Goal: Task Accomplishment & Management: Use online tool/utility

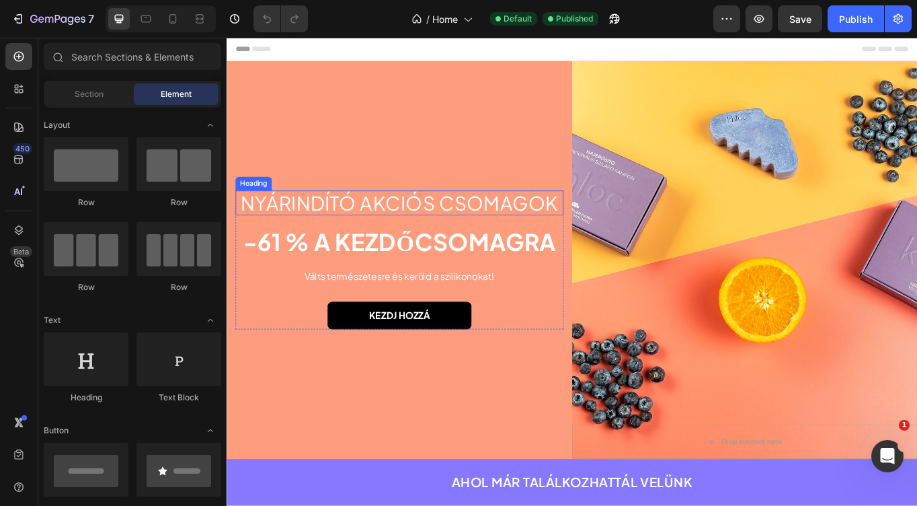
click at [397, 229] on h2 "NYÁRINDÍTÓ AKCIÓS CSOMAGOK" at bounding box center [428, 232] width 383 height 30
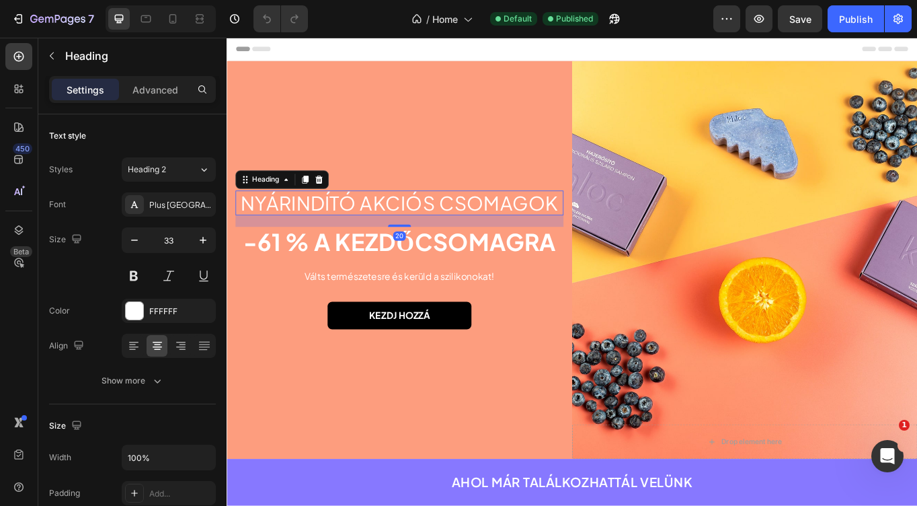
click at [397, 229] on h2 "NYÁRINDÍTÓ AKCIÓS CSOMAGOK" at bounding box center [428, 232] width 383 height 30
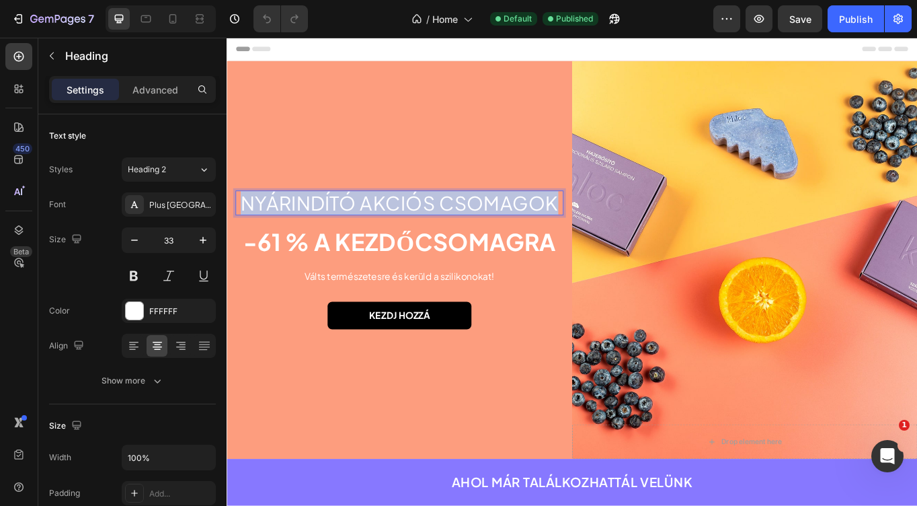
click at [397, 229] on p "NYÁRINDÍTÓ AKCIÓS CSOMAGOK" at bounding box center [428, 231] width 381 height 27
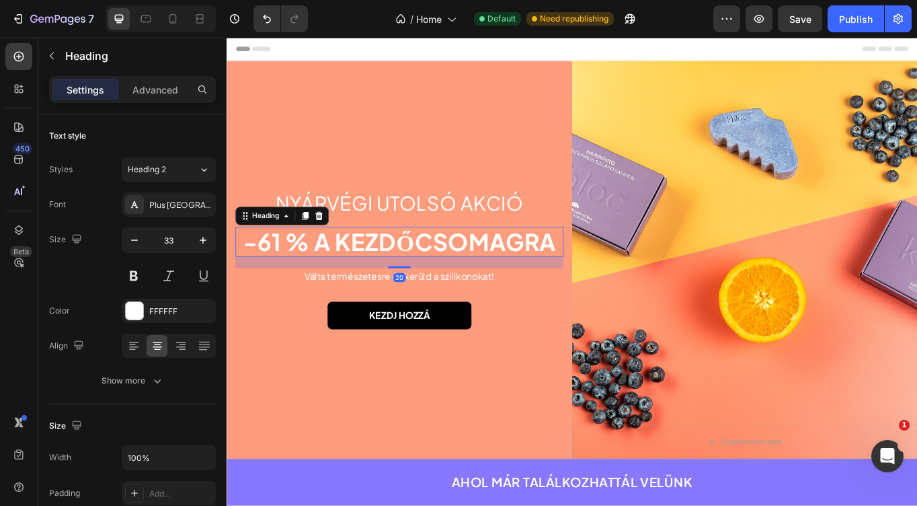
click at [347, 284] on h2 "-61 % A KEZDŐCSOMAGRA" at bounding box center [428, 276] width 383 height 35
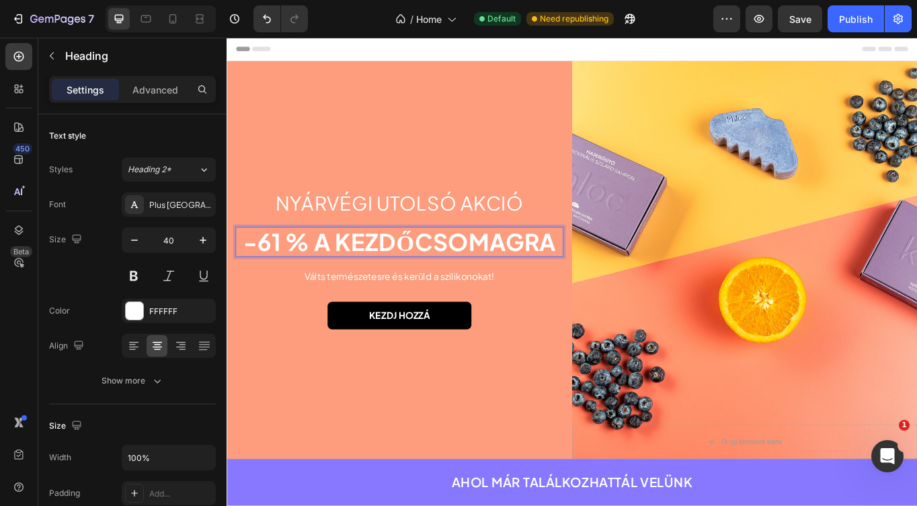
click at [347, 284] on p "-61 % A KEZDŐCSOMAGRA" at bounding box center [428, 276] width 381 height 32
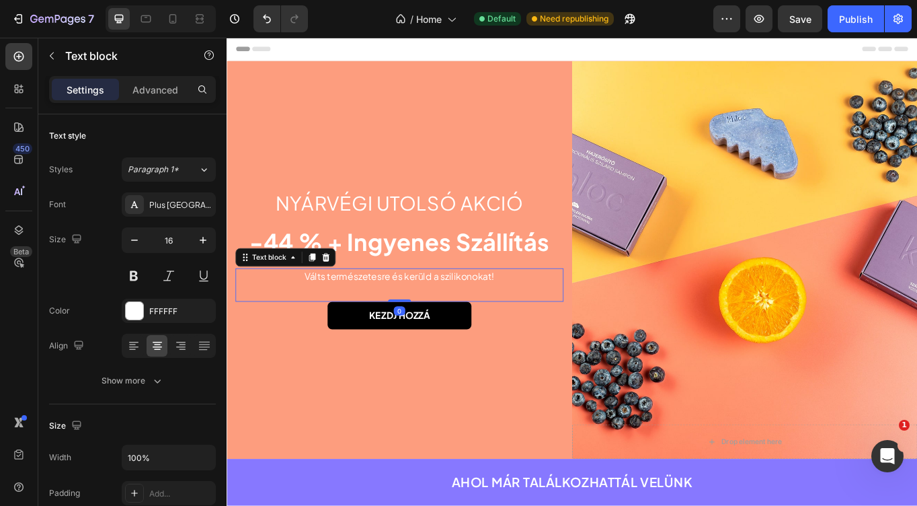
click at [426, 320] on p "Válts természetesre és kerüld a szilikonokat!" at bounding box center [428, 317] width 381 height 16
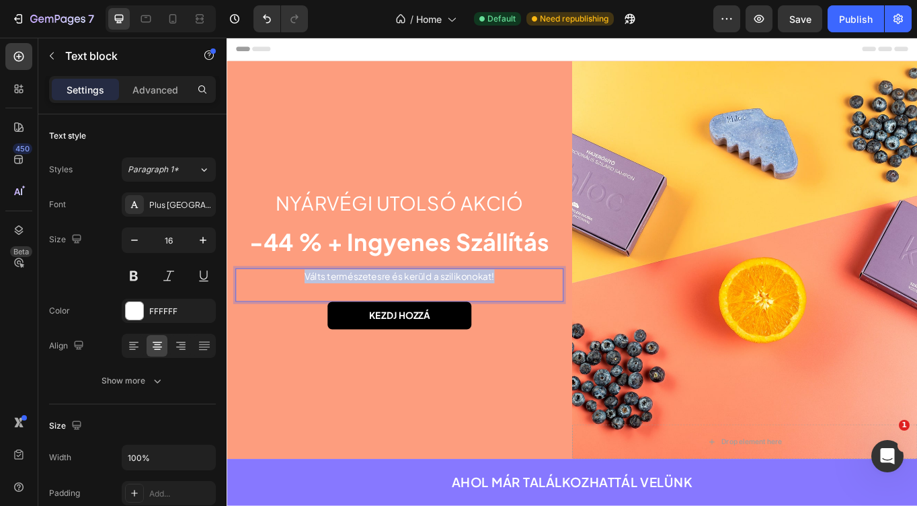
click at [426, 320] on p "Válts természetesre és kerüld a szilikonokat!" at bounding box center [428, 317] width 381 height 16
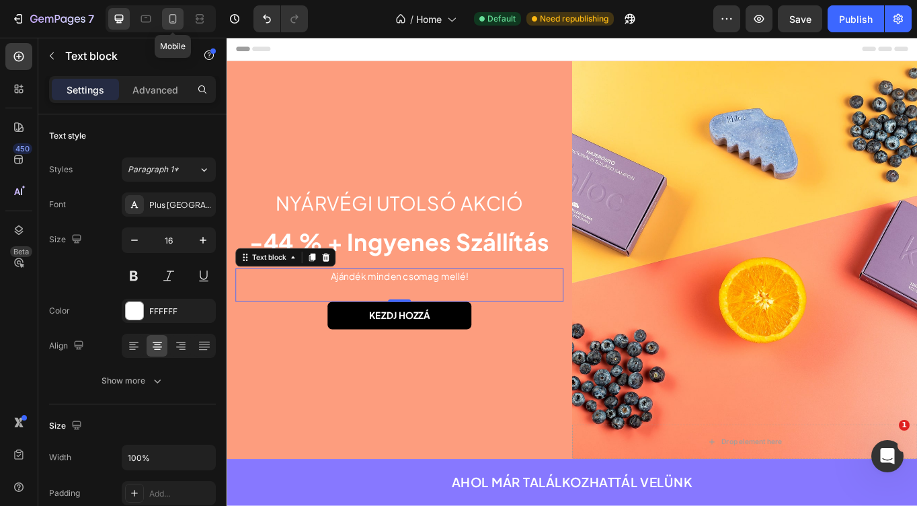
click at [174, 19] on icon at bounding box center [172, 18] width 13 height 13
type input "14"
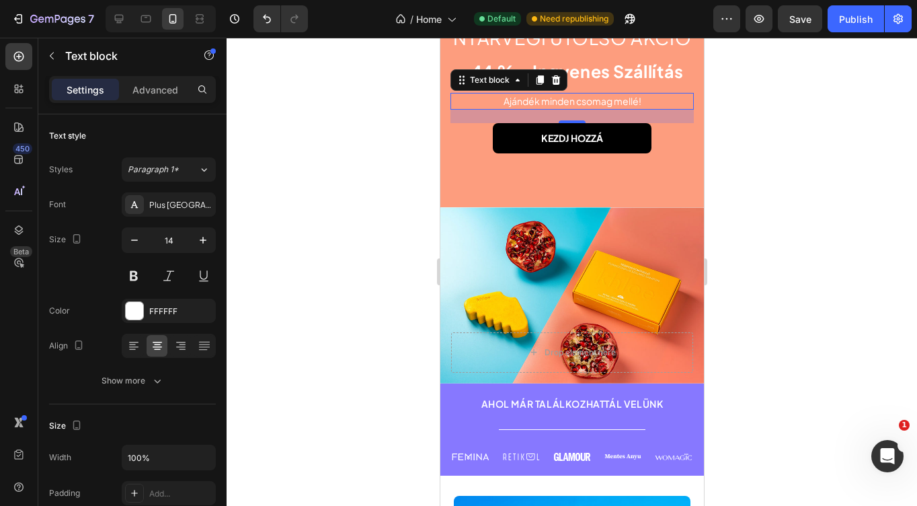
scroll to position [102, 0]
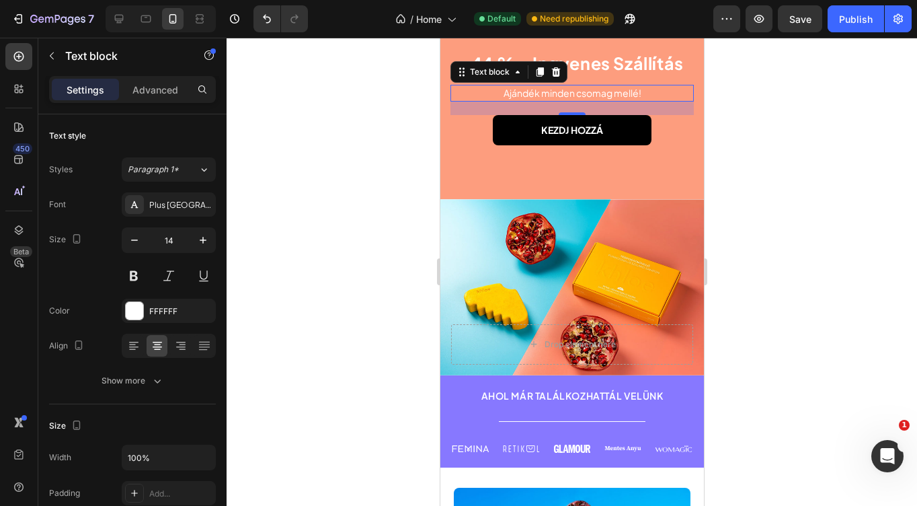
click at [787, 248] on div at bounding box center [572, 272] width 691 height 468
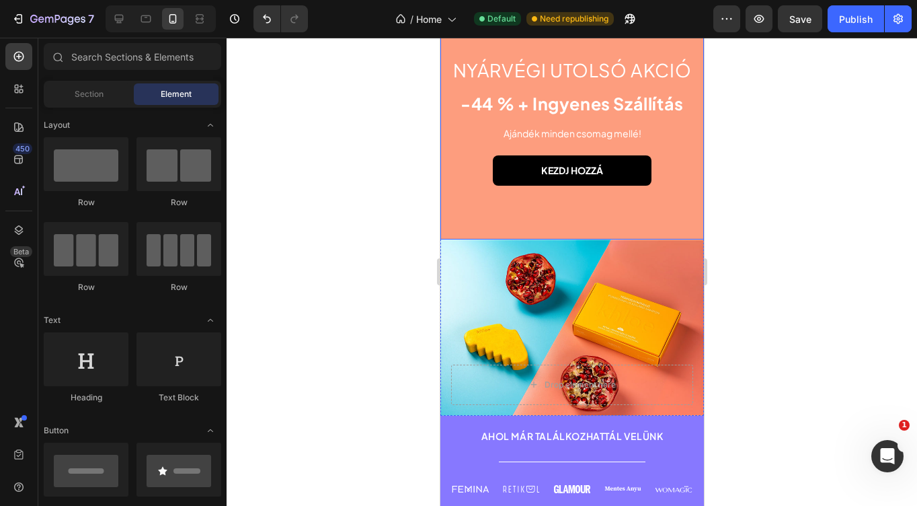
scroll to position [0, 0]
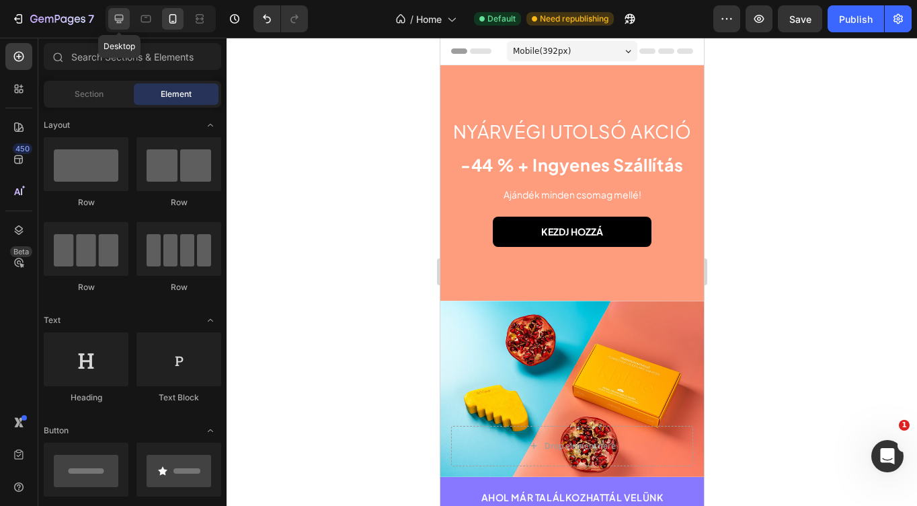
click at [126, 20] on div at bounding box center [119, 19] width 22 height 22
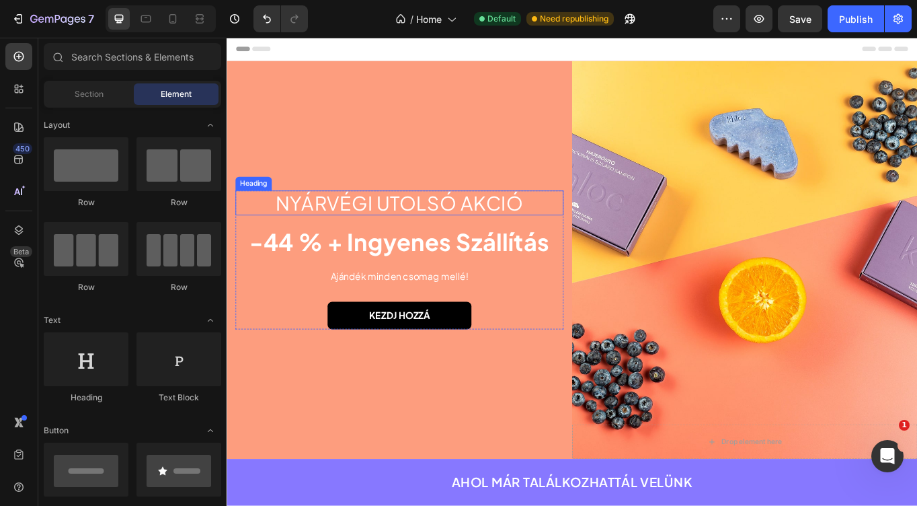
click at [420, 229] on p "Nyárvégi utolsó akció" at bounding box center [428, 231] width 381 height 27
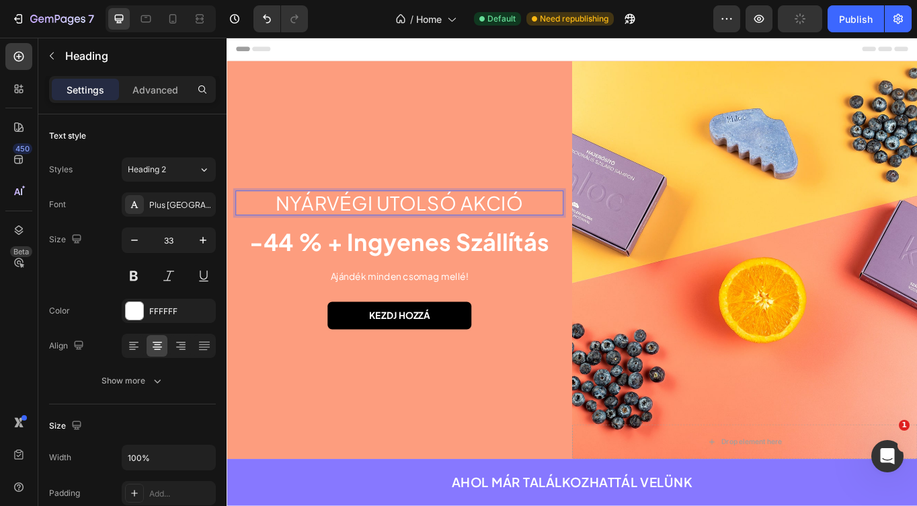
click at [420, 229] on p "Nyárvégi utolsó akció" at bounding box center [428, 231] width 381 height 27
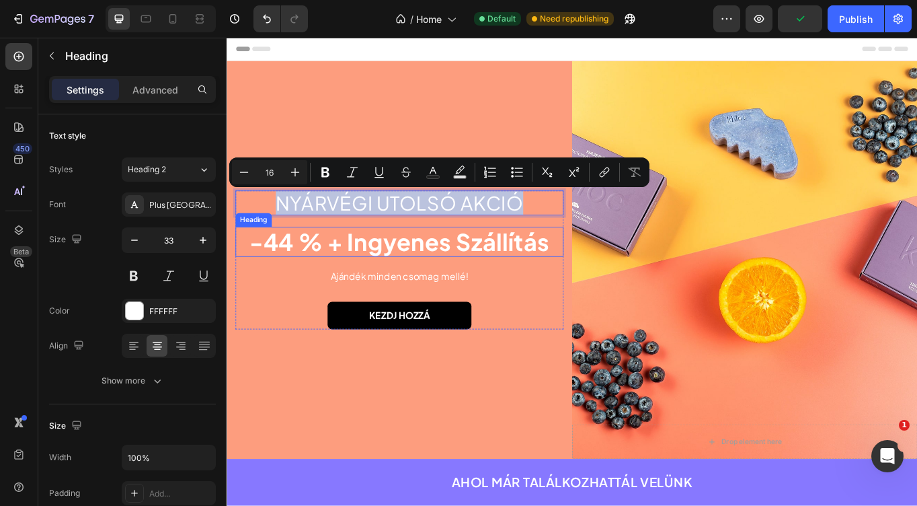
click at [367, 274] on p "-44 % + Ingyenes Szállítás" at bounding box center [428, 276] width 381 height 32
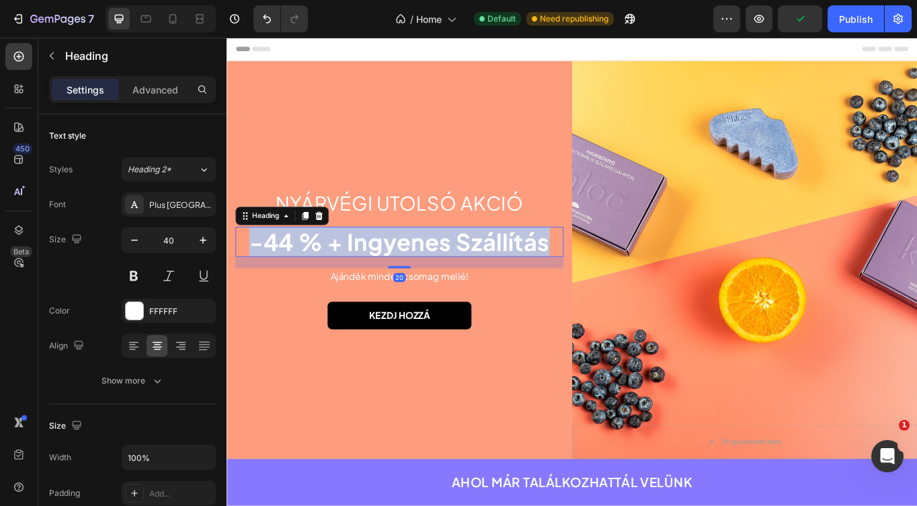
click at [367, 274] on p "-44 % + Ingyenes Szállítás" at bounding box center [428, 276] width 381 height 32
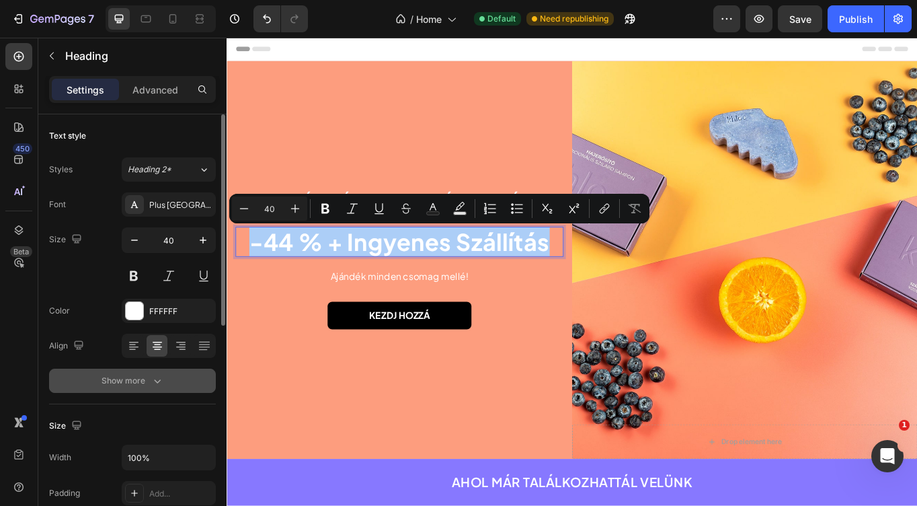
click at [165, 383] on button "Show more" at bounding box center [132, 381] width 167 height 24
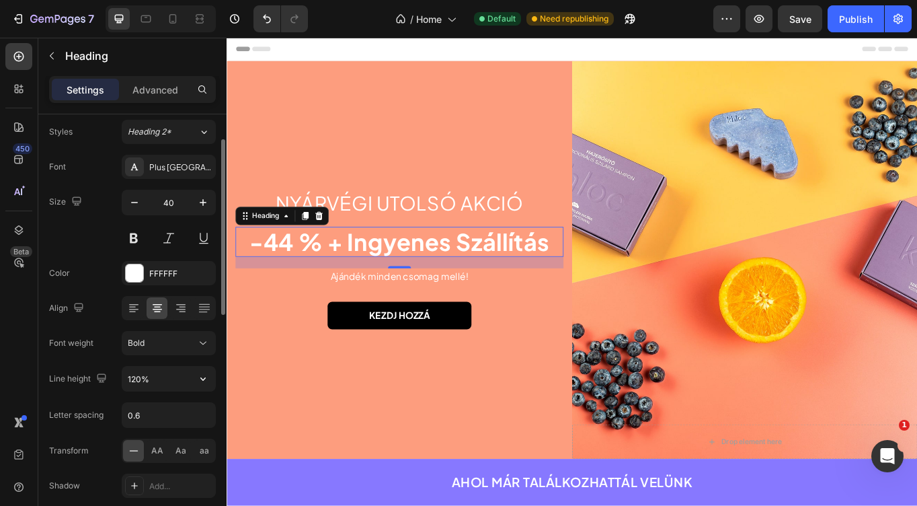
scroll to position [44, 0]
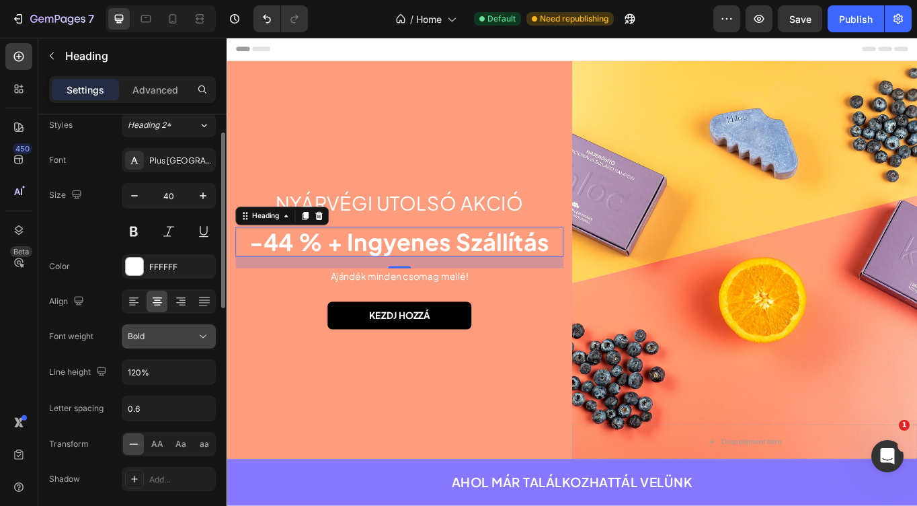
click at [174, 344] on button "Bold" at bounding box center [169, 336] width 94 height 24
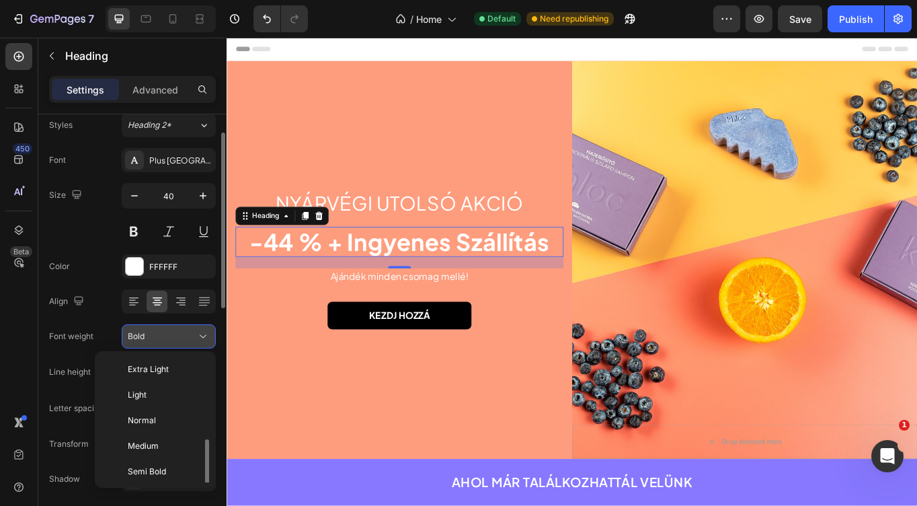
scroll to position [48, 0]
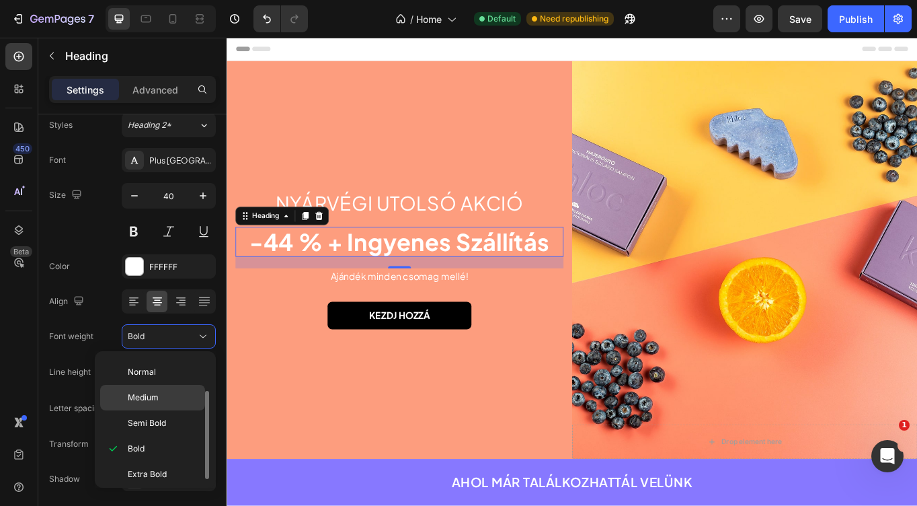
click at [160, 398] on p "Medium" at bounding box center [163, 397] width 71 height 12
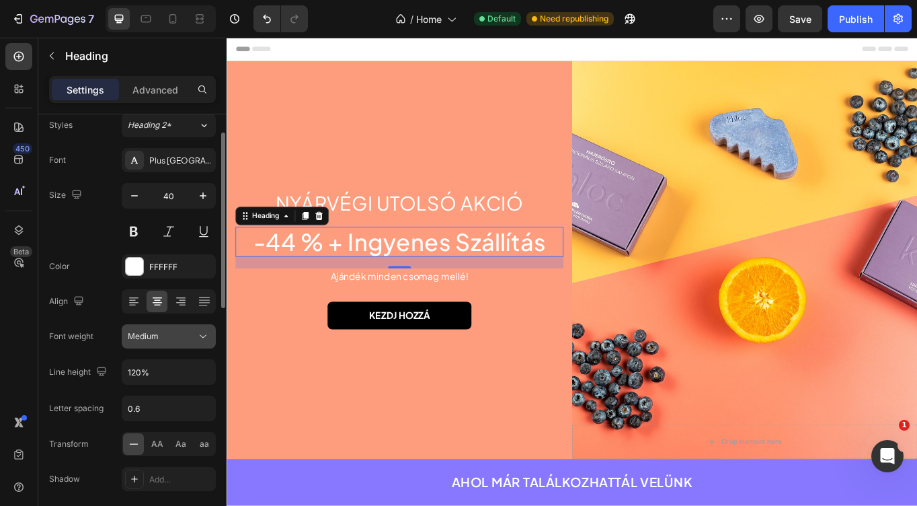
click at [161, 339] on div "Medium" at bounding box center [162, 336] width 69 height 12
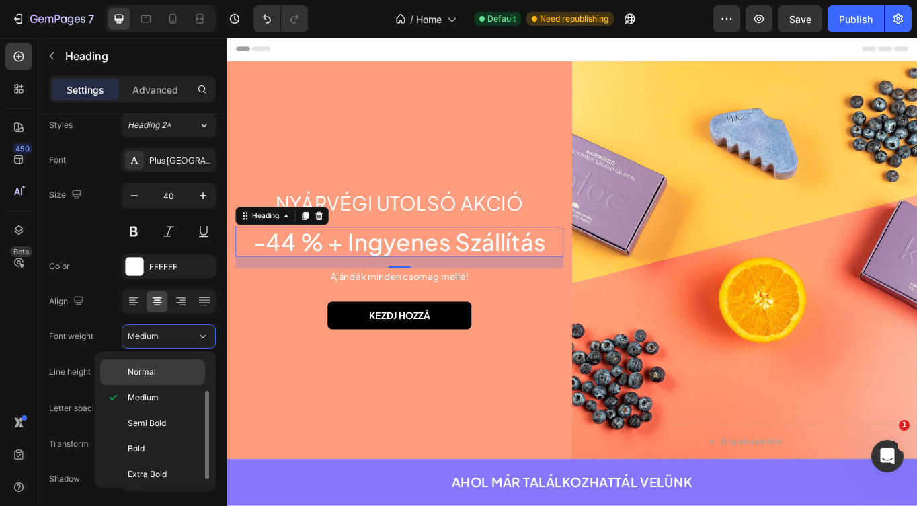
click at [164, 367] on p "Normal" at bounding box center [163, 372] width 71 height 12
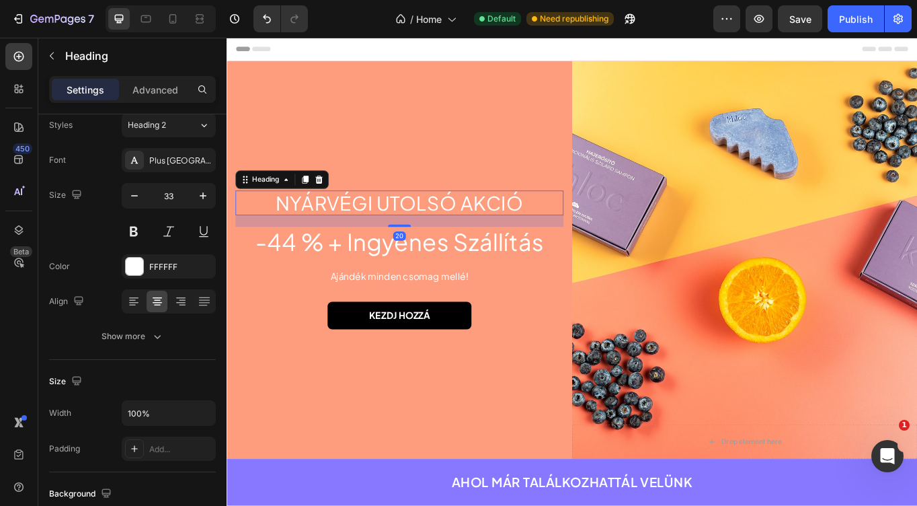
click at [402, 239] on p "Nyárvégi utolsó akció" at bounding box center [428, 231] width 381 height 27
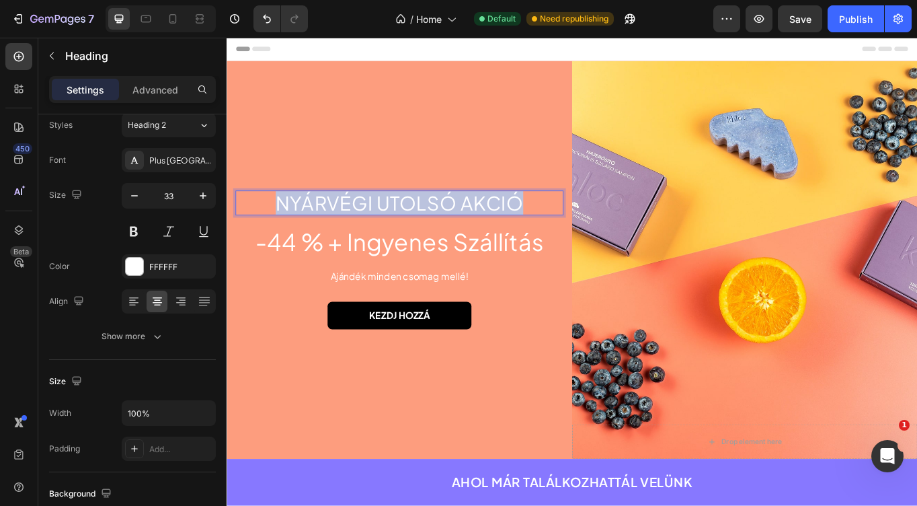
click at [402, 239] on p "Nyárvégi utolsó akció" at bounding box center [428, 231] width 381 height 27
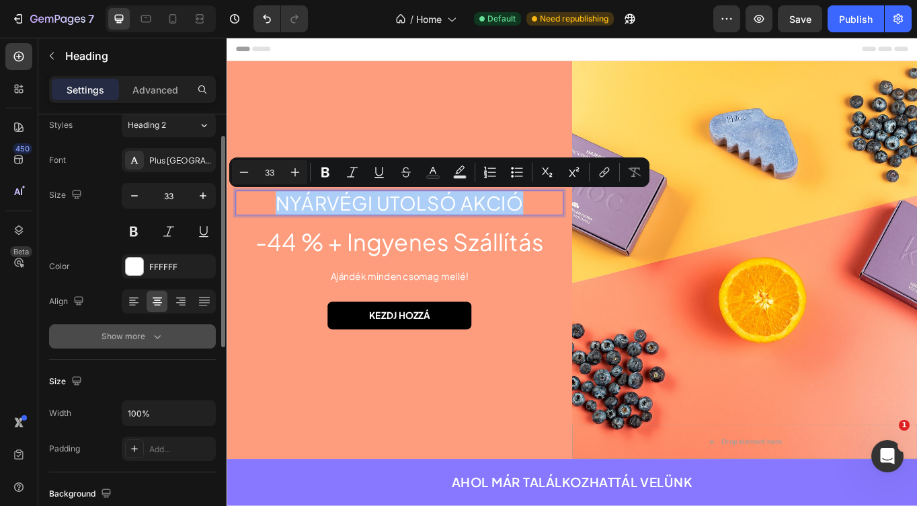
click at [153, 332] on icon "button" at bounding box center [157, 336] width 13 height 13
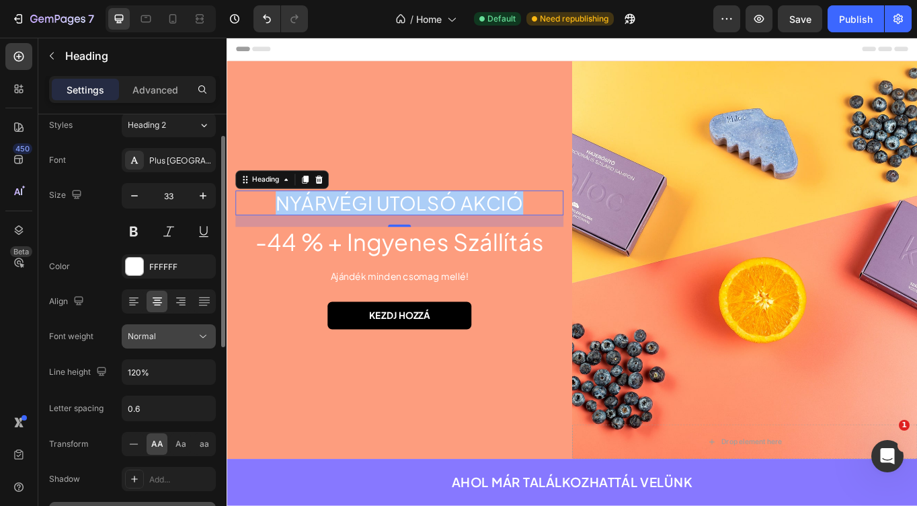
click at [155, 343] on button "Normal" at bounding box center [169, 336] width 94 height 24
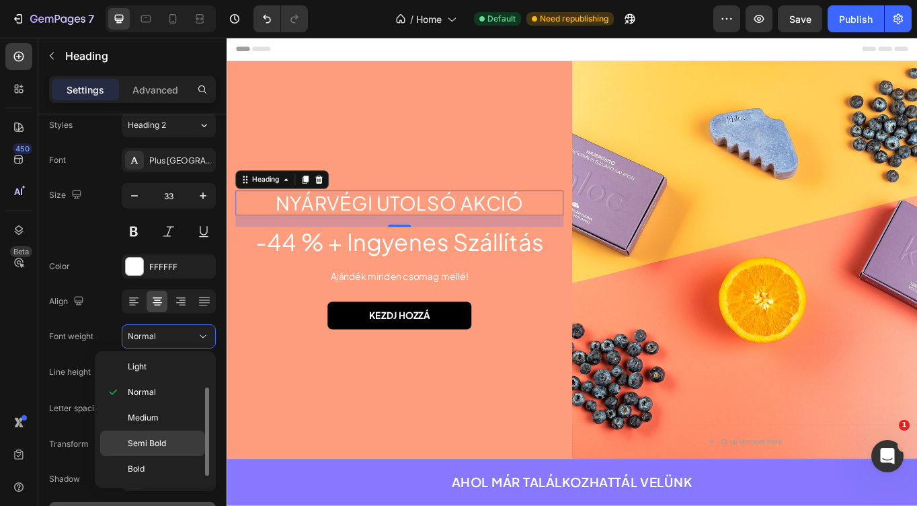
scroll to position [37, 0]
click at [147, 459] on p "Bold" at bounding box center [163, 460] width 71 height 12
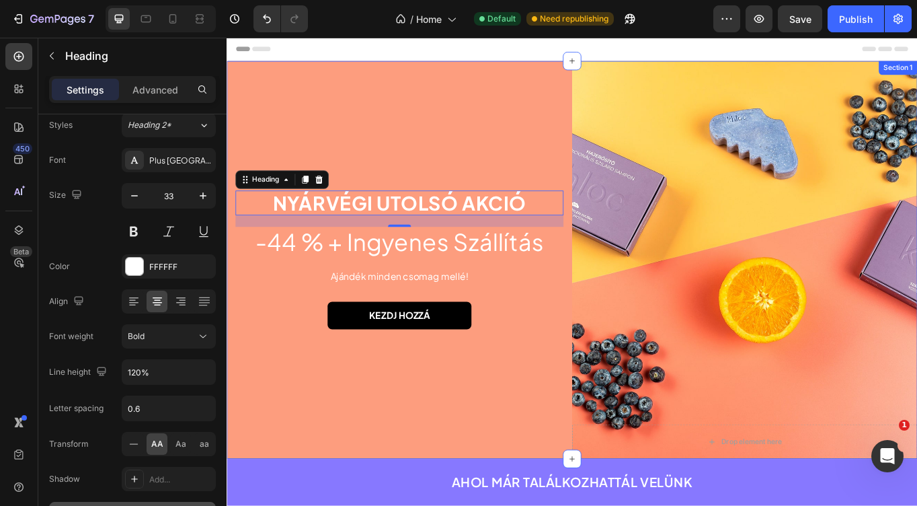
click at [362, 407] on div "Nyárvégi utolsó akció Heading 20 -44 % + Ingyenes Szállítás Heading Ajándék min…" at bounding box center [429, 297] width 404 height 465
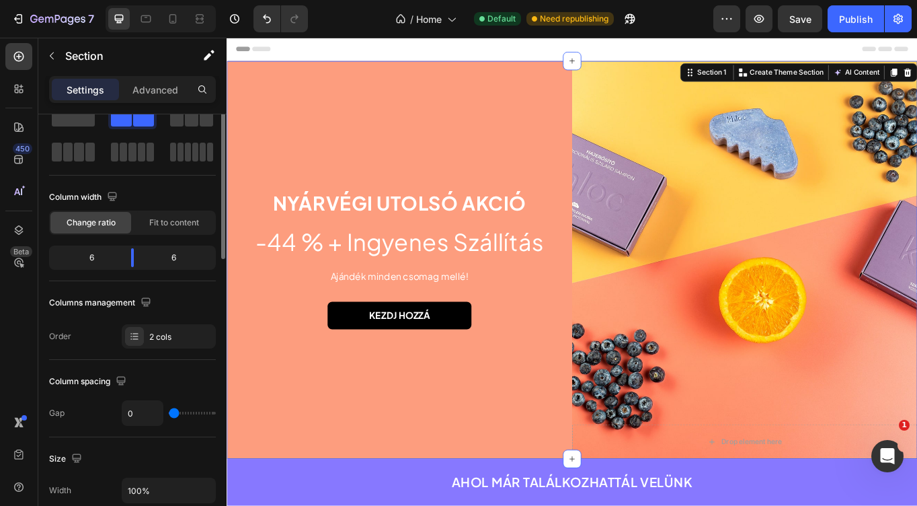
scroll to position [0, 0]
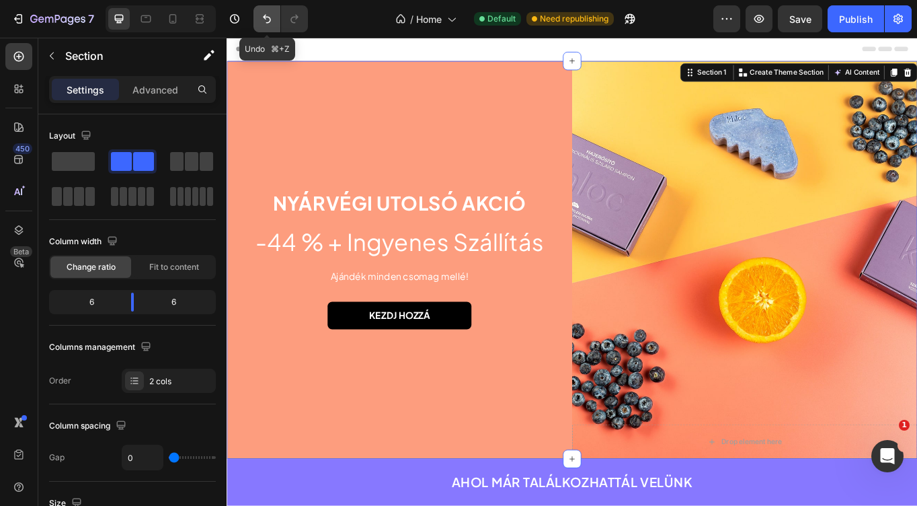
click at [262, 14] on icon "Undo/Redo" at bounding box center [266, 18] width 13 height 13
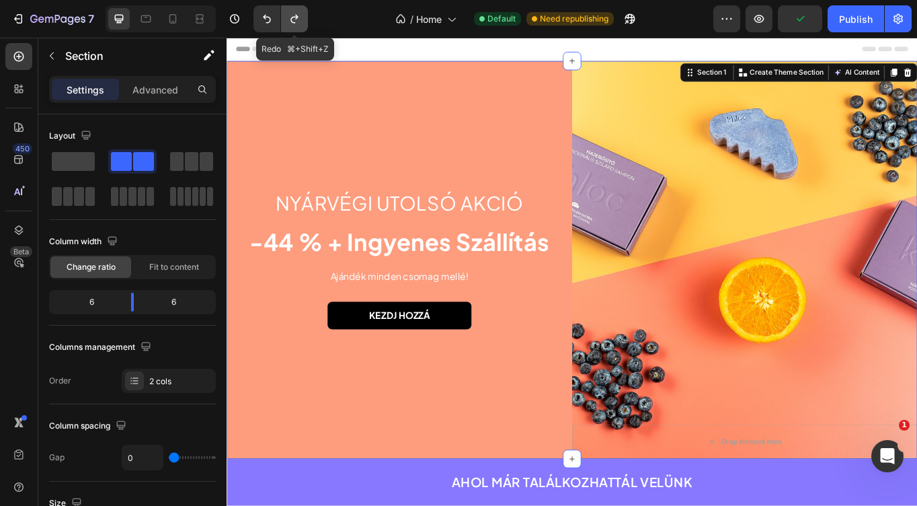
click at [291, 16] on icon "Undo/Redo" at bounding box center [294, 18] width 13 height 13
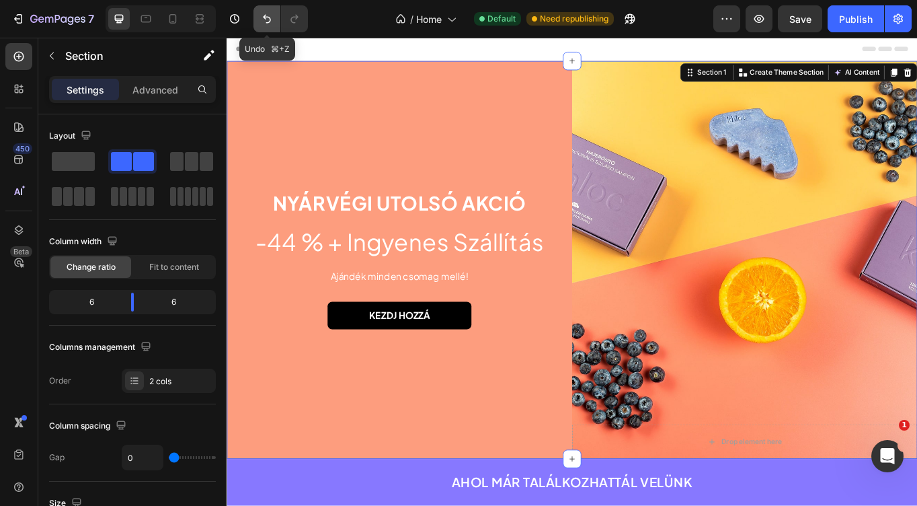
click at [268, 19] on icon "Undo/Redo" at bounding box center [266, 18] width 13 height 13
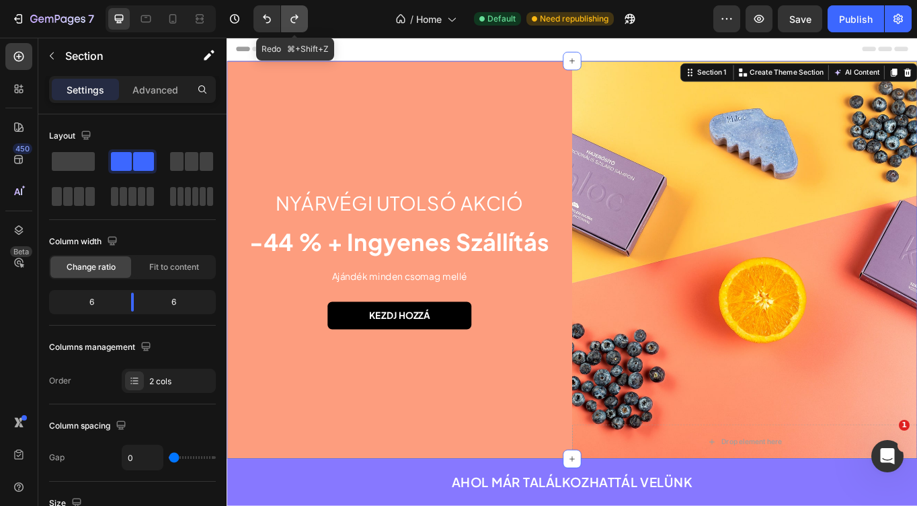
click at [293, 20] on icon "Undo/Redo" at bounding box center [294, 18] width 13 height 13
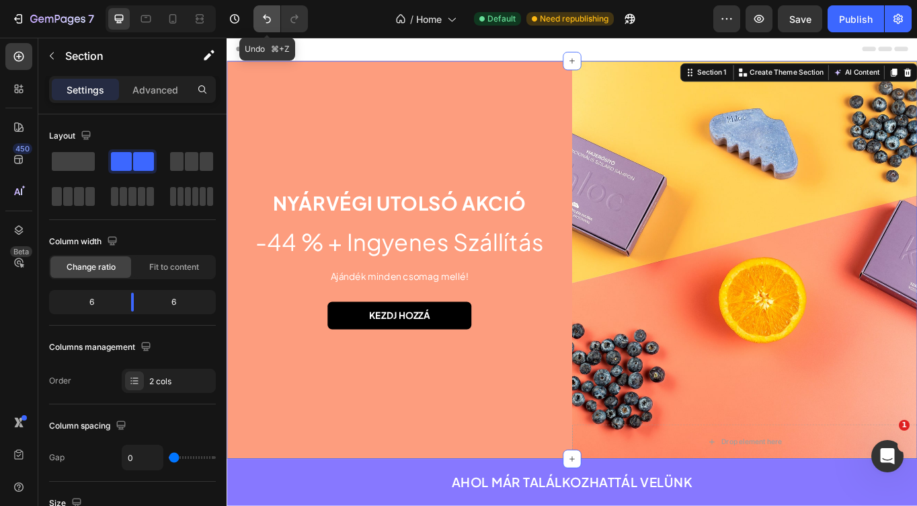
click at [267, 20] on icon "Undo/Redo" at bounding box center [266, 18] width 13 height 13
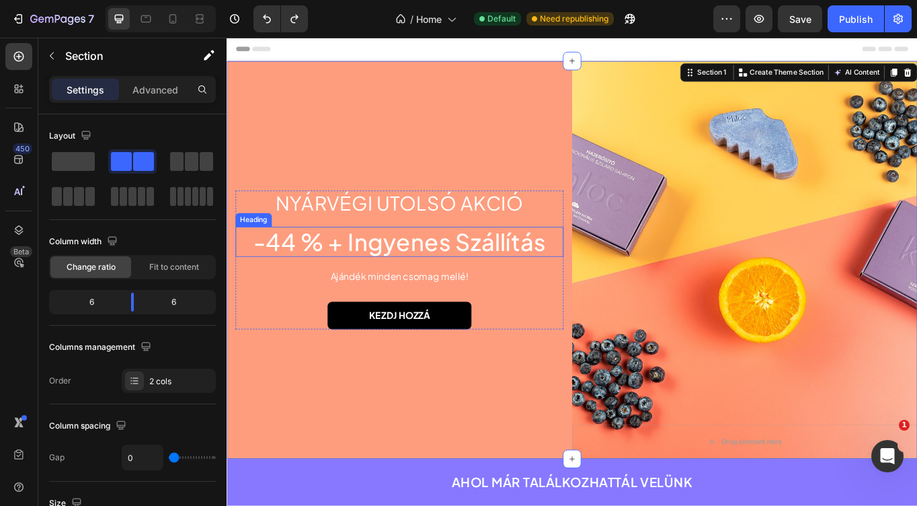
click at [385, 291] on p "-44 % + Ingyenes Szállítás" at bounding box center [428, 276] width 381 height 32
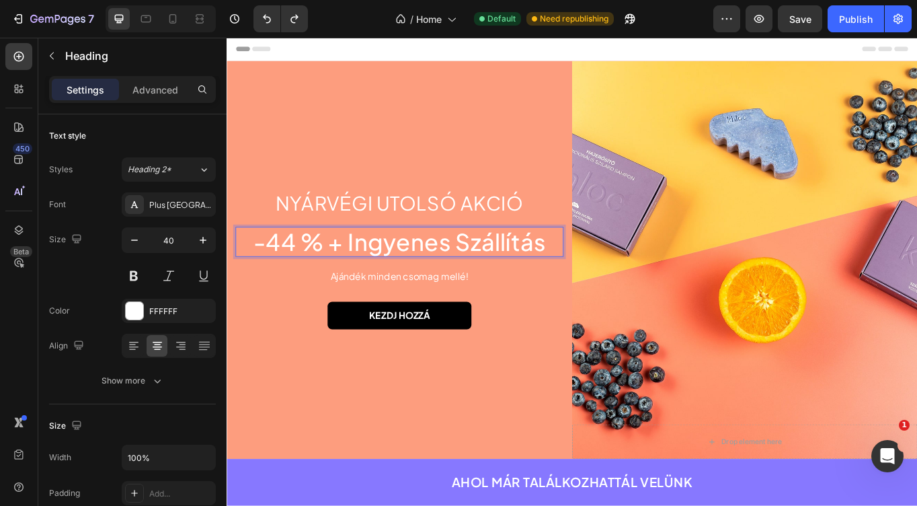
click at [376, 281] on p "-44 % + Ingyenes Szállítás" at bounding box center [428, 276] width 381 height 32
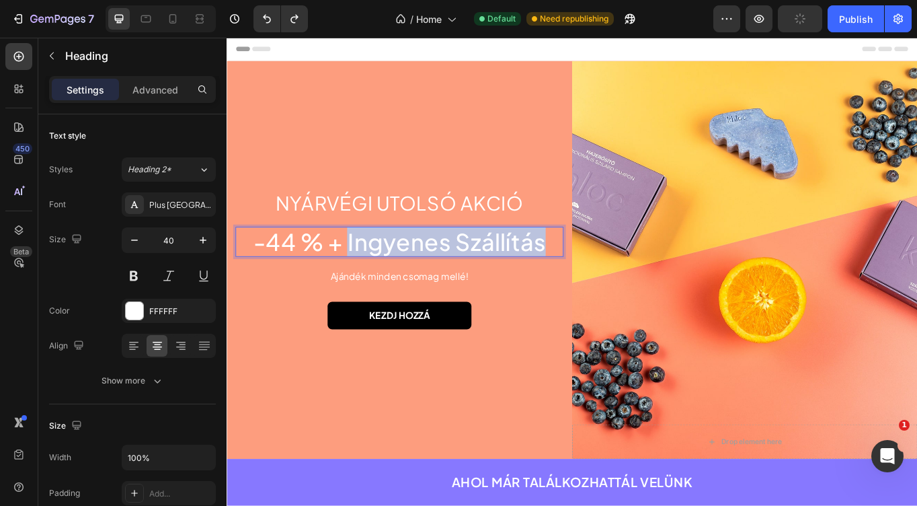
drag, startPoint x: 365, startPoint y: 279, endPoint x: 620, endPoint y: 283, distance: 255.6
click at [620, 283] on div "Nyárvégi utolsó akció Heading -44 % + Ingyenes Szállítás Heading 20 Ajándék min…" at bounding box center [429, 297] width 404 height 465
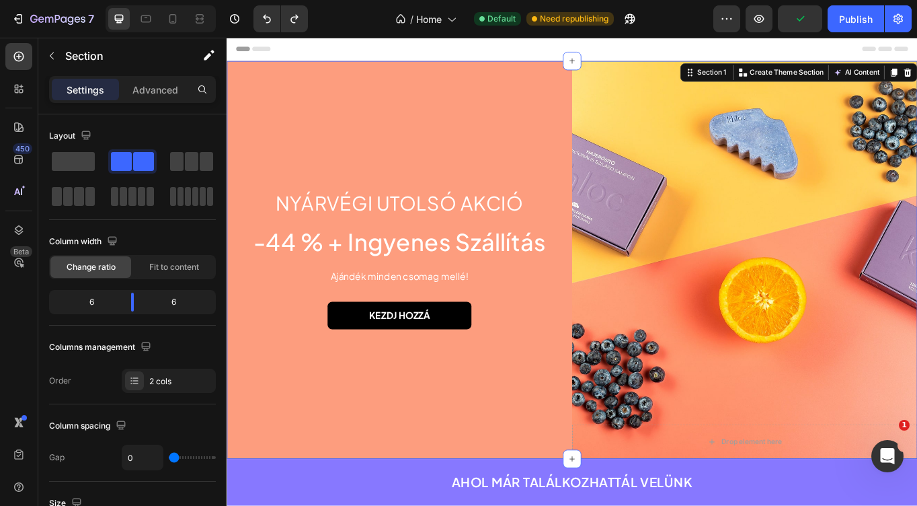
click at [529, 427] on div "Nyárvégi utolsó akció Heading -44 % + Ingyenes Szállítás Heading Ajándék minden…" at bounding box center [429, 297] width 404 height 465
click at [248, 340] on div "Button" at bounding box center [254, 338] width 30 height 12
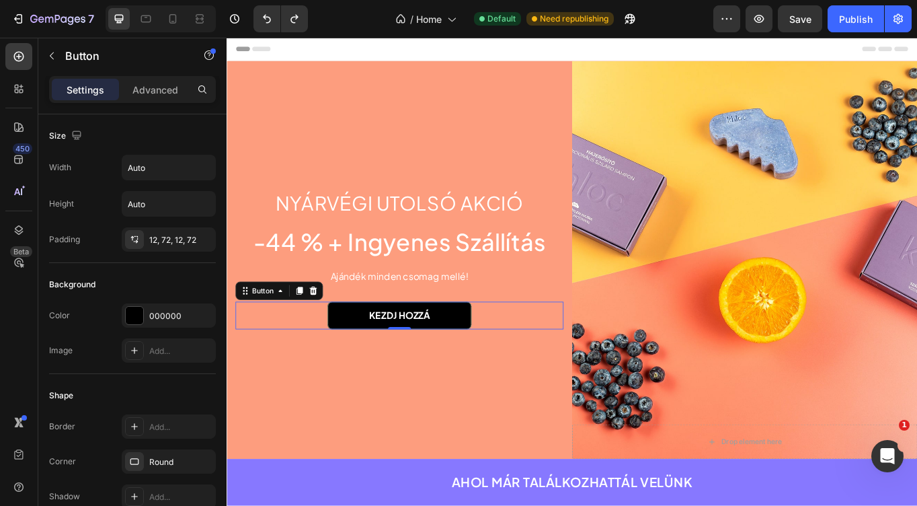
click at [435, 372] on link "KEZDJ HOZZÁ" at bounding box center [428, 362] width 168 height 32
click at [492, 364] on link "KEZDJ HOZZÁ" at bounding box center [428, 362] width 168 height 32
click at [603, 335] on div "Ajándék minden csomag mellé! Text block" at bounding box center [428, 326] width 383 height 39
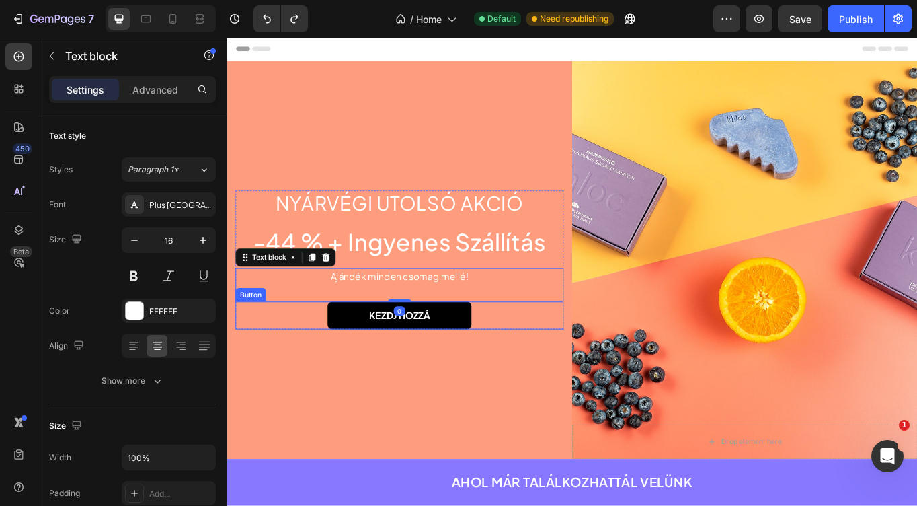
click at [592, 356] on div "KEZDJ HOZZÁ Button" at bounding box center [428, 362] width 383 height 32
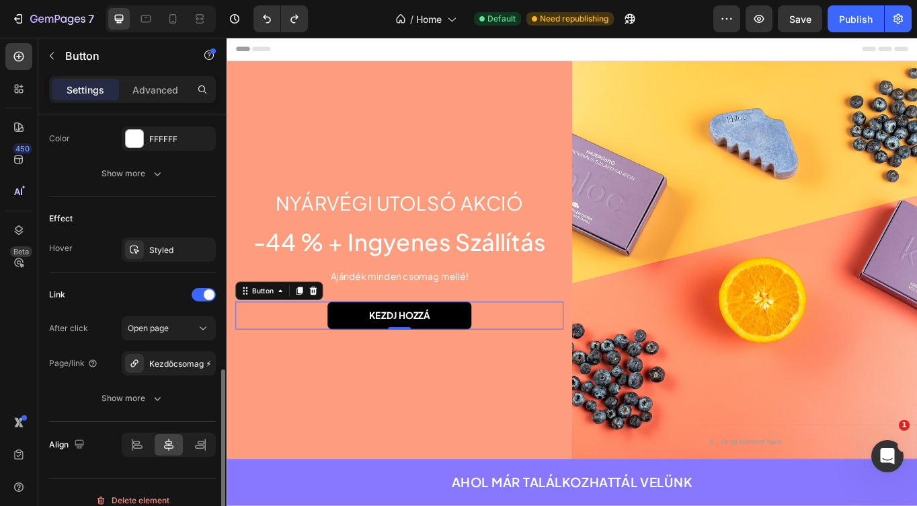
scroll to position [631, 0]
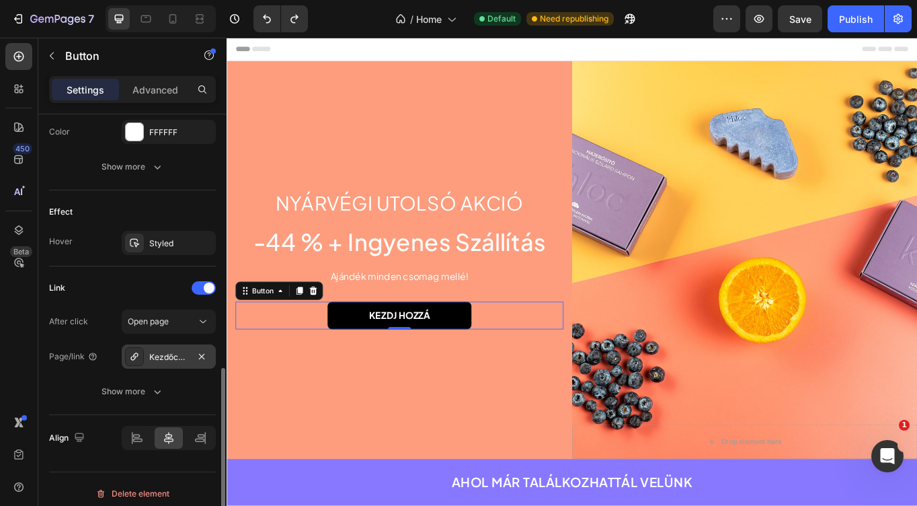
click at [141, 356] on div at bounding box center [134, 356] width 19 height 19
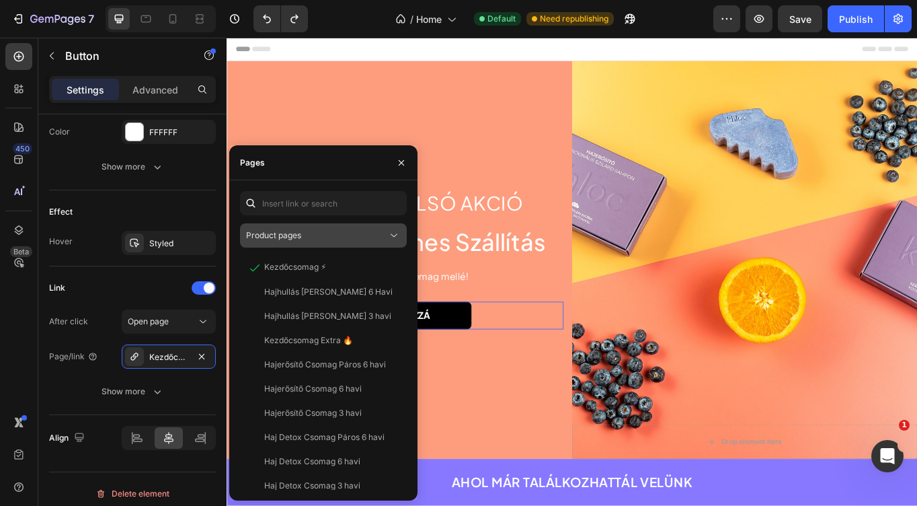
click at [305, 239] on div "Product pages" at bounding box center [316, 235] width 141 height 12
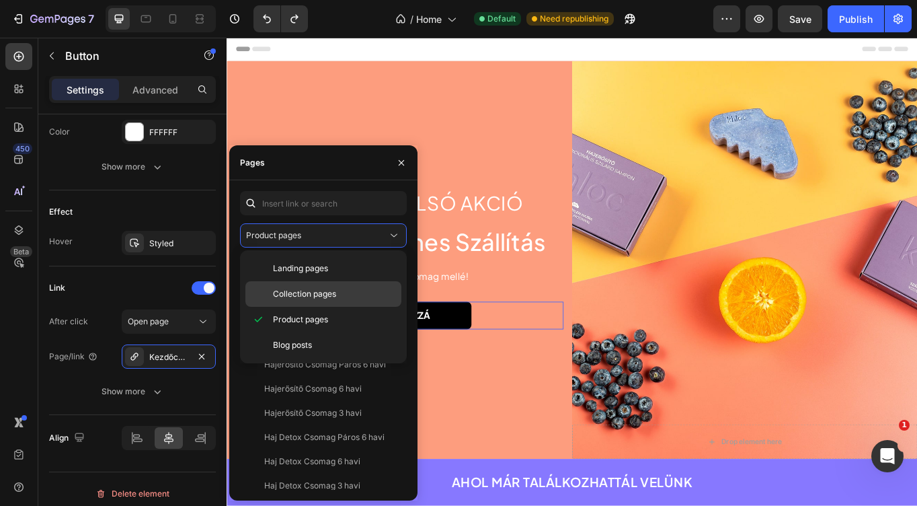
click at [308, 286] on div "Collection pages" at bounding box center [324, 294] width 156 height 26
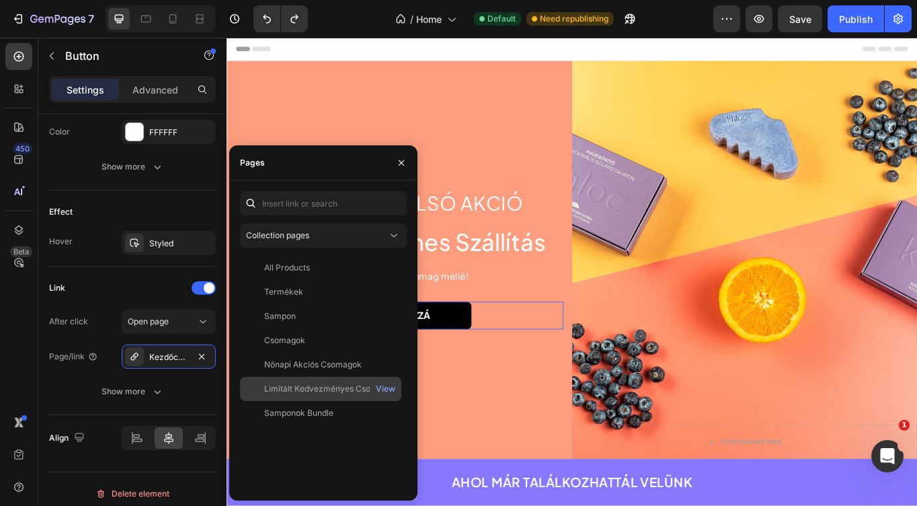
click at [333, 393] on div "Limitált Kedvezményes Csomagok" at bounding box center [328, 389] width 129 height 12
click at [142, 283] on div "Link" at bounding box center [132, 288] width 167 height 22
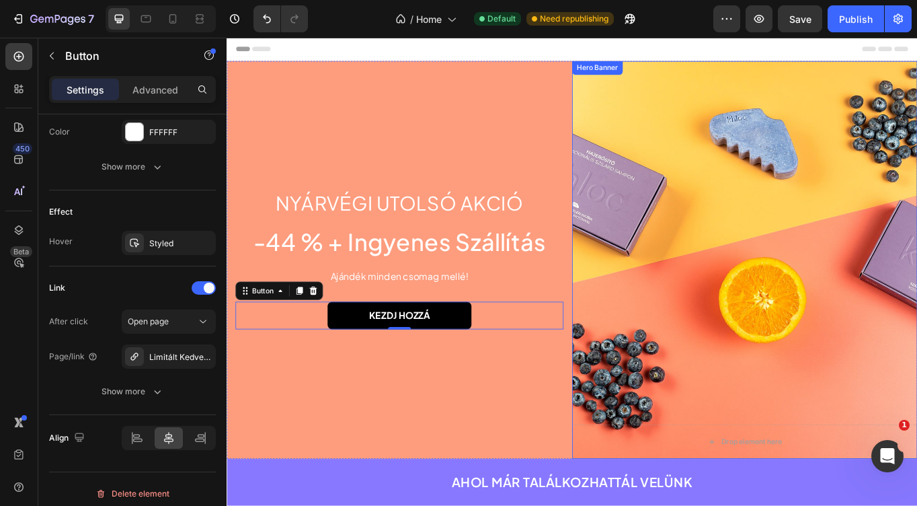
click at [710, 239] on div "Background Image" at bounding box center [832, 297] width 404 height 465
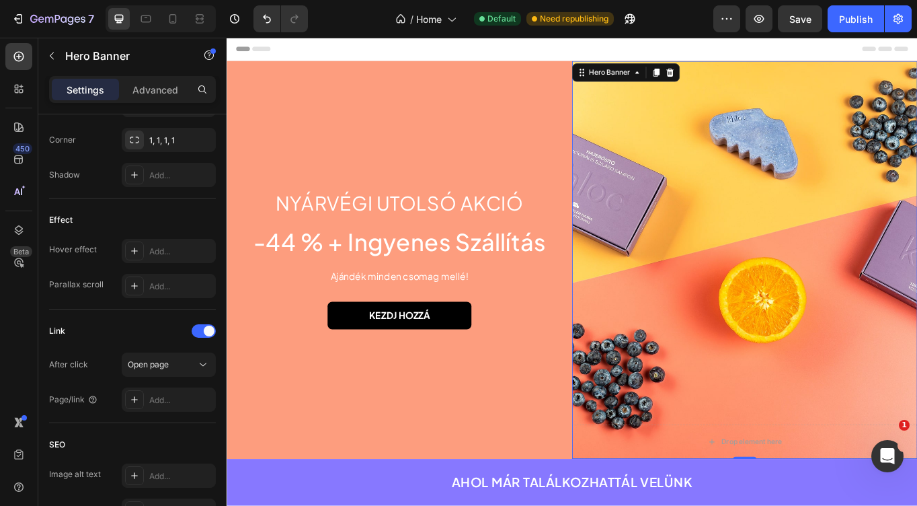
scroll to position [0, 0]
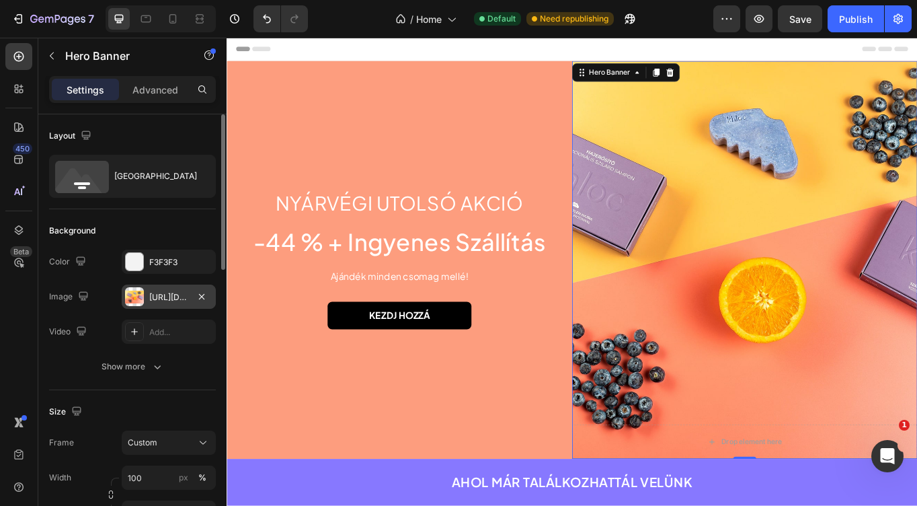
click at [143, 300] on div "[URL][DOMAIN_NAME]" at bounding box center [169, 297] width 94 height 24
click at [769, 283] on div "Background Image" at bounding box center [832, 297] width 404 height 465
click at [149, 305] on div "[URL][DOMAIN_NAME]" at bounding box center [169, 297] width 94 height 24
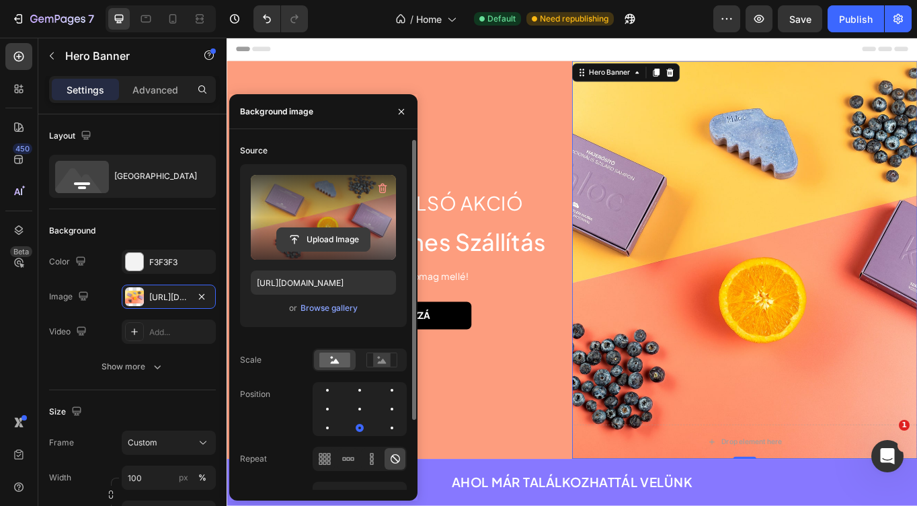
click at [308, 235] on input "file" at bounding box center [323, 239] width 93 height 23
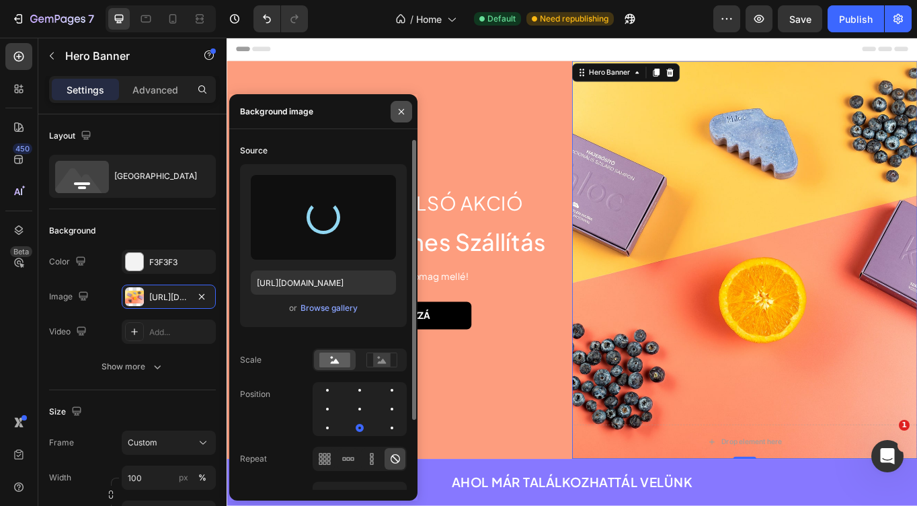
type input "[URL][DOMAIN_NAME]"
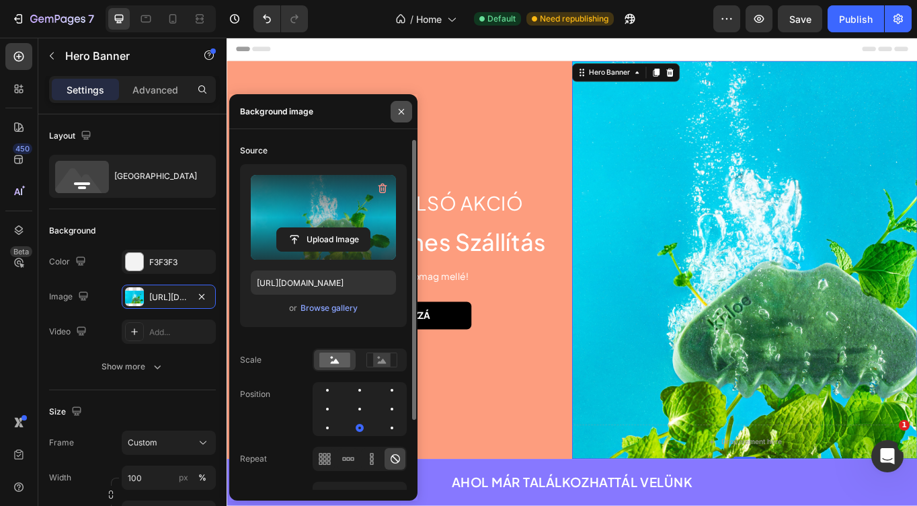
click at [397, 114] on icon "button" at bounding box center [401, 111] width 11 height 11
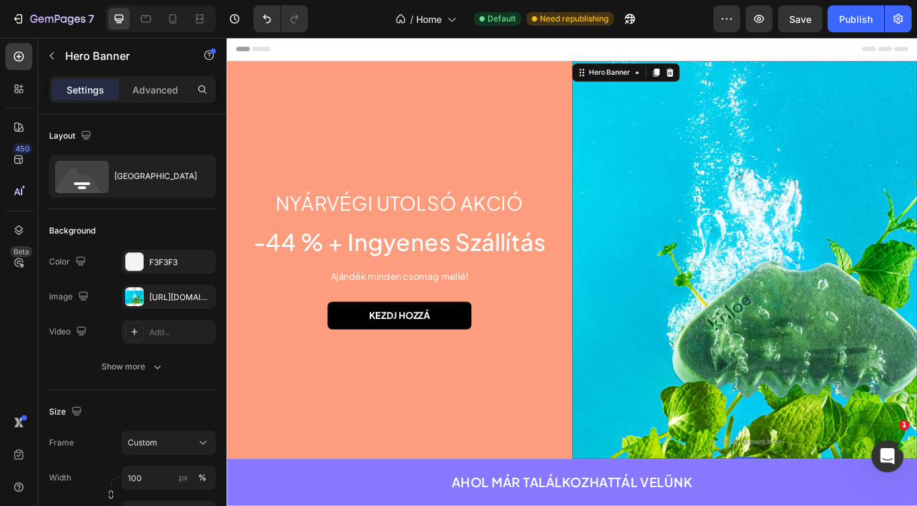
scroll to position [29, 0]
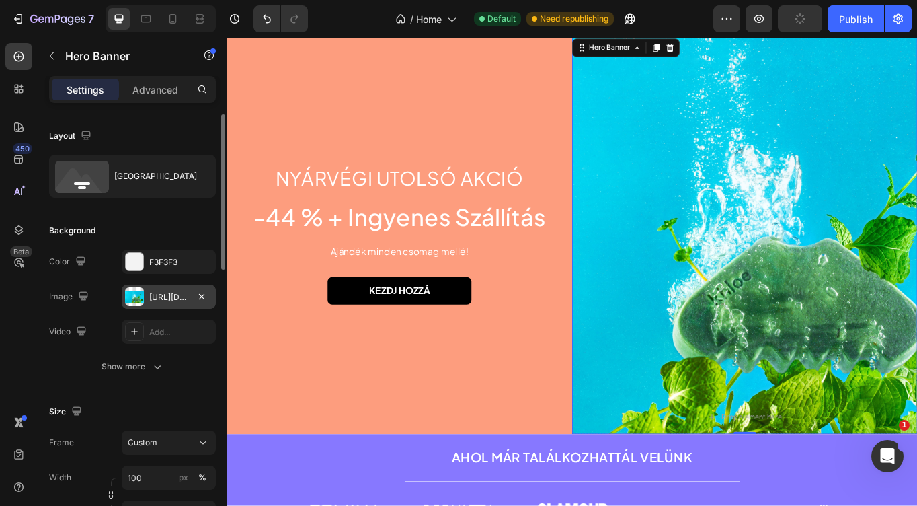
click at [176, 294] on div "[URL][DOMAIN_NAME]" at bounding box center [168, 297] width 39 height 12
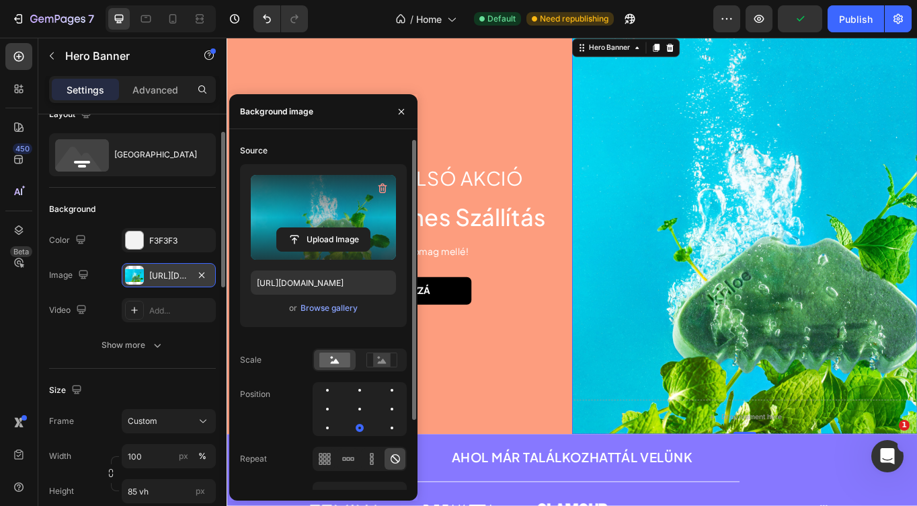
scroll to position [30, 0]
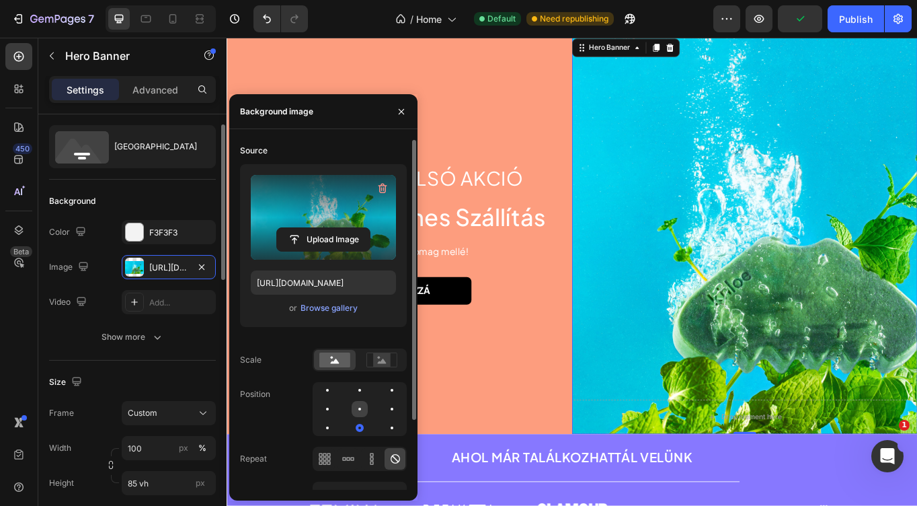
click at [361, 408] on div at bounding box center [360, 409] width 3 height 3
click at [361, 381] on div "Source Upload Image [URL][DOMAIN_NAME] or Browse gallery Scale Position Repeat …" at bounding box center [323, 330] width 167 height 380
click at [384, 386] on div at bounding box center [392, 390] width 16 height 16
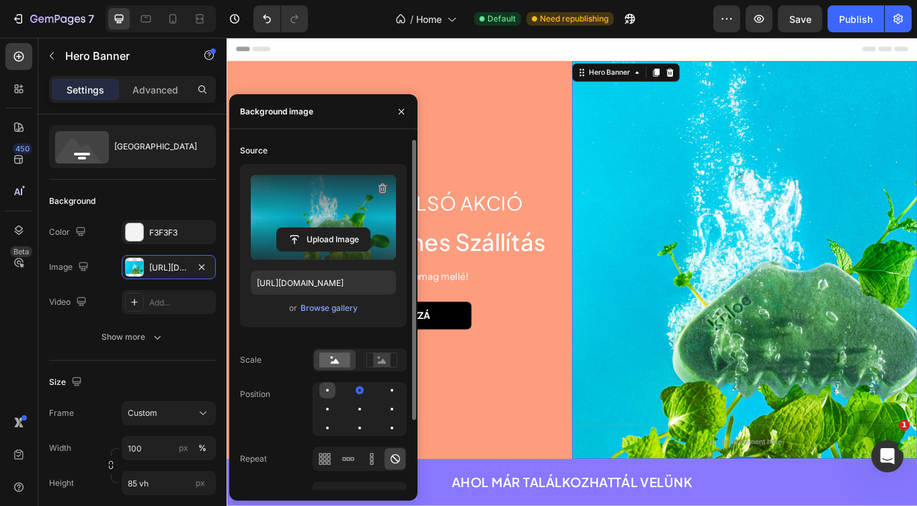
click at [352, 396] on div at bounding box center [360, 390] width 16 height 16
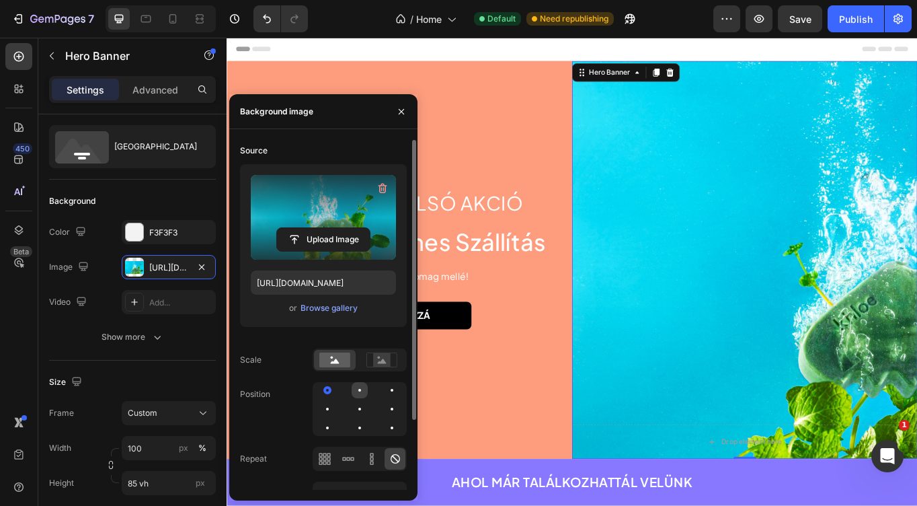
click at [384, 389] on div at bounding box center [392, 390] width 16 height 16
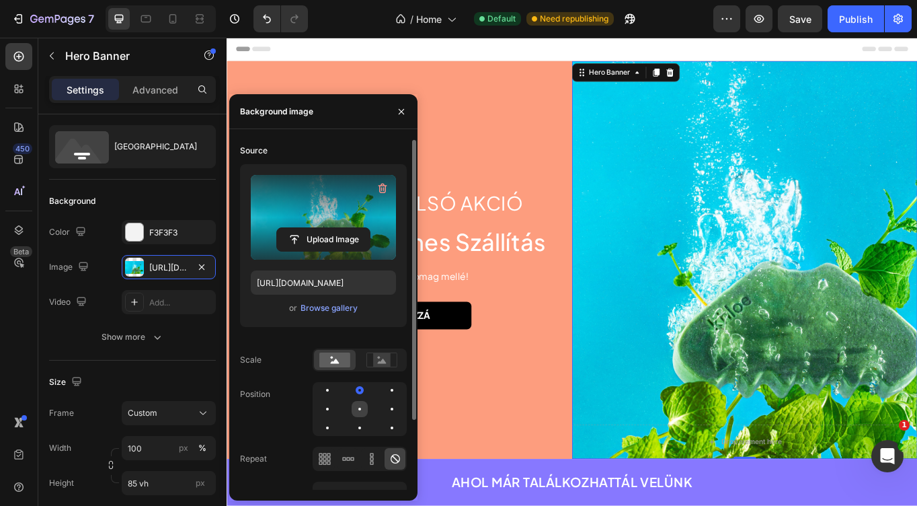
click at [384, 414] on div at bounding box center [392, 409] width 16 height 16
click at [336, 401] on div at bounding box center [327, 409] width 16 height 16
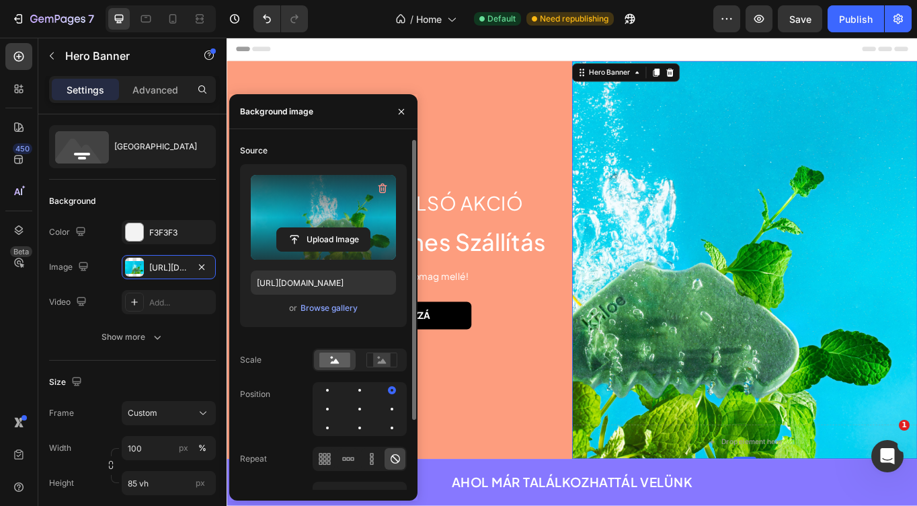
click at [370, 391] on div at bounding box center [360, 409] width 94 height 54
click at [384, 389] on div at bounding box center [392, 390] width 16 height 16
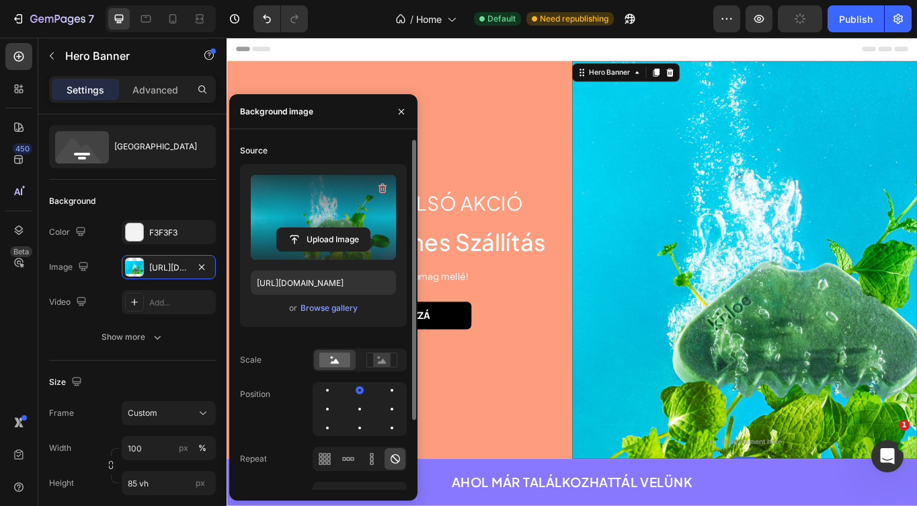
click at [363, 418] on div at bounding box center [360, 409] width 94 height 54
click at [387, 419] on div at bounding box center [360, 409] width 94 height 54
click at [400, 405] on div at bounding box center [360, 409] width 94 height 54
click at [336, 420] on div at bounding box center [327, 428] width 16 height 16
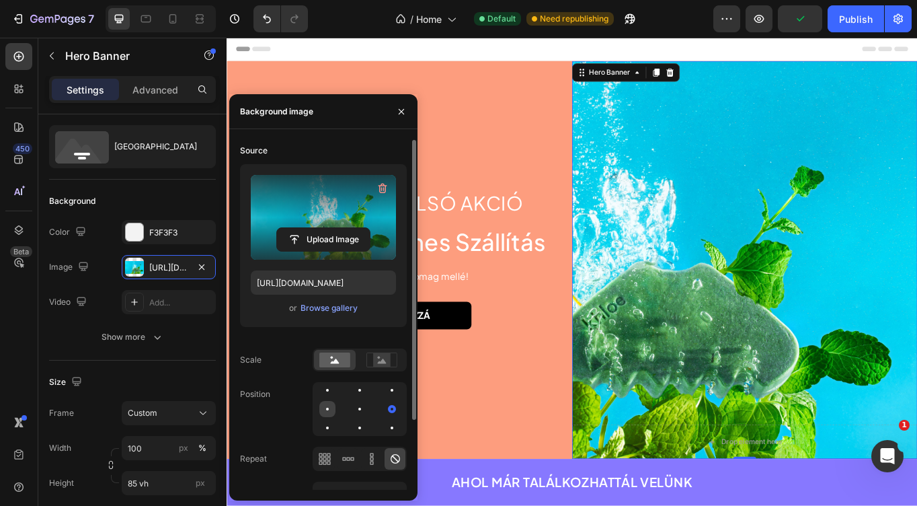
click at [352, 403] on div at bounding box center [360, 409] width 16 height 16
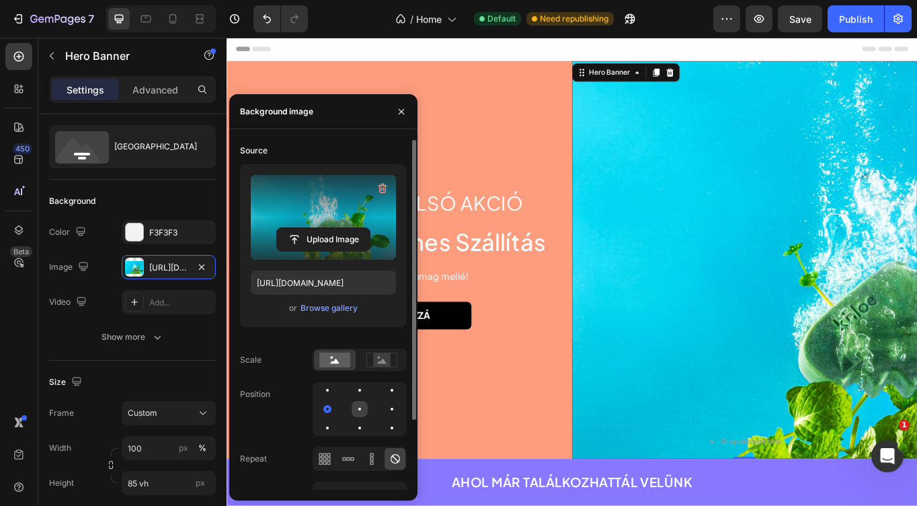
click at [384, 408] on div at bounding box center [392, 409] width 16 height 16
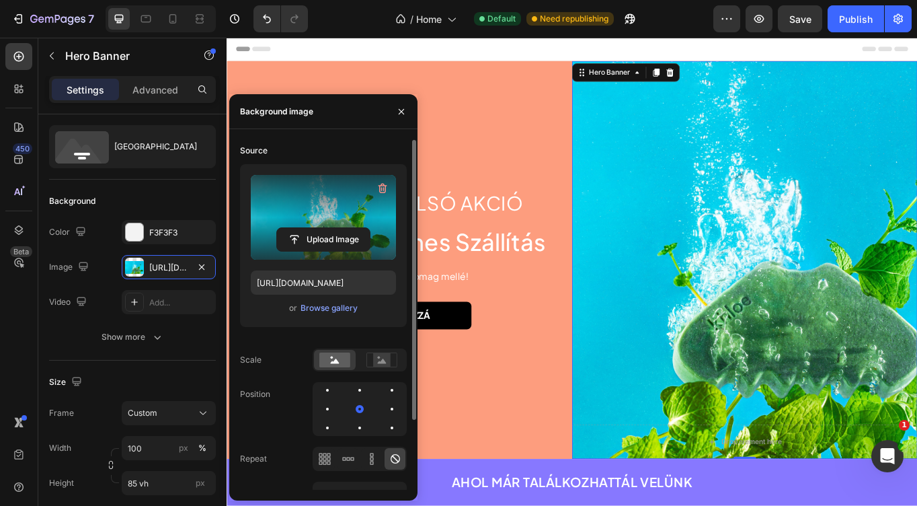
click at [359, 441] on div "Source Upload Image [URL][DOMAIN_NAME] or Browse gallery Scale Position Repeat …" at bounding box center [323, 330] width 167 height 380
click at [359, 437] on div "Source Upload Image [URL][DOMAIN_NAME] or Browse gallery Scale Position Repeat …" at bounding box center [323, 330] width 167 height 380
click at [384, 430] on div at bounding box center [392, 428] width 16 height 16
click at [384, 385] on div at bounding box center [392, 390] width 16 height 16
click at [350, 407] on div at bounding box center [360, 409] width 94 height 54
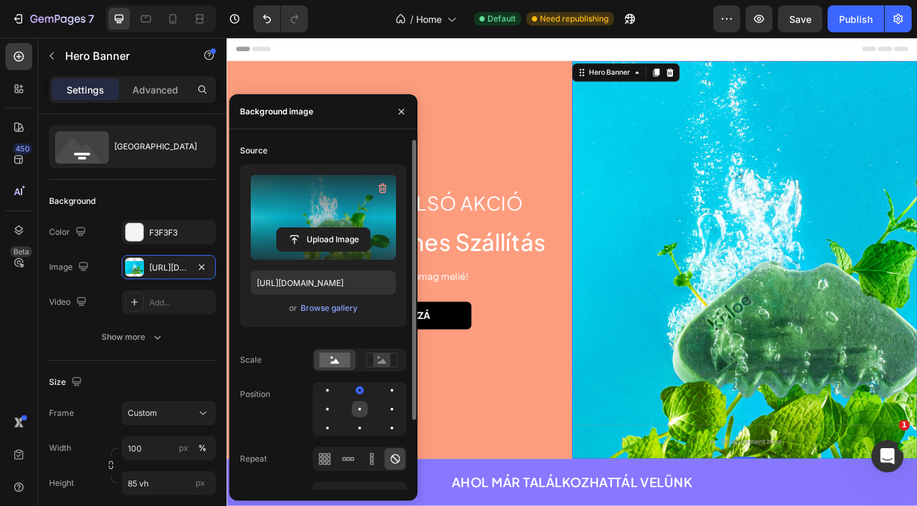
click at [384, 407] on div at bounding box center [392, 409] width 16 height 16
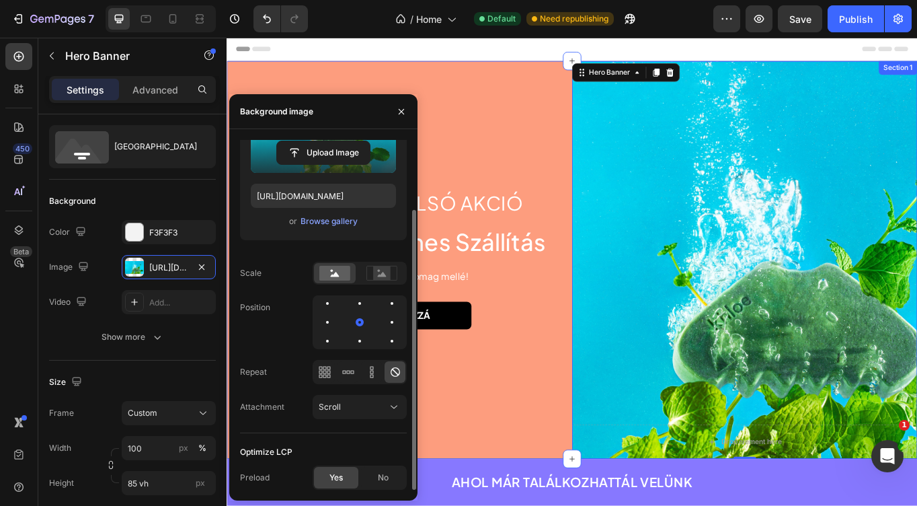
click at [535, 424] on div "Nyárvégi utolsó akció Heading -44 % + Ingyenes Szállítás Heading Ajándék minden…" at bounding box center [429, 297] width 404 height 465
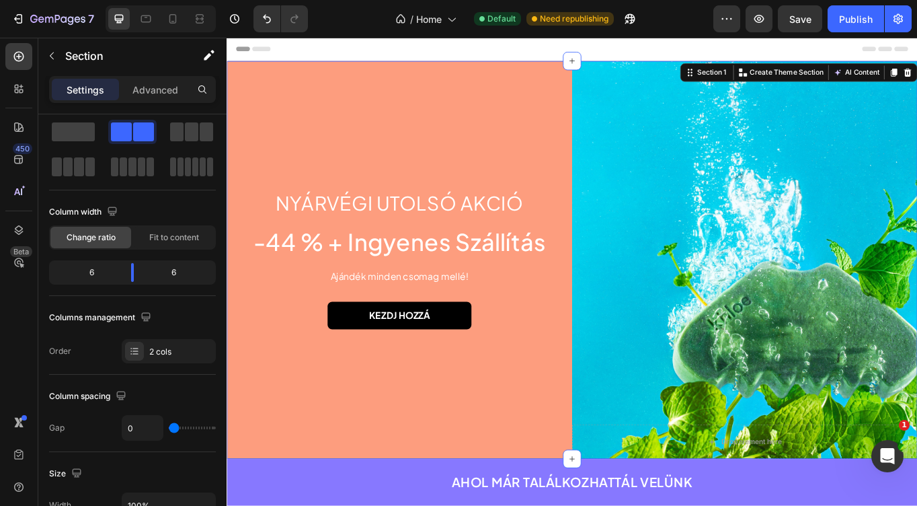
scroll to position [0, 0]
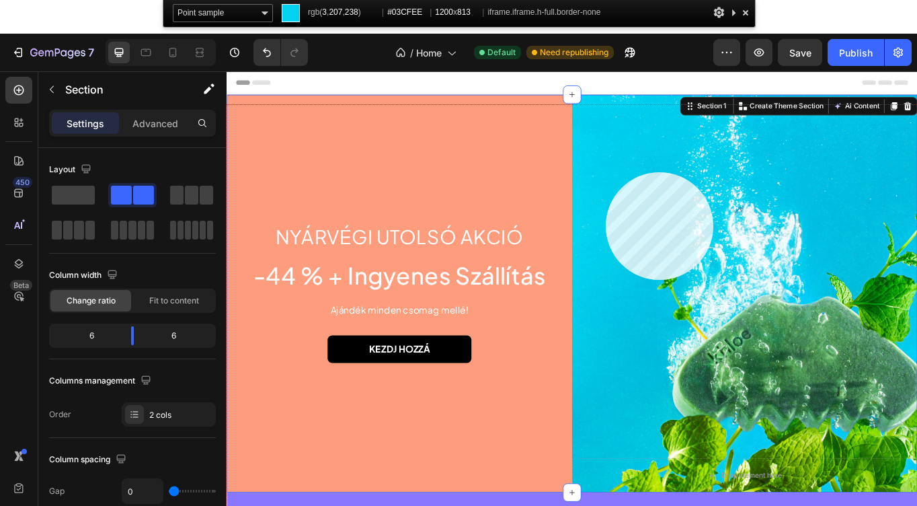
click at [606, 172] on div at bounding box center [630, 378] width 807 height 547
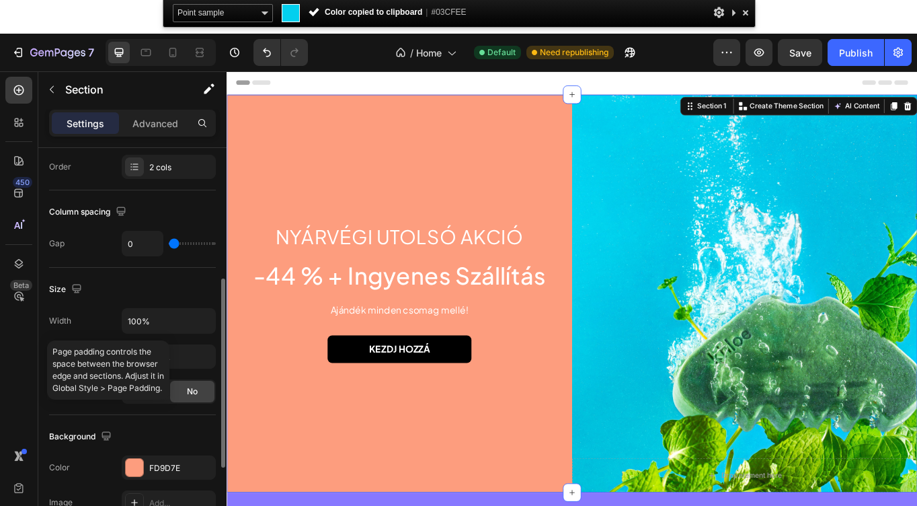
scroll to position [262, 0]
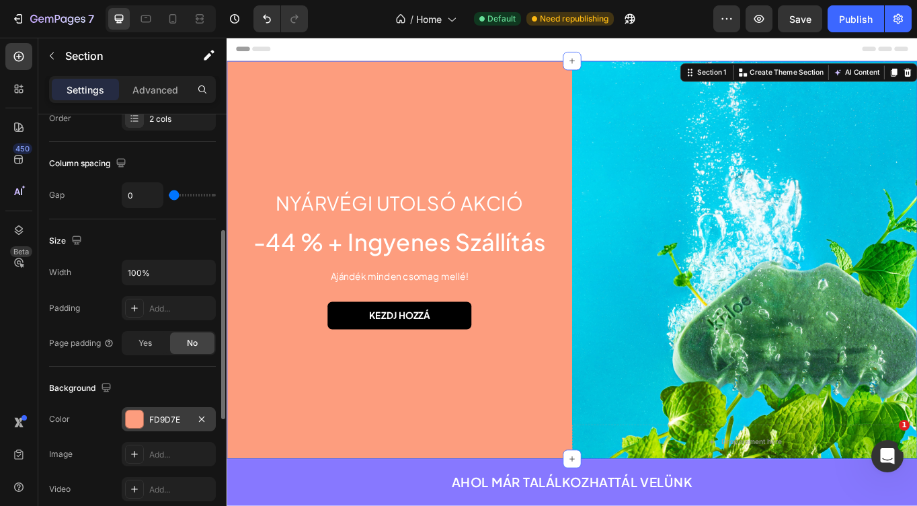
click at [163, 424] on div "FD9D7E" at bounding box center [168, 420] width 39 height 12
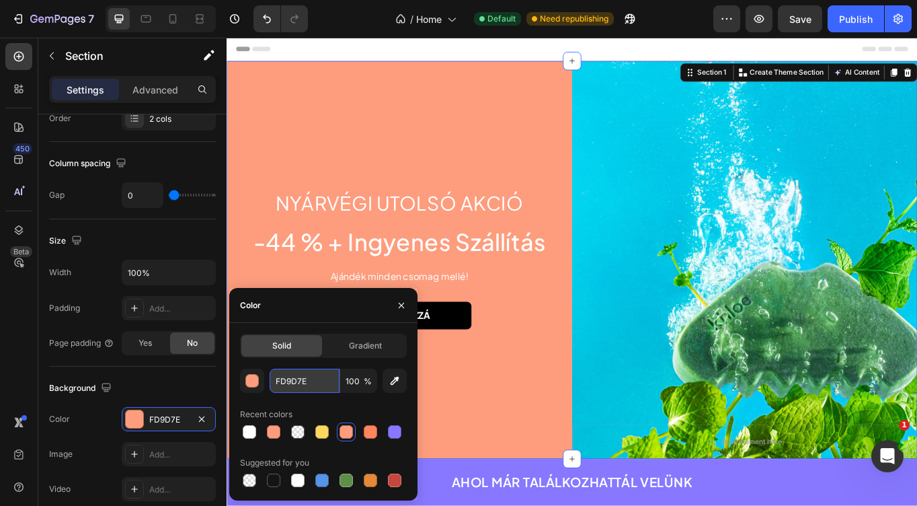
click at [301, 376] on input "FD9D7E" at bounding box center [305, 381] width 70 height 24
paste input "#03CFE"
type input "#03CFEE"
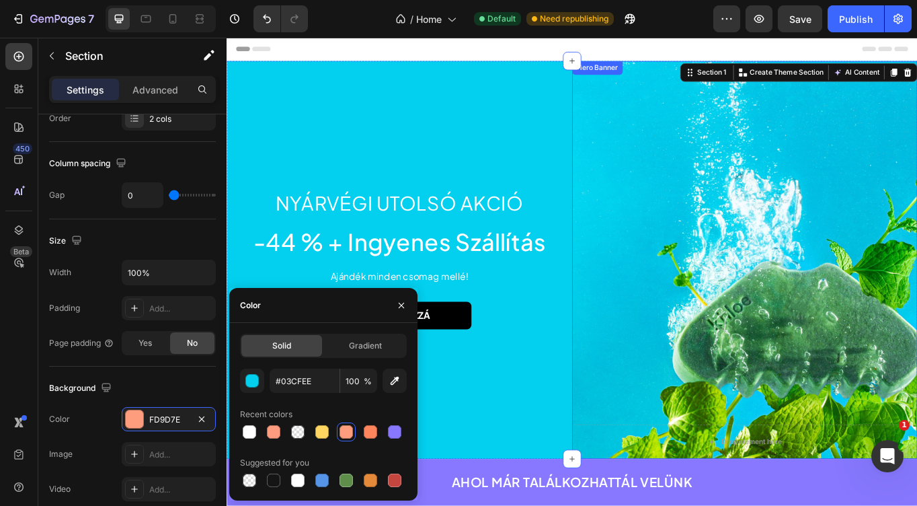
click at [802, 225] on div "Background Image" at bounding box center [832, 297] width 404 height 465
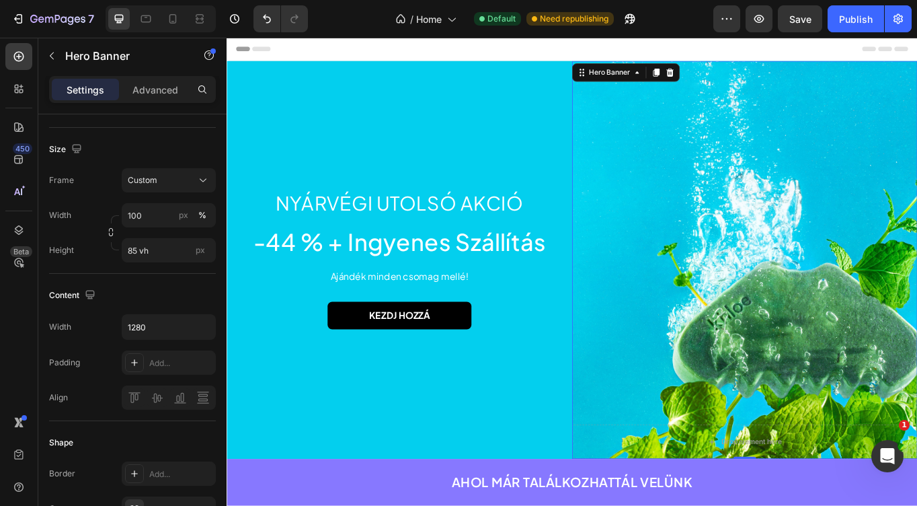
scroll to position [0, 0]
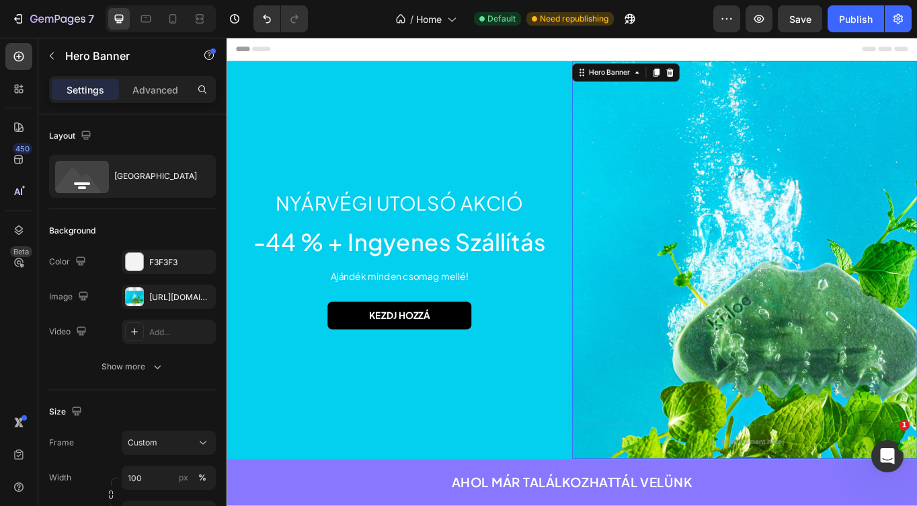
click at [732, 287] on div "Background Image" at bounding box center [832, 297] width 404 height 465
click at [780, 332] on div "Background Image" at bounding box center [832, 297] width 404 height 465
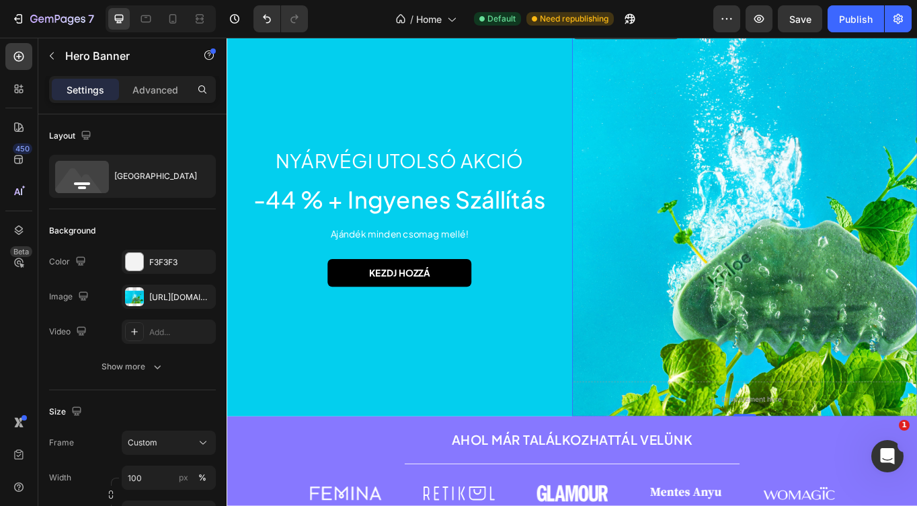
scroll to position [69, 0]
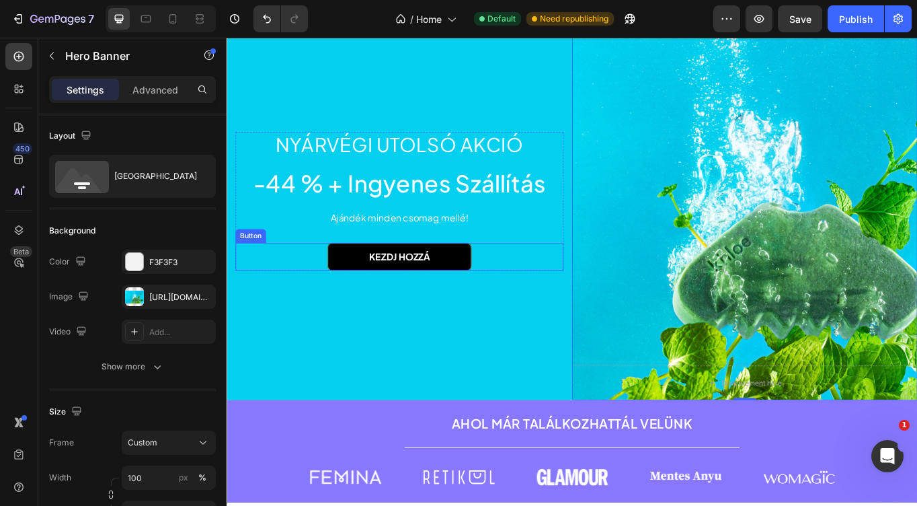
click at [512, 290] on div "KEZDJ HOZZÁ Button" at bounding box center [428, 294] width 383 height 32
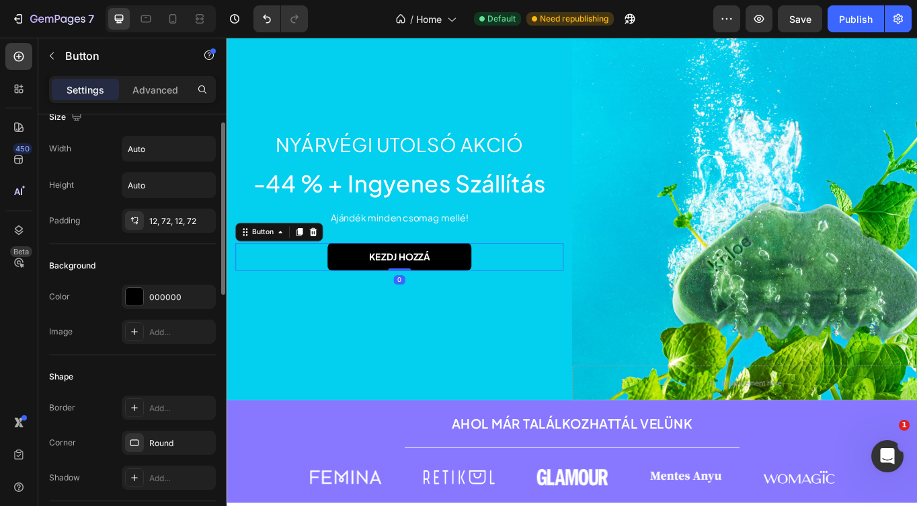
scroll to position [22, 0]
click at [128, 297] on div at bounding box center [134, 293] width 17 height 17
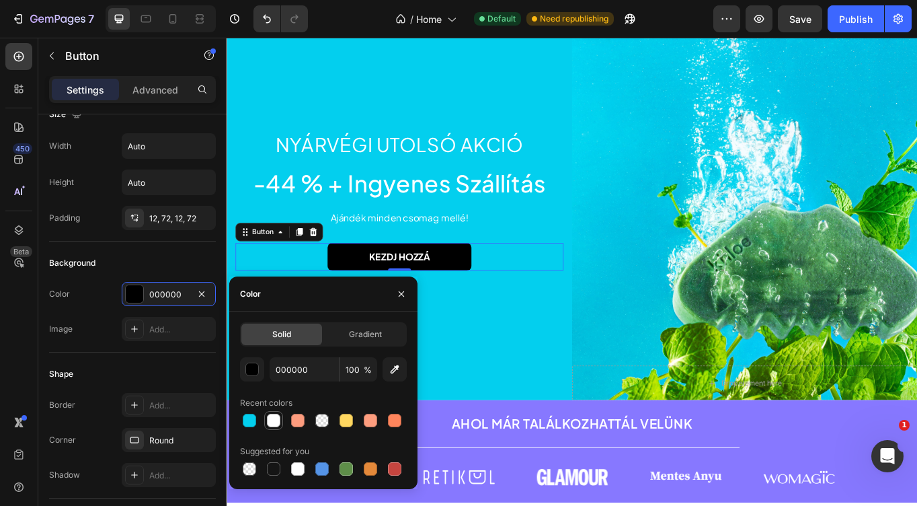
click at [269, 423] on div at bounding box center [273, 420] width 13 height 13
type input "FFFFFF"
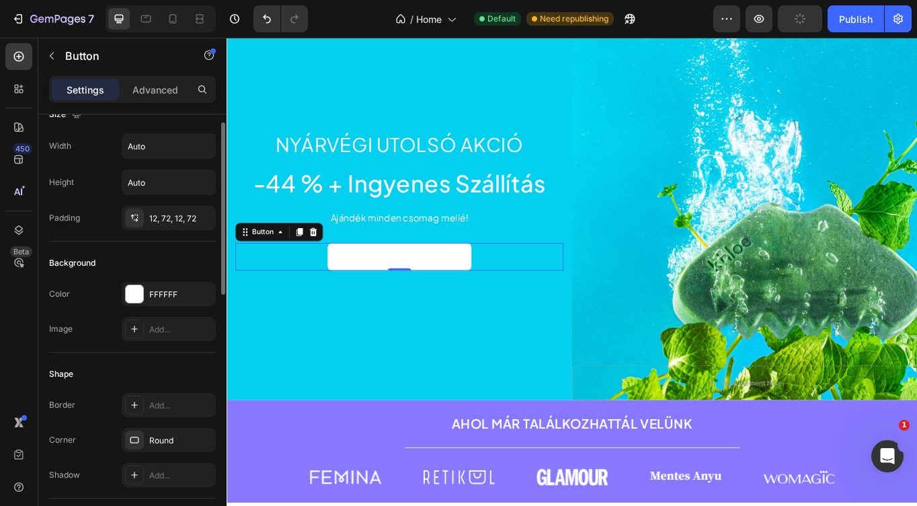
click at [161, 362] on div "Shape Border Add... Corner Round Shadow Add..." at bounding box center [132, 425] width 167 height 146
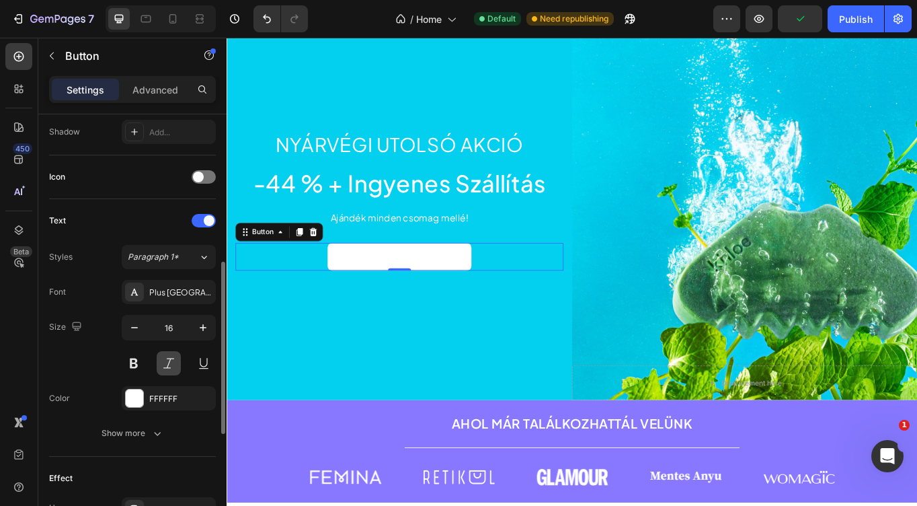
scroll to position [365, 0]
click at [137, 397] on div at bounding box center [134, 397] width 17 height 17
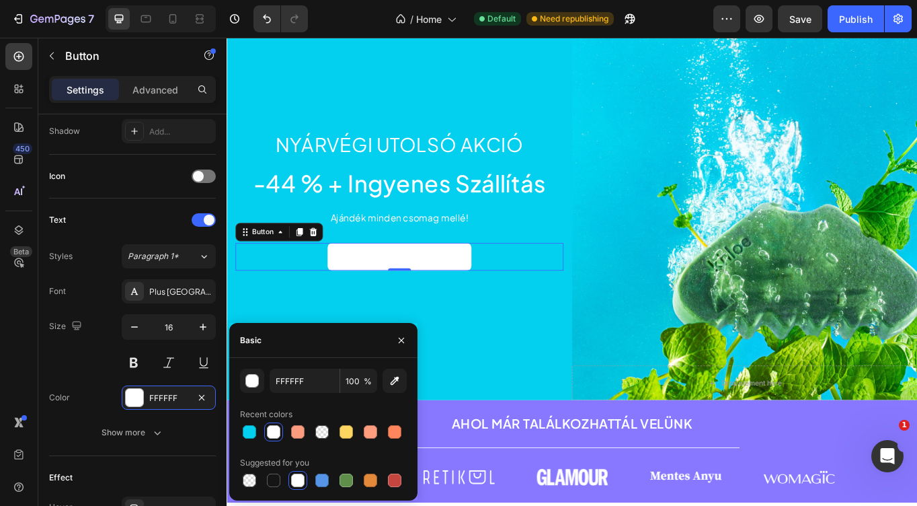
click at [248, 443] on div "FFFFFF 100 % Recent colors Suggested for you" at bounding box center [323, 429] width 167 height 121
click at [248, 437] on div at bounding box center [249, 431] width 13 height 13
click at [267, 479] on div at bounding box center [273, 480] width 13 height 13
type input "151515"
click at [708, 375] on div "Background Image" at bounding box center [832, 229] width 404 height 465
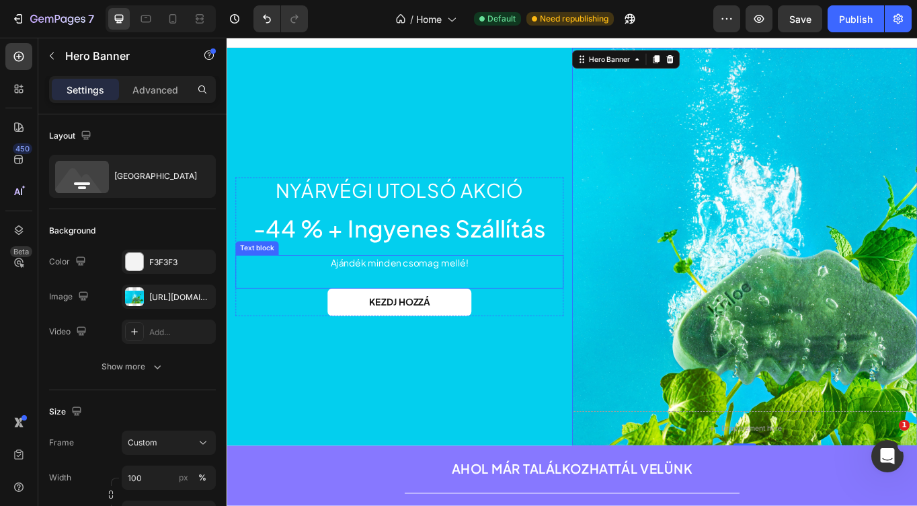
scroll to position [0, 0]
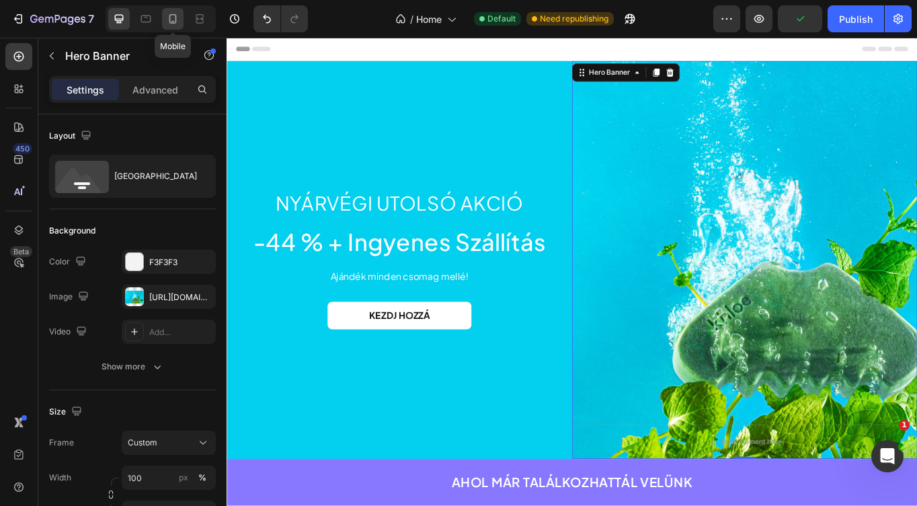
click at [176, 20] on icon at bounding box center [173, 18] width 7 height 9
type input "100%"
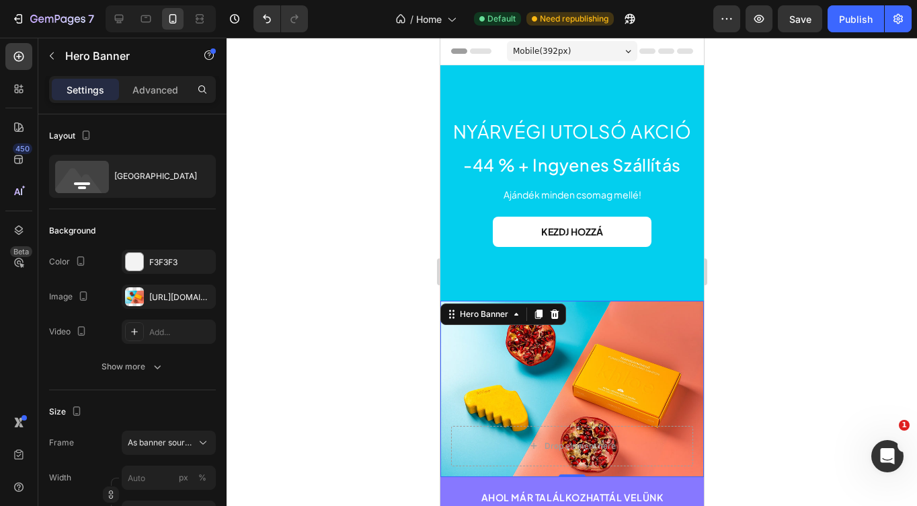
click at [585, 352] on div "Background Image" at bounding box center [572, 389] width 264 height 176
click at [133, 291] on div at bounding box center [134, 296] width 19 height 19
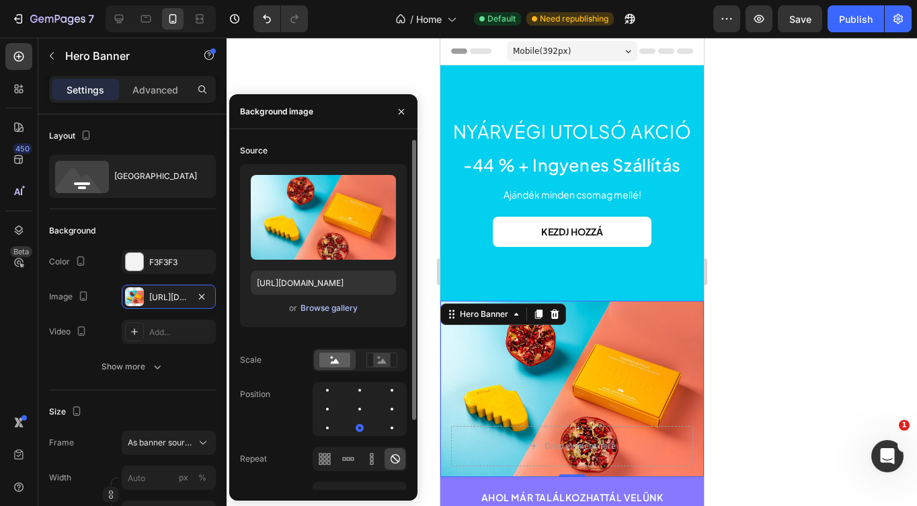
click at [324, 301] on div "or Browse gallery" at bounding box center [323, 308] width 145 height 16
click at [324, 301] on button "Browse gallery" at bounding box center [329, 307] width 59 height 13
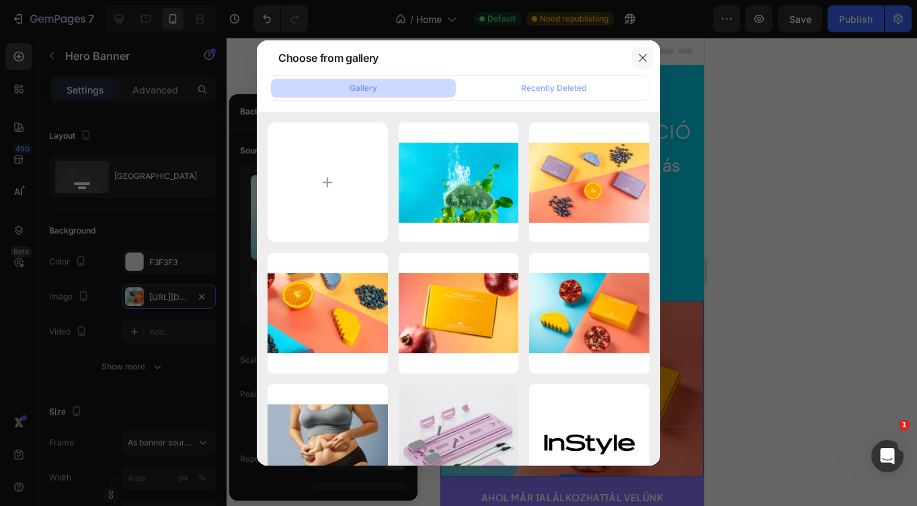
click at [640, 59] on icon "button" at bounding box center [643, 57] width 11 height 11
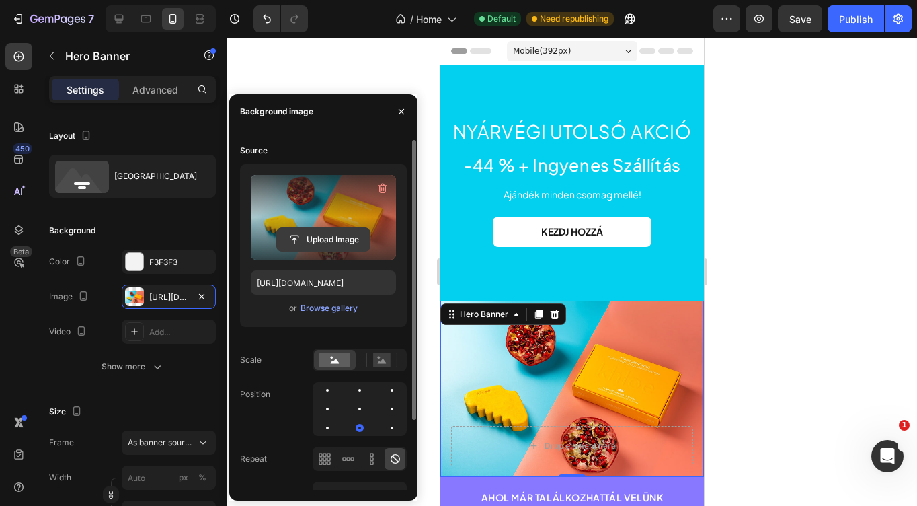
click at [321, 231] on input "file" at bounding box center [323, 239] width 93 height 23
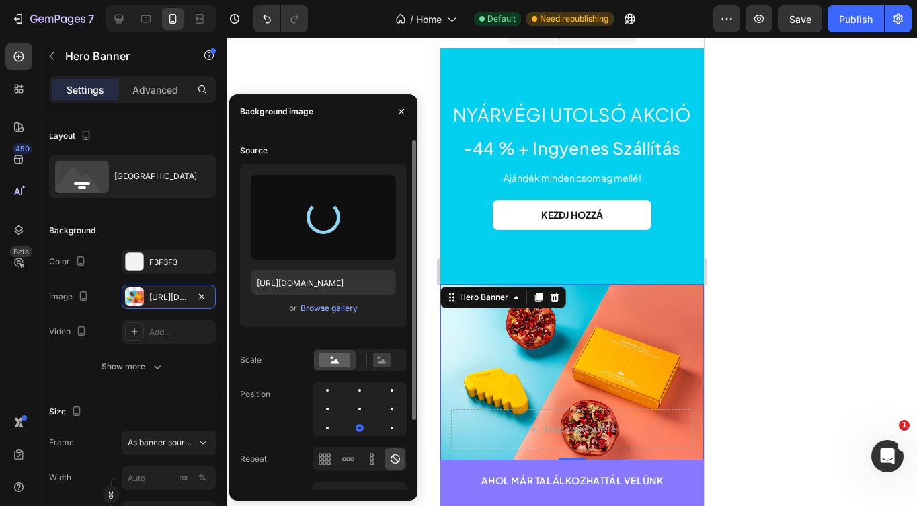
scroll to position [19, 0]
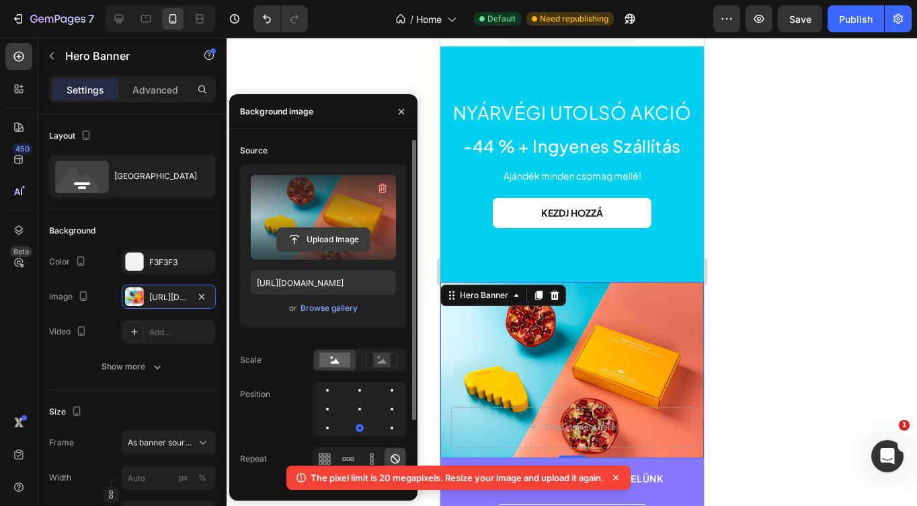
click at [313, 231] on input "file" at bounding box center [323, 239] width 93 height 23
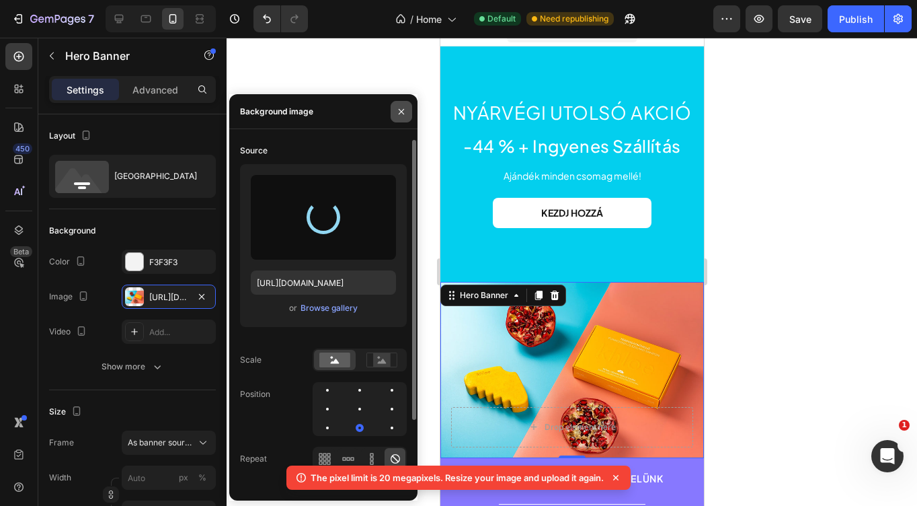
click at [403, 118] on button "button" at bounding box center [402, 112] width 22 height 22
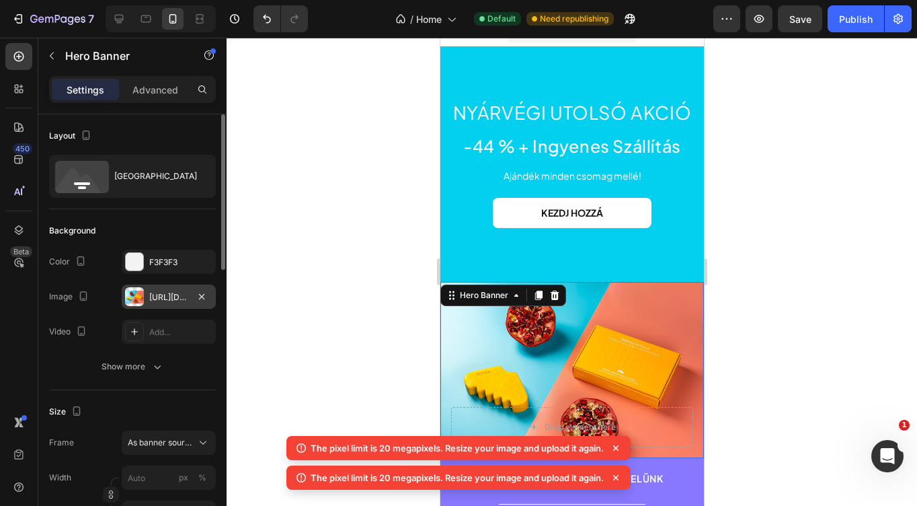
click at [169, 303] on div "[URL][DOMAIN_NAME]" at bounding box center [169, 297] width 94 height 24
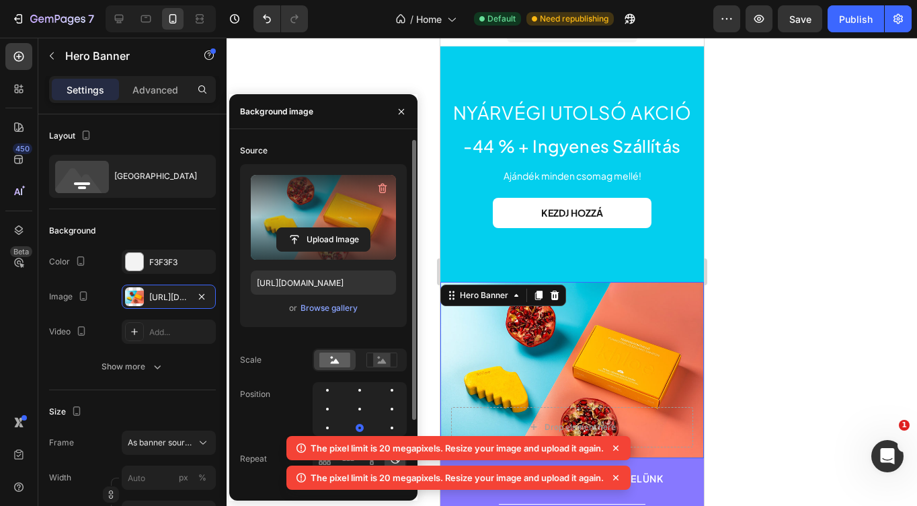
click at [325, 225] on label at bounding box center [323, 217] width 145 height 85
click at [325, 228] on input "file" at bounding box center [323, 239] width 93 height 23
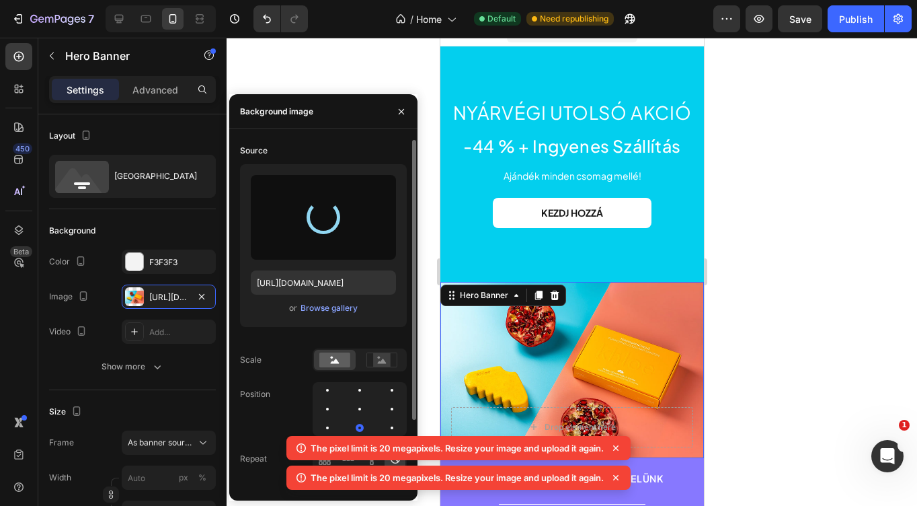
type input "[URL][DOMAIN_NAME]"
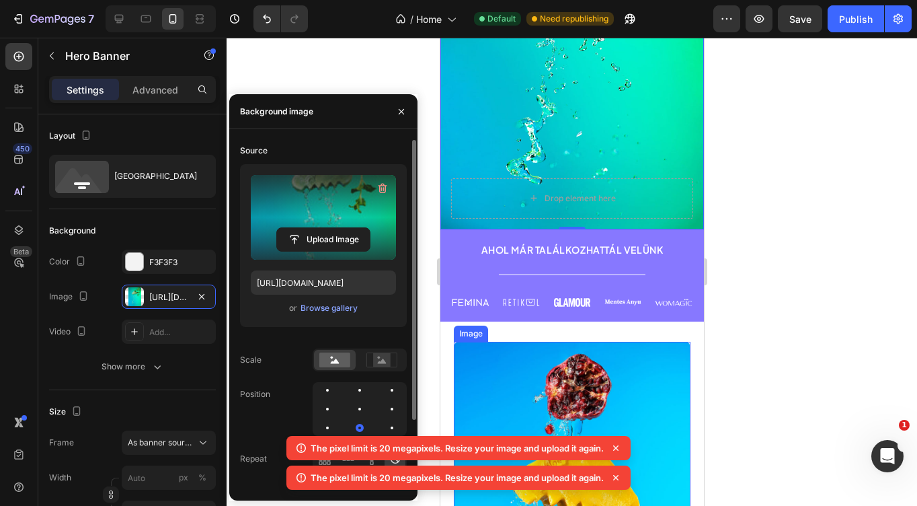
scroll to position [496, 0]
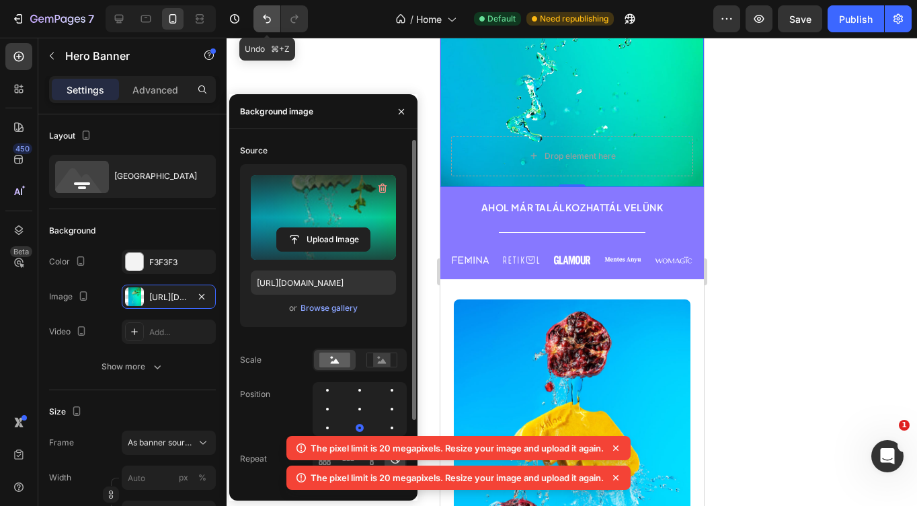
click at [258, 21] on button "Undo/Redo" at bounding box center [267, 18] width 27 height 27
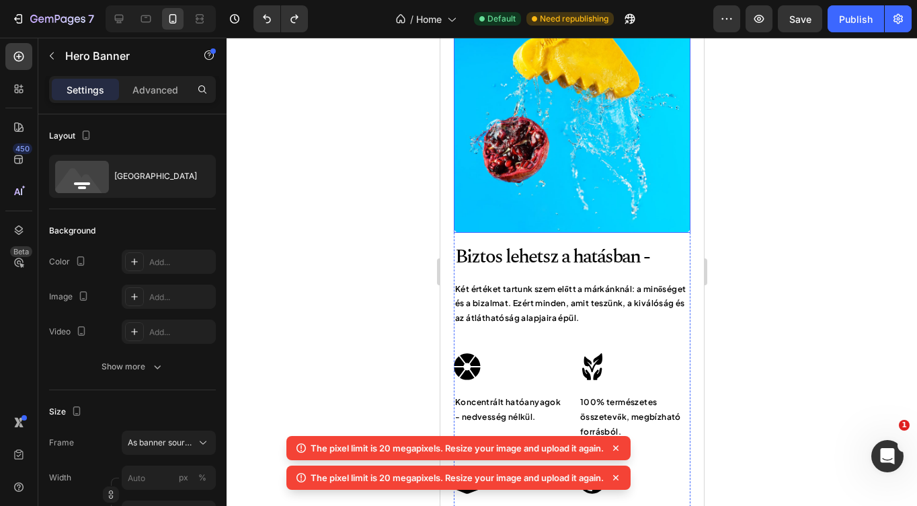
scroll to position [66, 0]
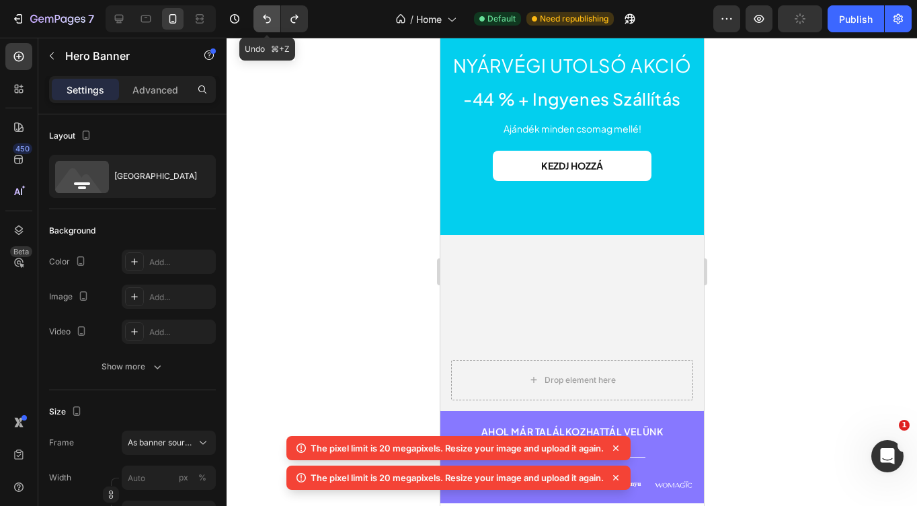
click at [262, 26] on button "Undo/Redo" at bounding box center [267, 18] width 27 height 27
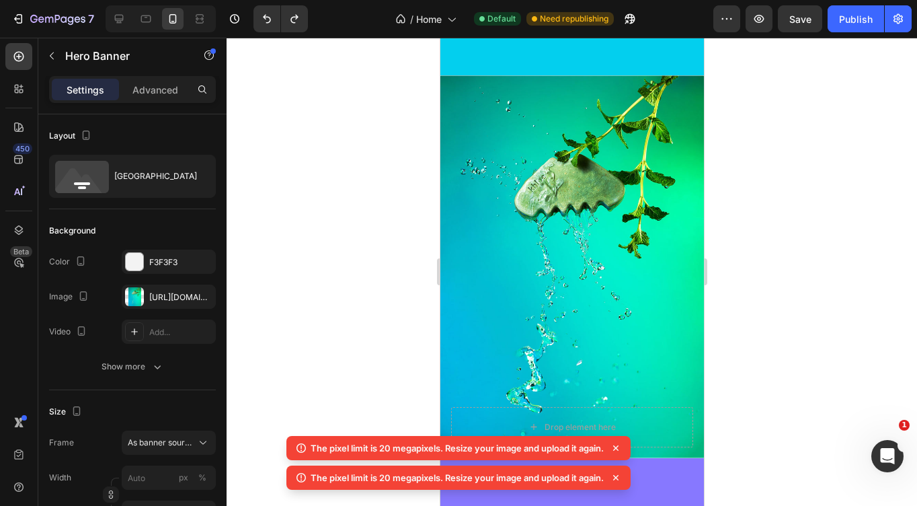
scroll to position [327, 0]
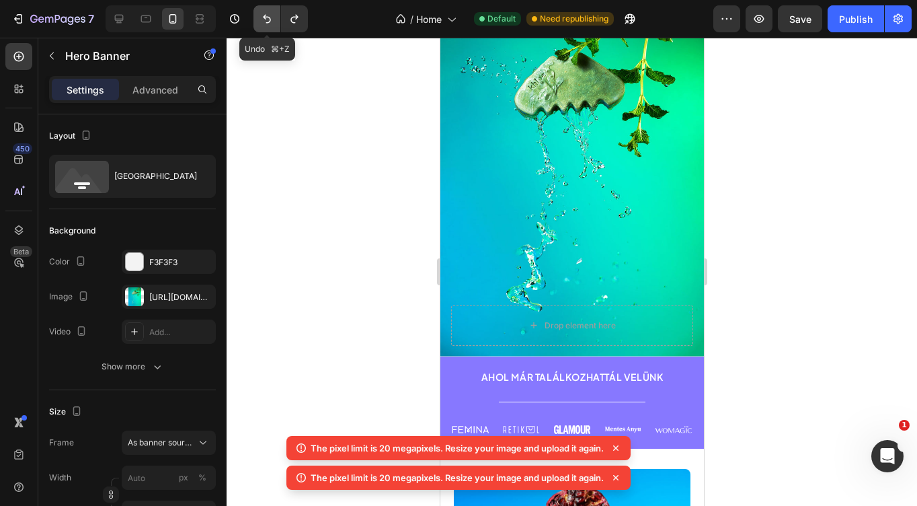
click at [266, 12] on icon "Undo/Redo" at bounding box center [266, 18] width 13 height 13
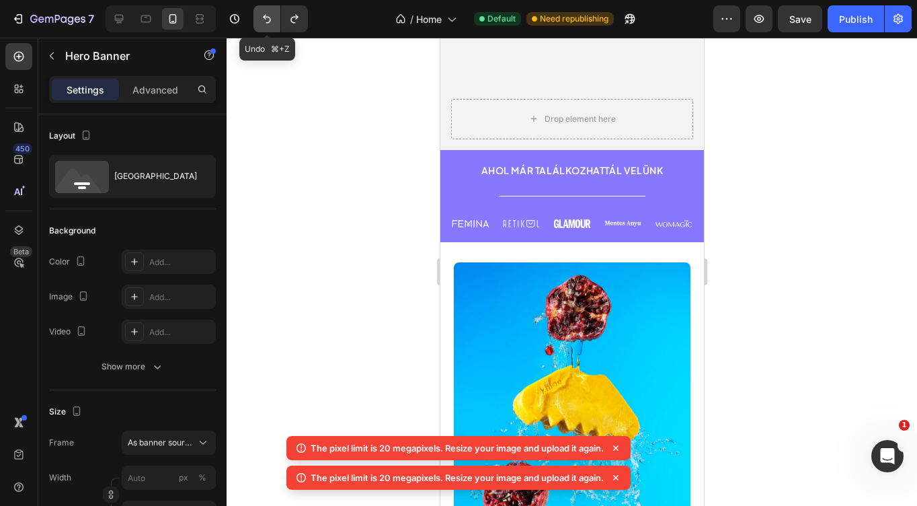
click at [260, 7] on button "Undo/Redo" at bounding box center [267, 18] width 27 height 27
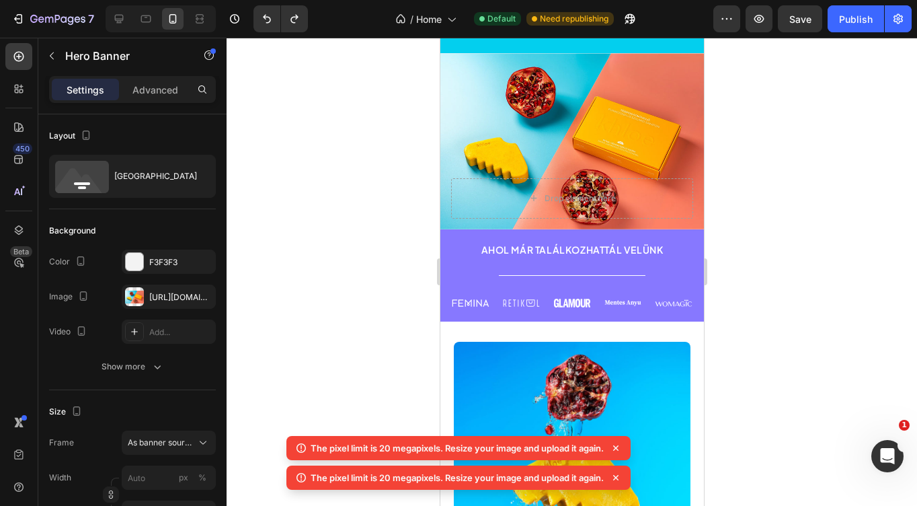
scroll to position [221, 0]
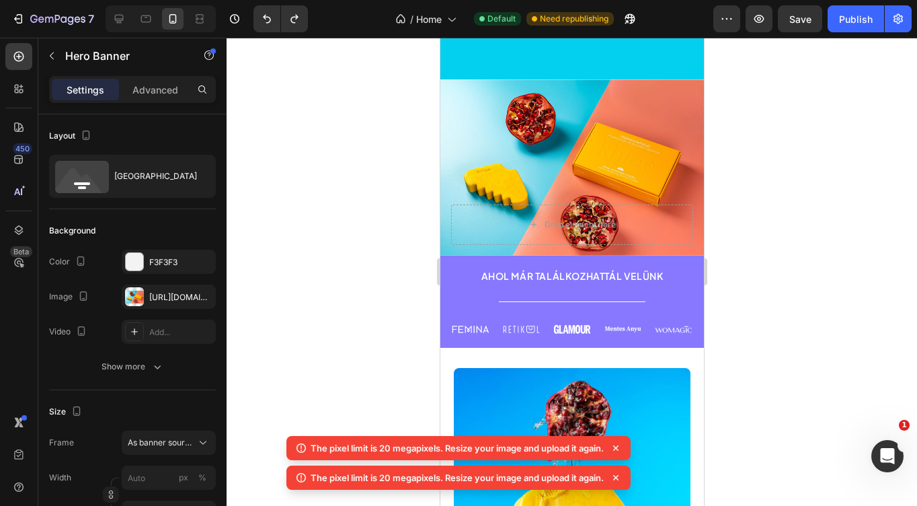
click at [589, 178] on div "Background Image" at bounding box center [572, 167] width 264 height 176
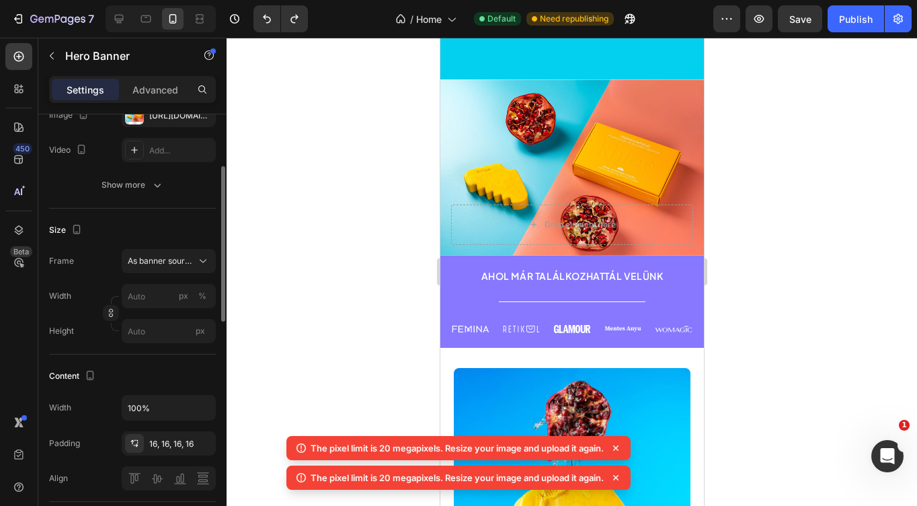
scroll to position [185, 0]
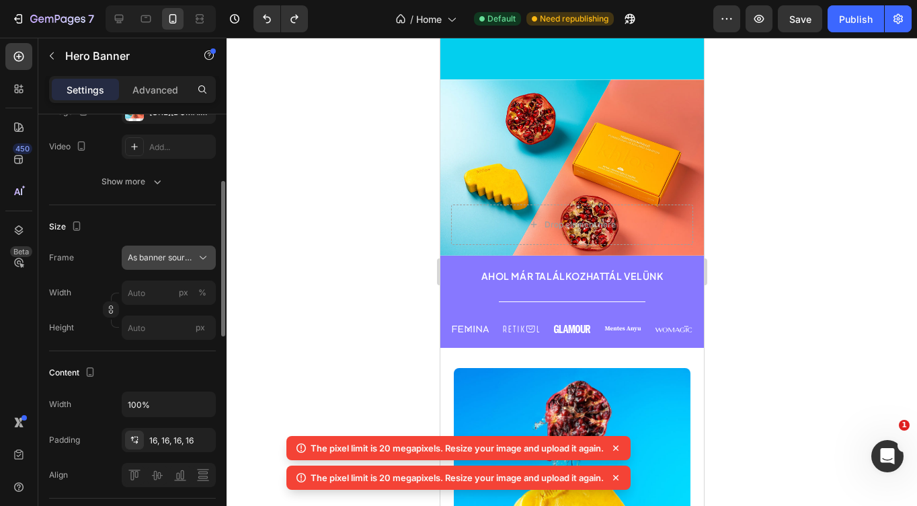
click at [173, 263] on span "As banner source" at bounding box center [161, 258] width 66 height 12
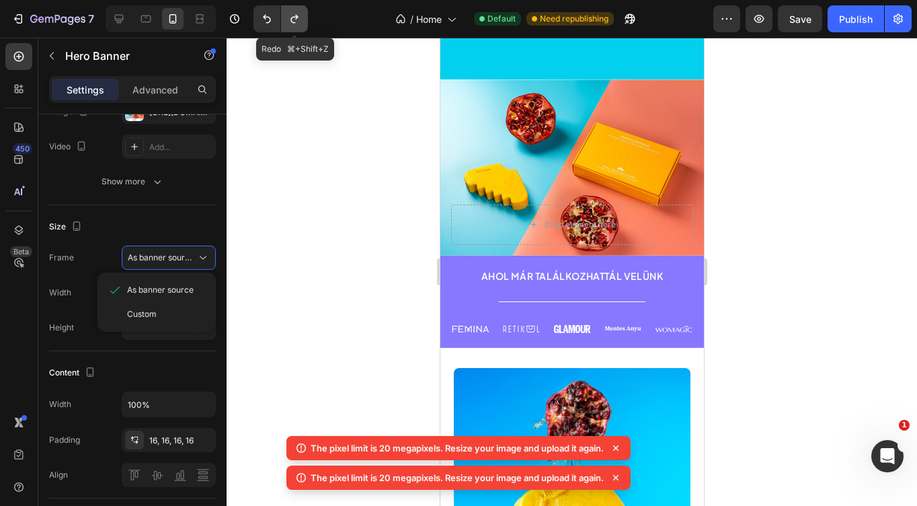
click at [290, 16] on icon "Undo/Redo" at bounding box center [294, 18] width 13 height 13
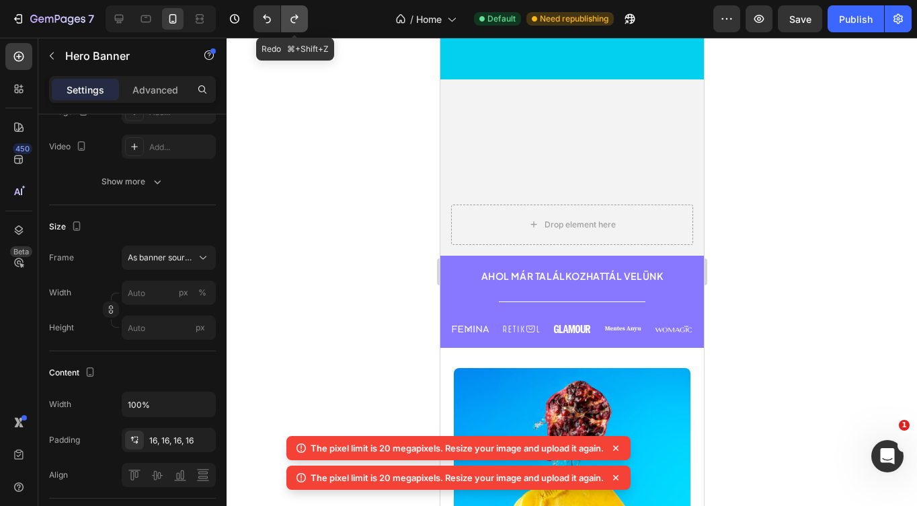
click at [290, 16] on icon "Undo/Redo" at bounding box center [294, 18] width 13 height 13
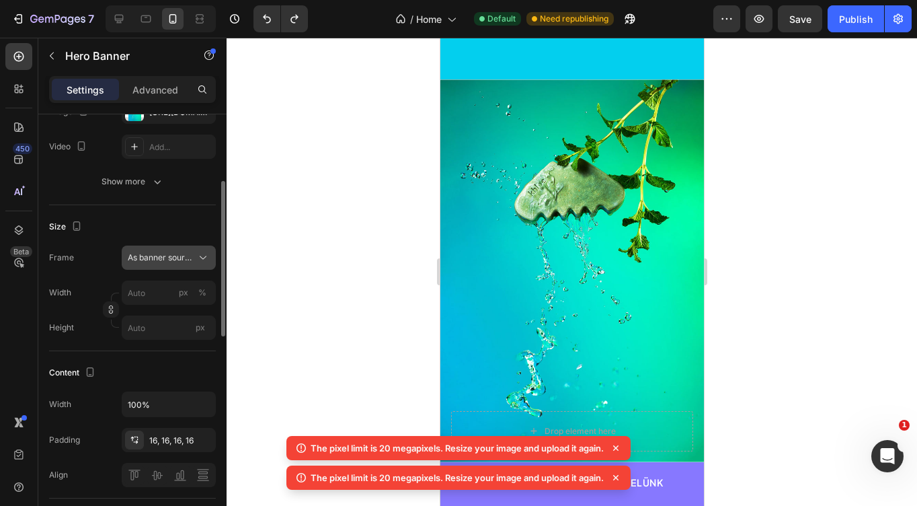
click at [155, 263] on span "As banner source" at bounding box center [161, 258] width 66 height 12
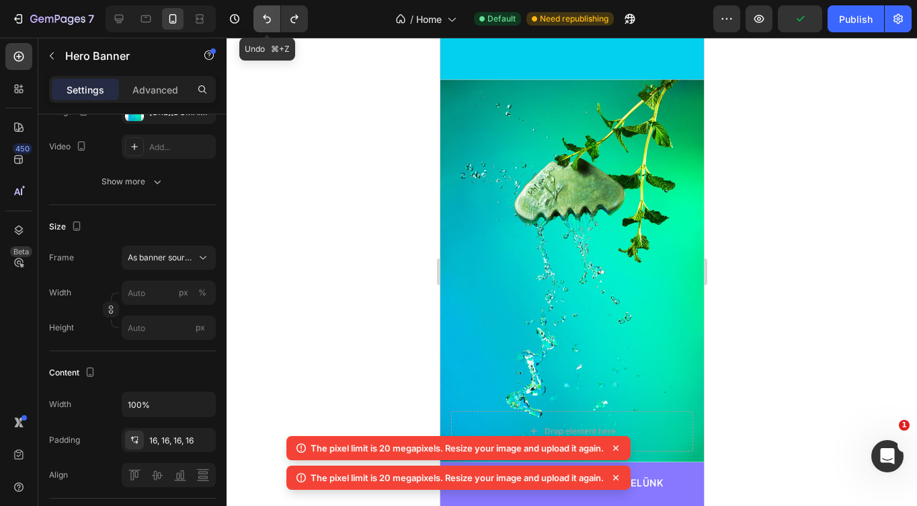
click at [268, 16] on icon "Undo/Redo" at bounding box center [266, 18] width 13 height 13
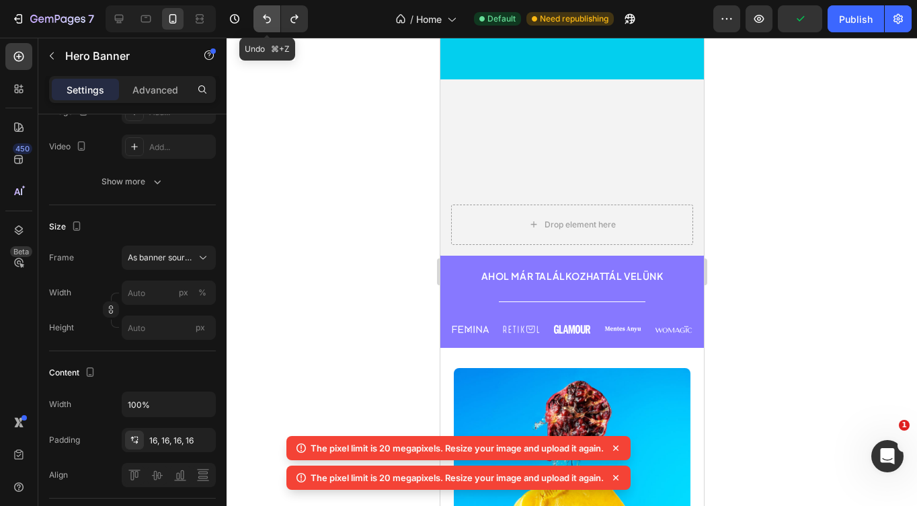
click at [265, 15] on icon "Undo/Redo" at bounding box center [267, 19] width 8 height 9
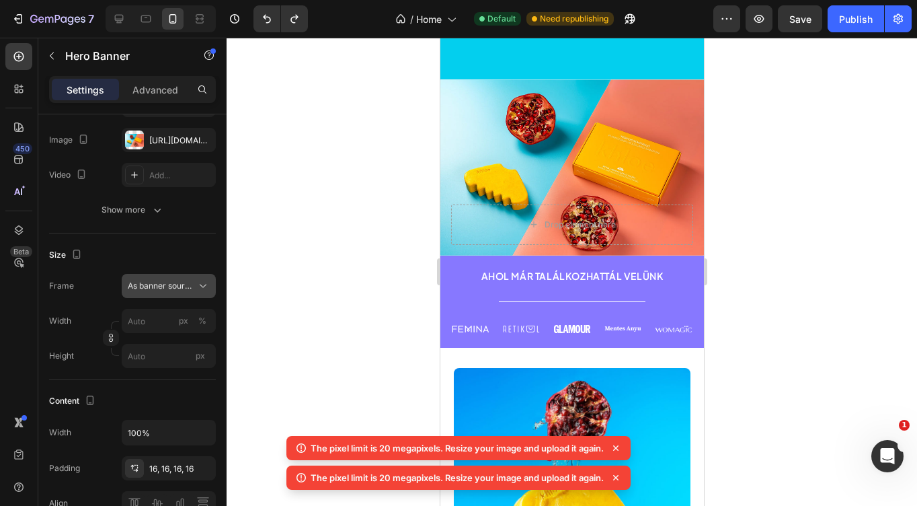
scroll to position [0, 0]
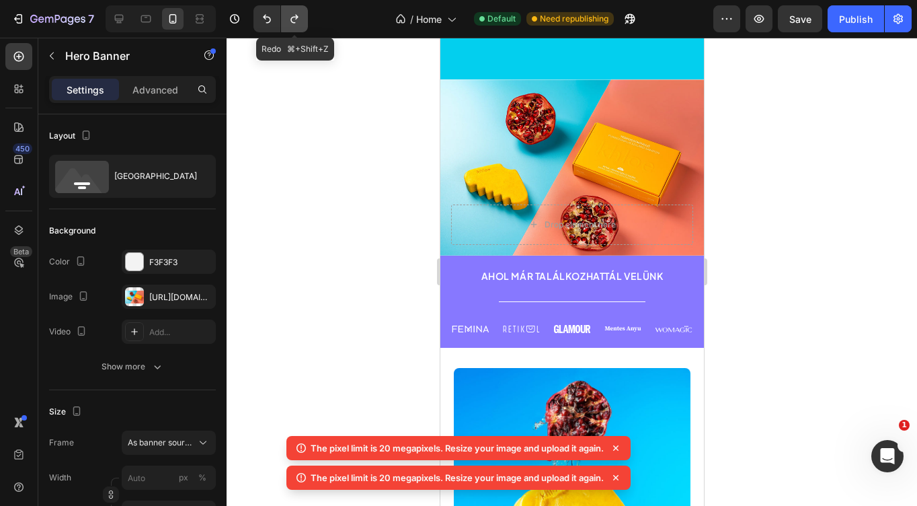
click at [284, 16] on button "Undo/Redo" at bounding box center [294, 18] width 27 height 27
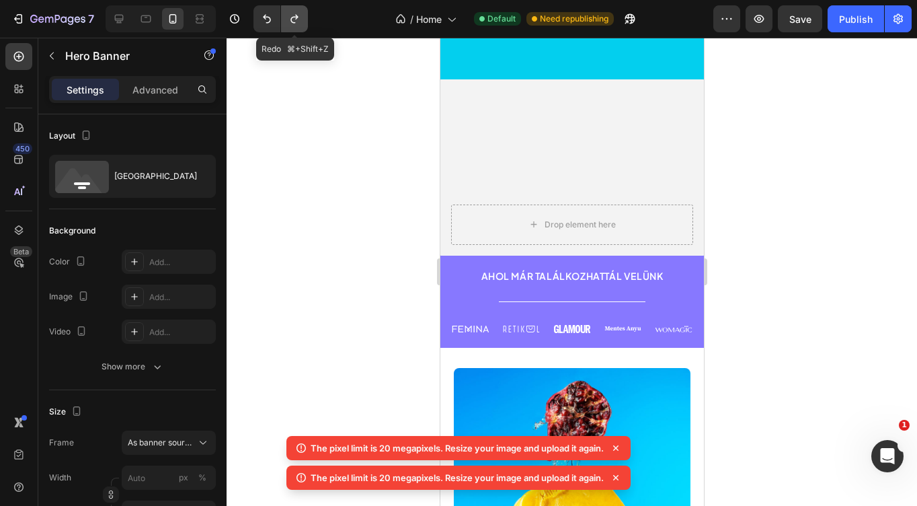
click at [291, 17] on icon "Undo/Redo" at bounding box center [294, 18] width 13 height 13
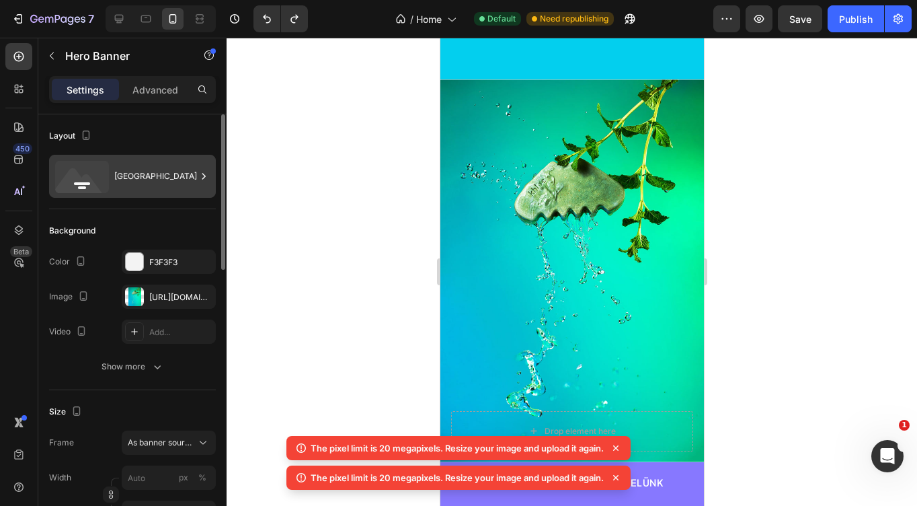
click at [120, 184] on div "[GEOGRAPHIC_DATA]" at bounding box center [155, 176] width 82 height 31
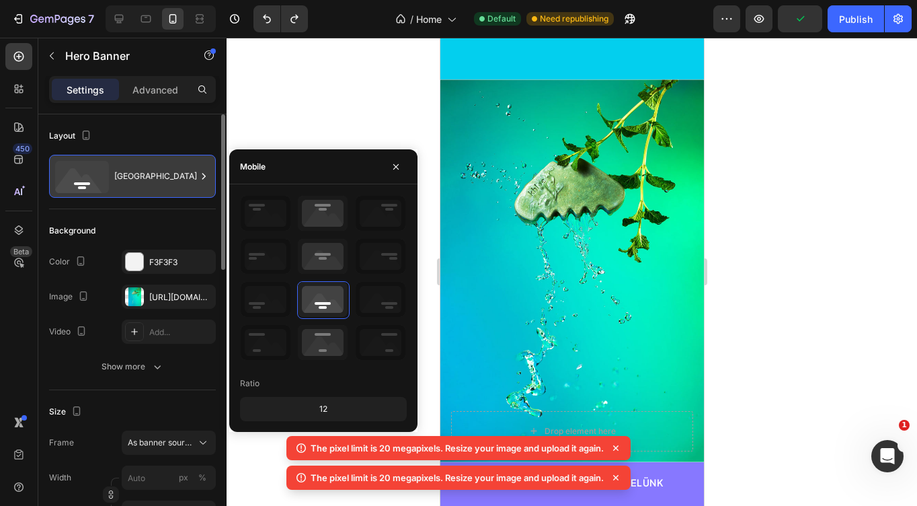
click at [120, 184] on div "[GEOGRAPHIC_DATA]" at bounding box center [155, 176] width 82 height 31
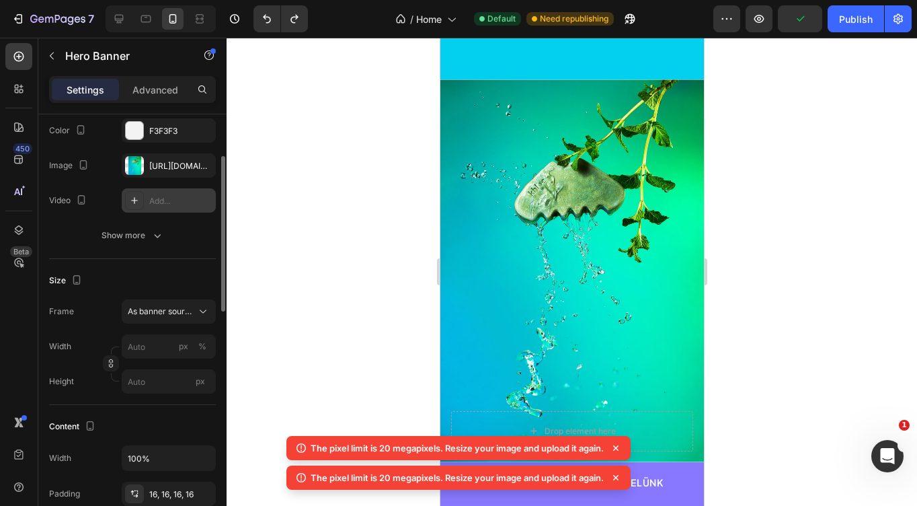
scroll to position [133, 0]
click at [149, 348] on input "px %" at bounding box center [169, 345] width 94 height 24
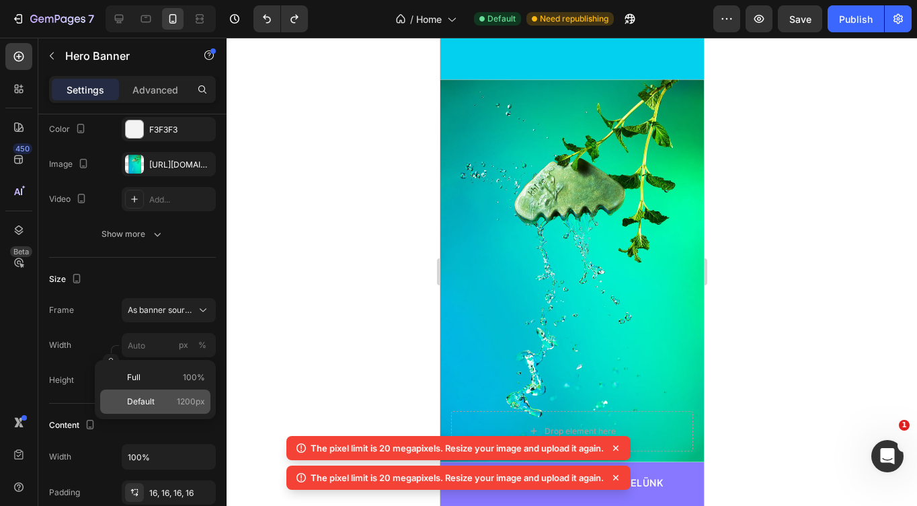
click at [150, 400] on span "Default" at bounding box center [141, 402] width 28 height 12
type input "100"
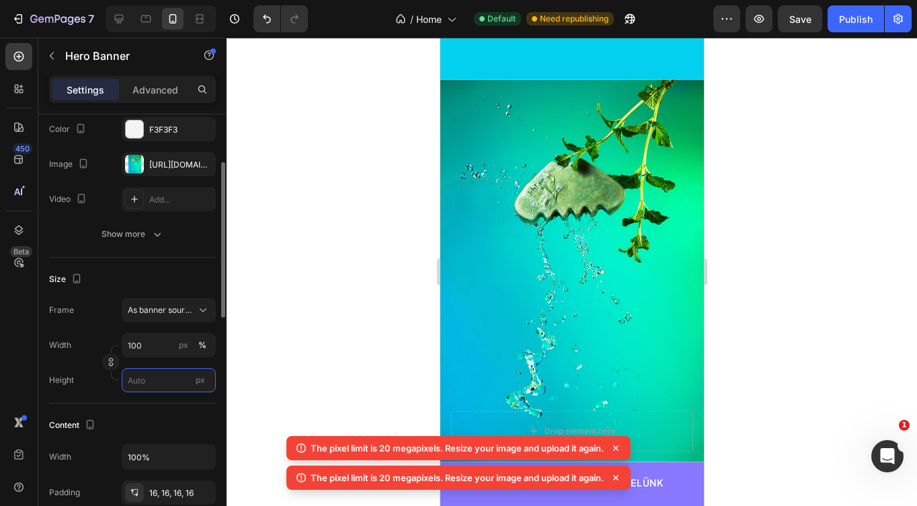
click at [158, 374] on input "px" at bounding box center [169, 380] width 94 height 24
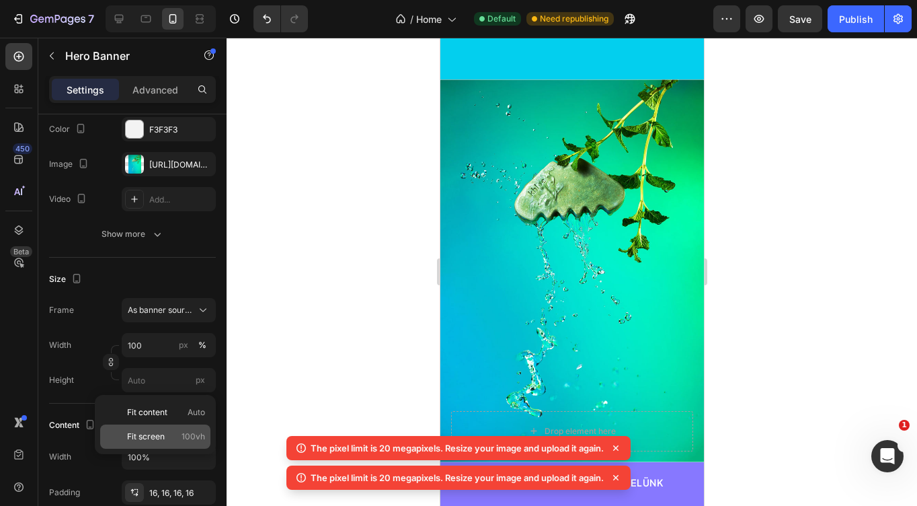
click at [155, 437] on span "Fit screen" at bounding box center [146, 436] width 38 height 12
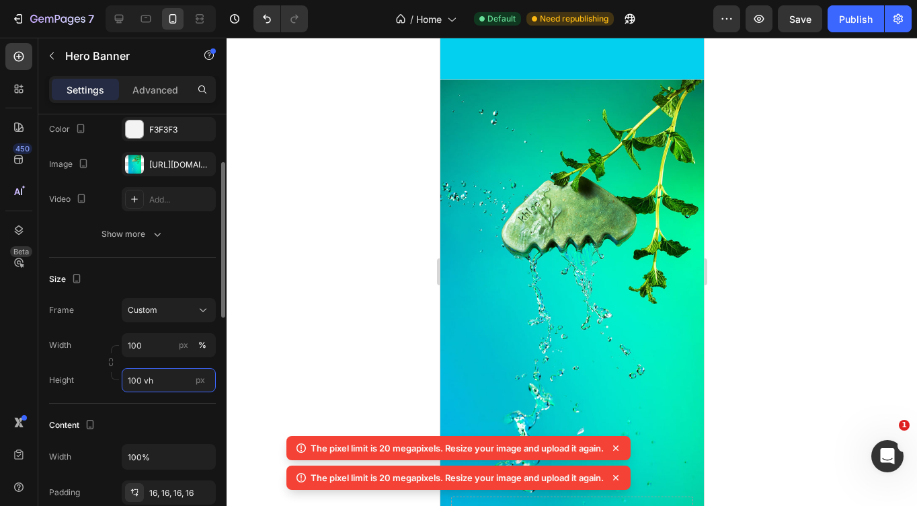
click at [153, 373] on input "100 vh" at bounding box center [169, 380] width 94 height 24
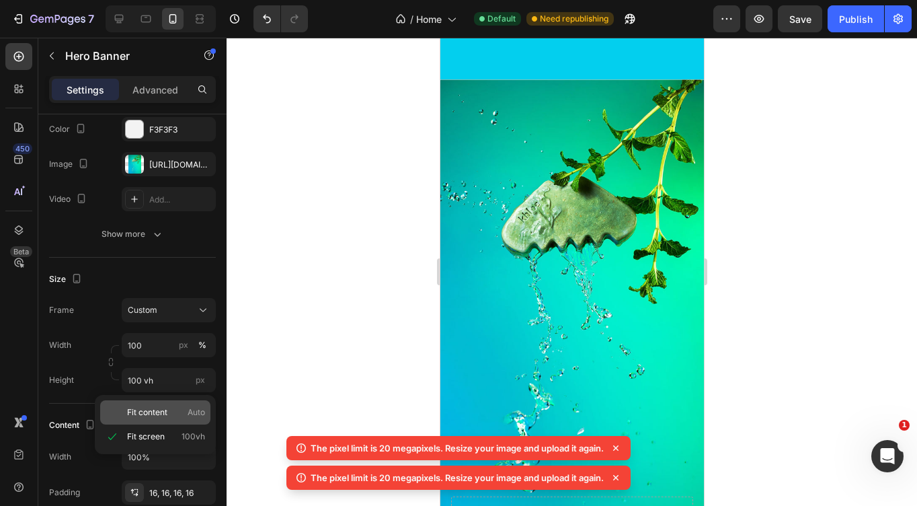
click at [157, 406] on span "Fit content" at bounding box center [147, 412] width 40 height 12
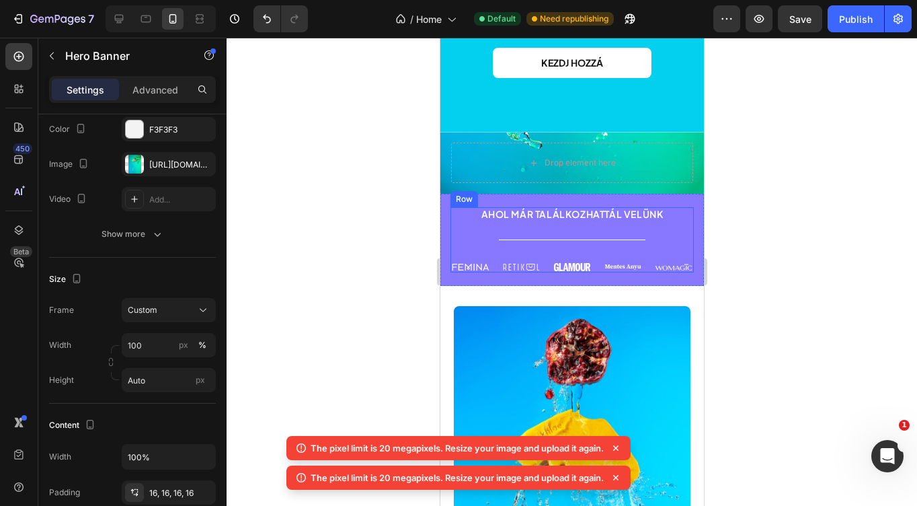
scroll to position [163, 0]
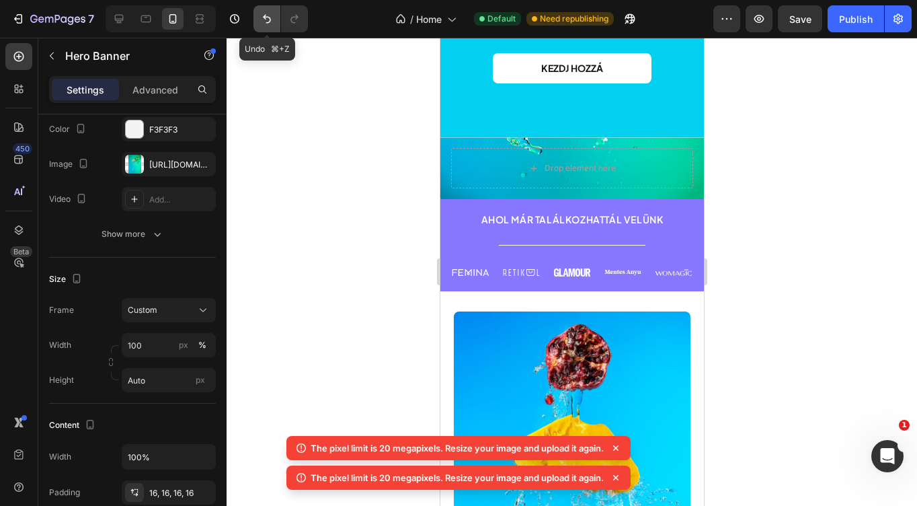
click at [269, 17] on icon "Undo/Redo" at bounding box center [267, 19] width 8 height 9
type input "100 vh"
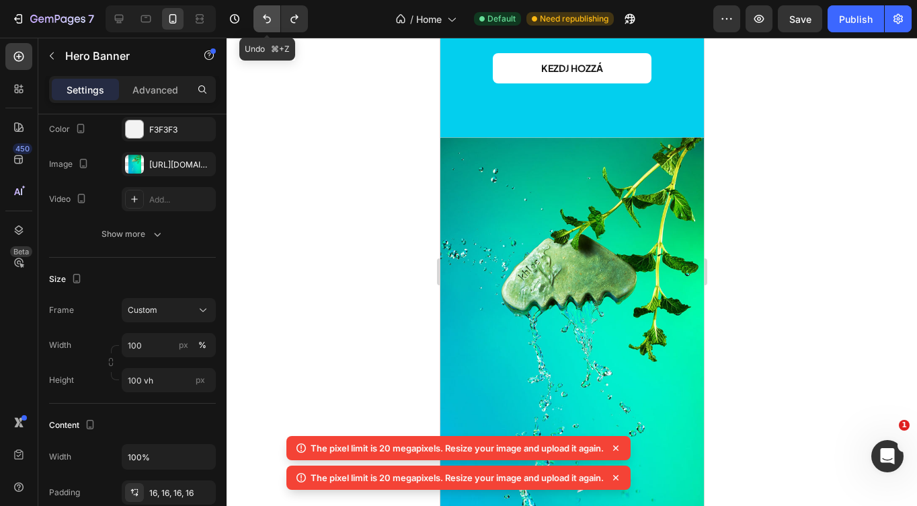
click at [269, 17] on icon "Undo/Redo" at bounding box center [267, 19] width 8 height 9
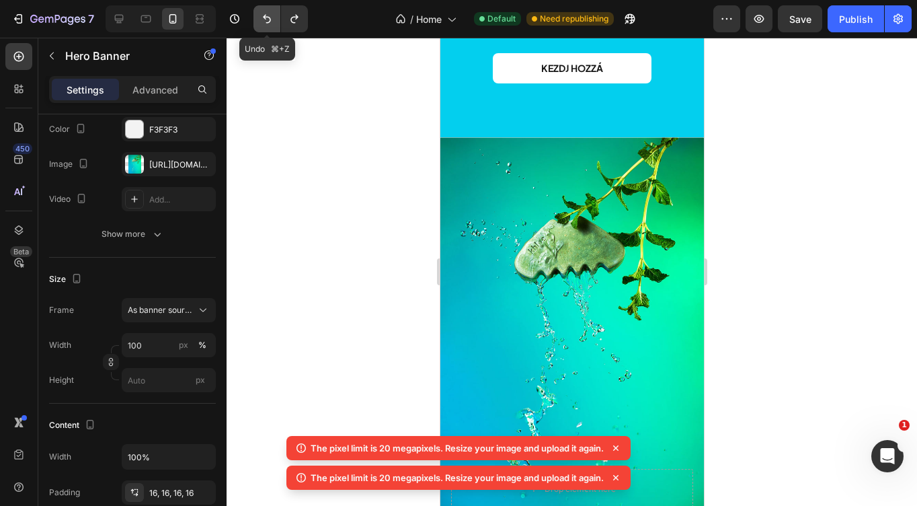
click at [269, 17] on icon "Undo/Redo" at bounding box center [267, 19] width 8 height 9
click at [265, 30] on button "Undo/Redo" at bounding box center [267, 18] width 27 height 27
click at [259, 28] on button "Undo/Redo" at bounding box center [267, 18] width 27 height 27
click at [270, 25] on icon "Undo/Redo" at bounding box center [266, 18] width 13 height 13
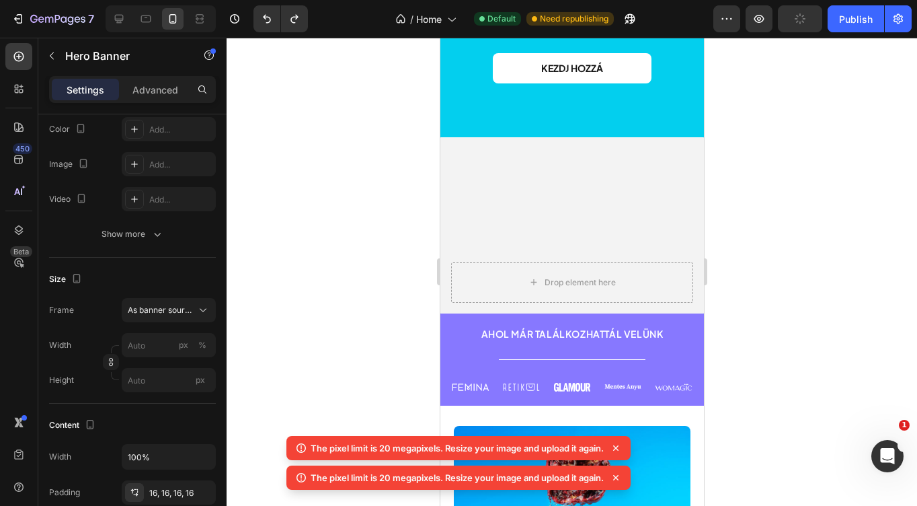
click at [568, 204] on div "Background Image" at bounding box center [572, 225] width 264 height 176
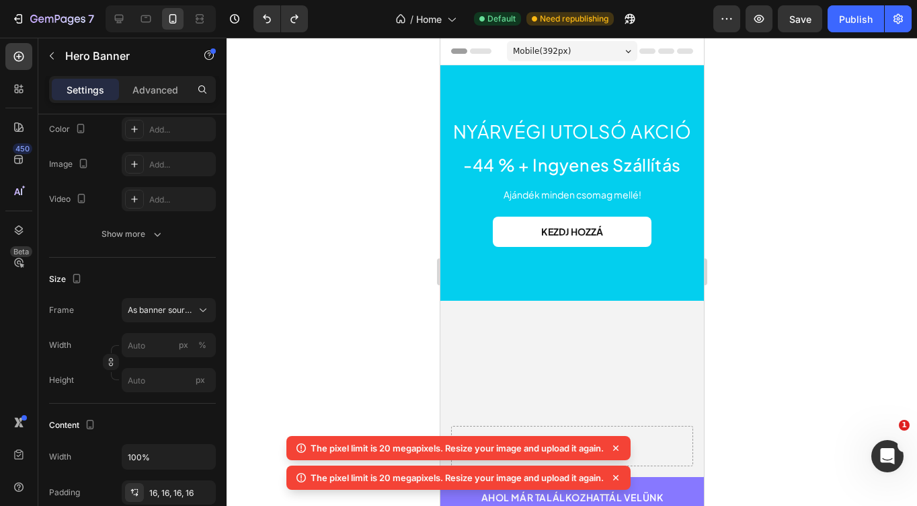
click at [550, 372] on div "Background Image" at bounding box center [572, 389] width 264 height 176
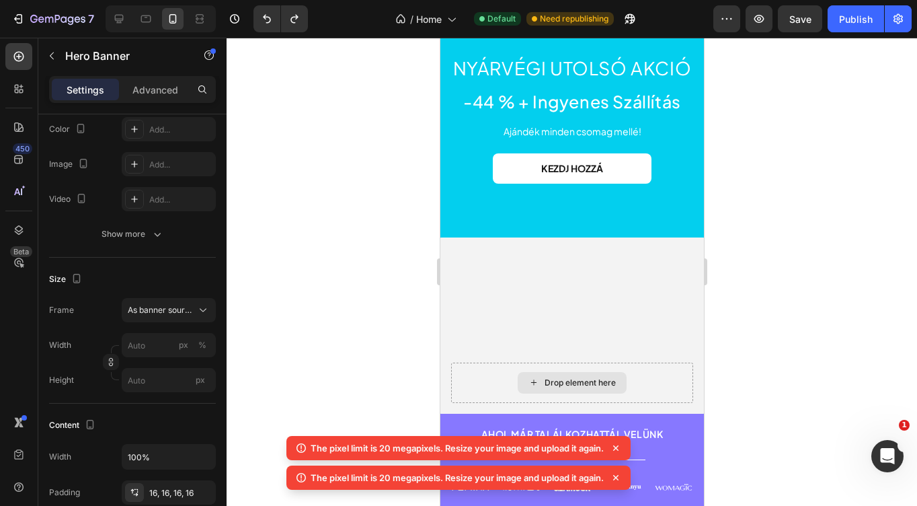
scroll to position [70, 0]
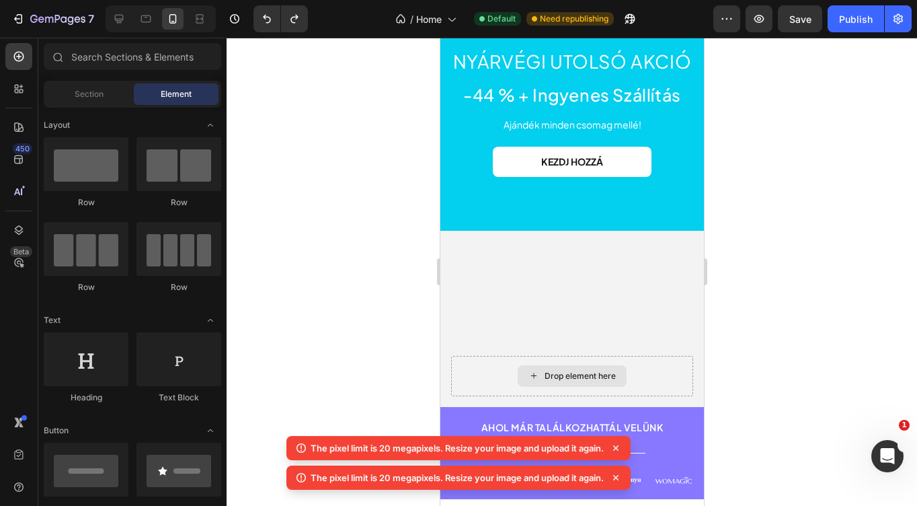
click at [551, 368] on div "Drop element here" at bounding box center [571, 376] width 109 height 22
click at [264, 13] on icon "Undo/Redo" at bounding box center [266, 18] width 13 height 13
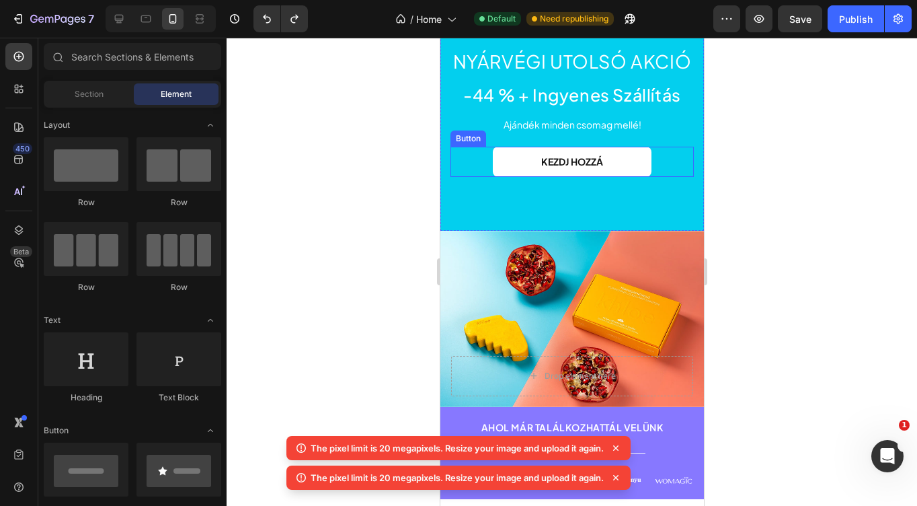
click at [537, 272] on div "Background Image" at bounding box center [572, 319] width 264 height 176
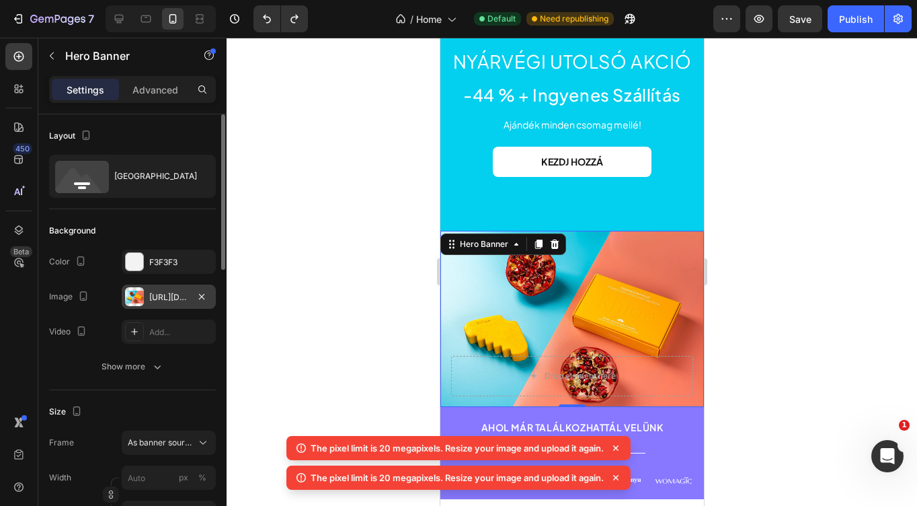
click at [151, 304] on div "[URL][DOMAIN_NAME]" at bounding box center [169, 297] width 94 height 24
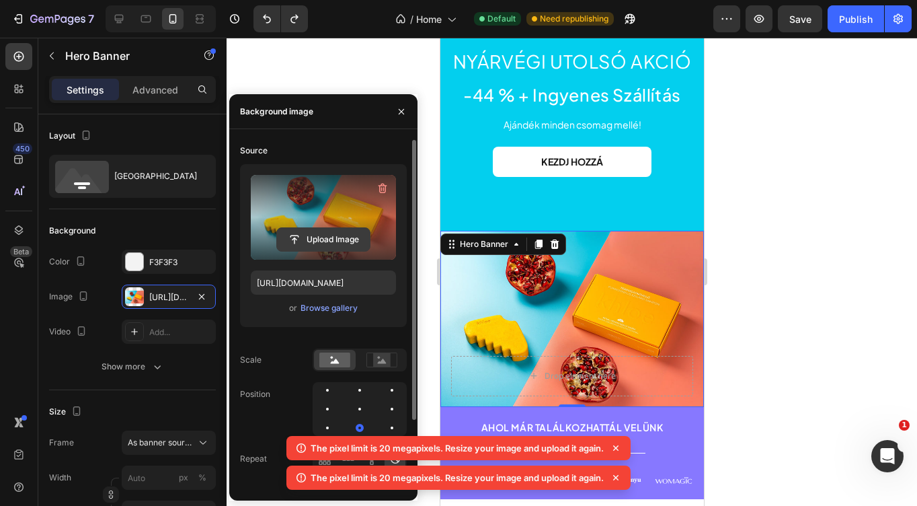
click at [322, 236] on input "file" at bounding box center [323, 239] width 93 height 23
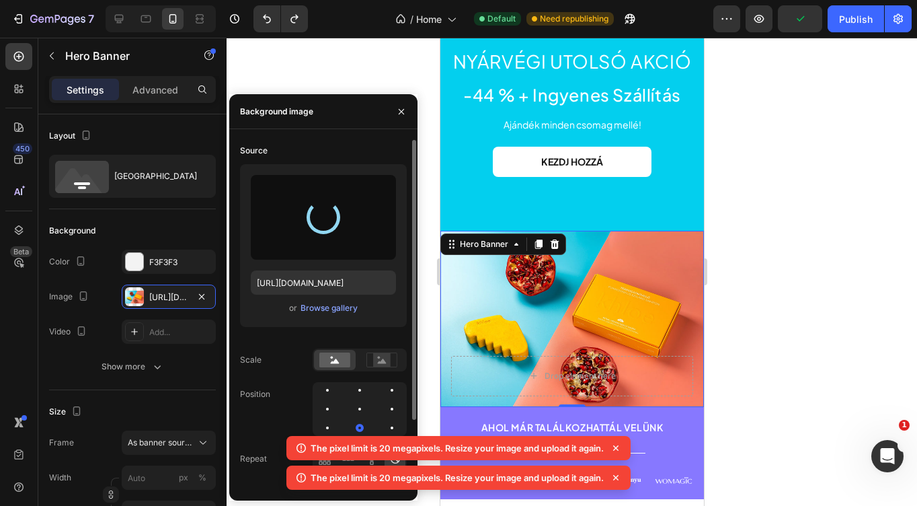
type input "[URL][DOMAIN_NAME]"
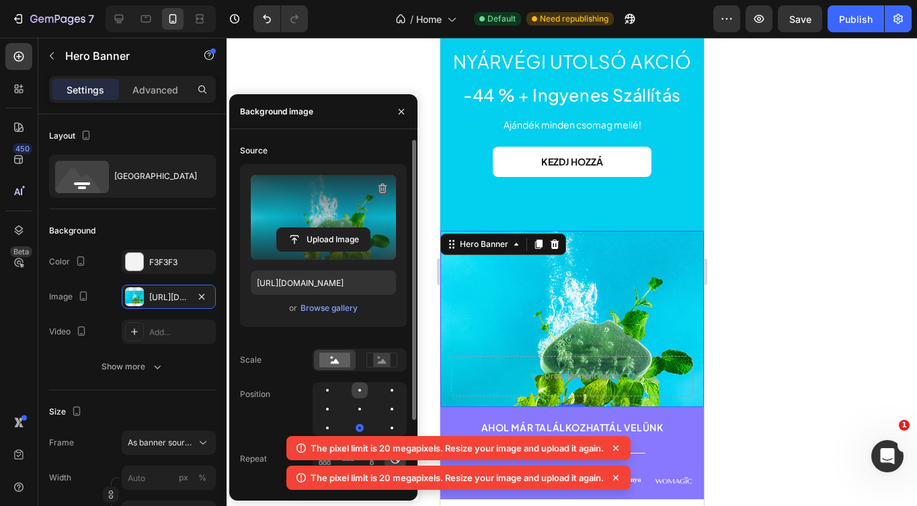
click at [384, 385] on div at bounding box center [392, 390] width 16 height 16
click at [384, 410] on div at bounding box center [392, 409] width 16 height 16
click at [352, 393] on div at bounding box center [360, 390] width 16 height 16
click at [336, 420] on div at bounding box center [327, 428] width 16 height 16
click at [336, 401] on div at bounding box center [327, 409] width 16 height 16
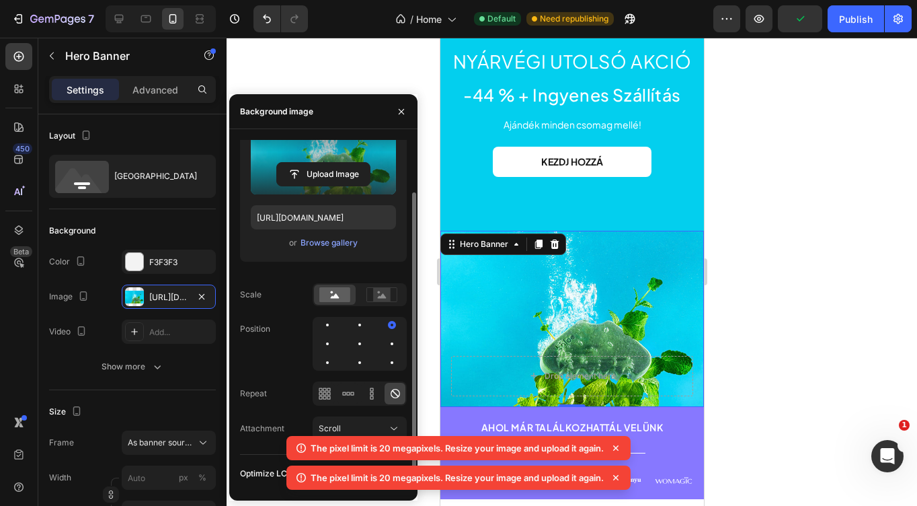
scroll to position [87, 0]
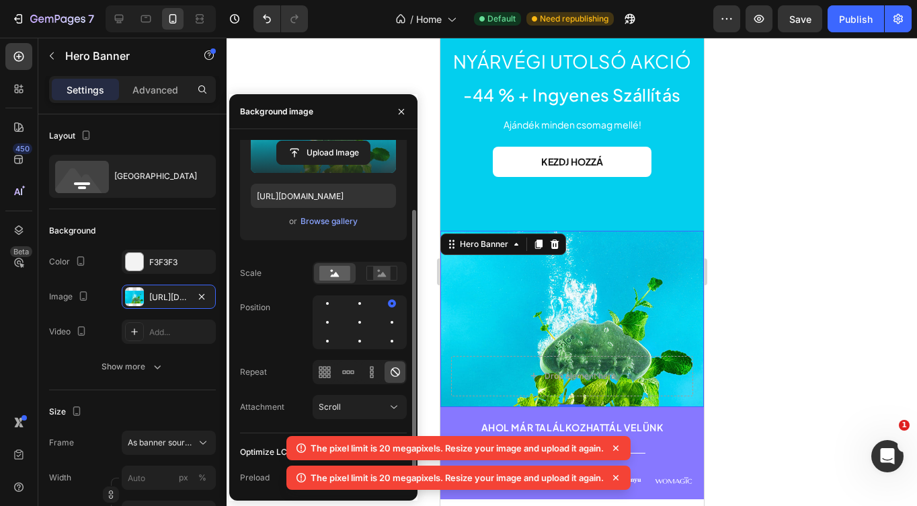
click at [363, 356] on div "Source Upload Image [URL][DOMAIN_NAME] or Browse gallery Scale Position Repeat …" at bounding box center [323, 243] width 167 height 380
click at [384, 348] on div at bounding box center [392, 341] width 16 height 16
click at [385, 347] on div at bounding box center [392, 341] width 16 height 16
click at [384, 319] on div at bounding box center [392, 322] width 16 height 16
click at [359, 303] on div at bounding box center [360, 303] width 3 height 3
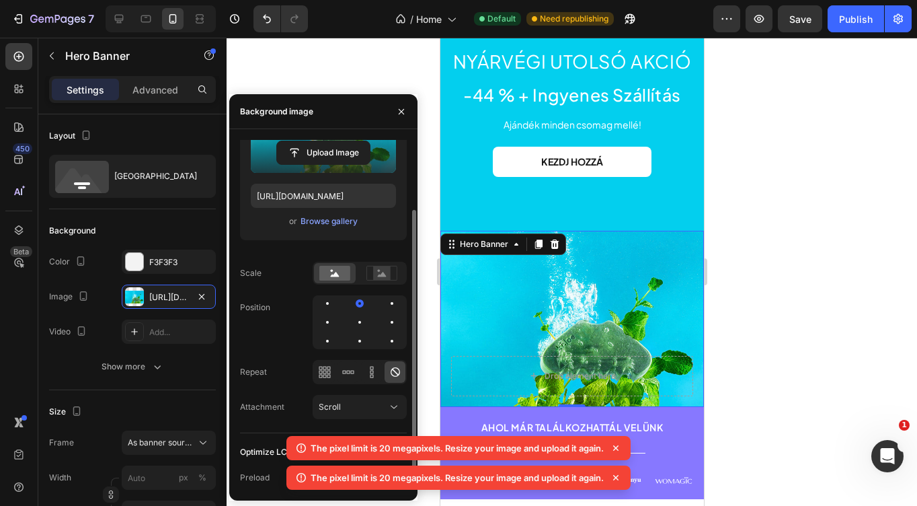
click at [375, 283] on div at bounding box center [360, 273] width 94 height 23
click at [382, 277] on rect at bounding box center [381, 272] width 17 height 13
click at [330, 285] on div "Source Upload Image [URL][DOMAIN_NAME] or Browse gallery Scale Position Repeat …" at bounding box center [323, 243] width 167 height 380
click at [337, 270] on rect at bounding box center [334, 273] width 31 height 15
click at [352, 310] on div at bounding box center [360, 303] width 16 height 16
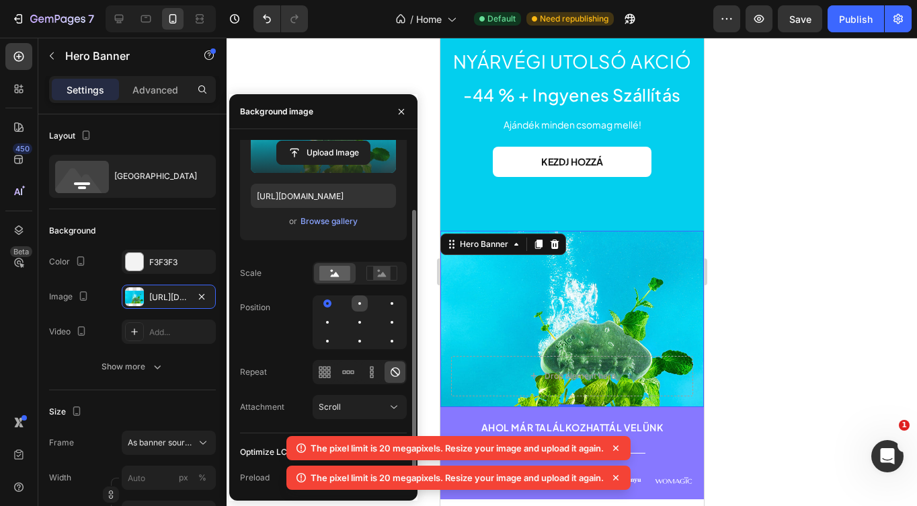
click at [359, 303] on div at bounding box center [360, 303] width 3 height 3
click at [759, 256] on div at bounding box center [572, 272] width 691 height 468
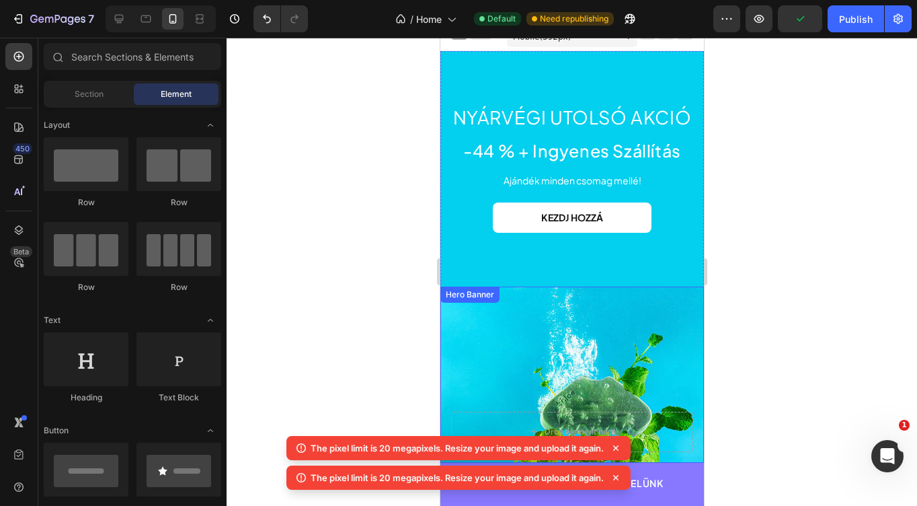
scroll to position [0, 0]
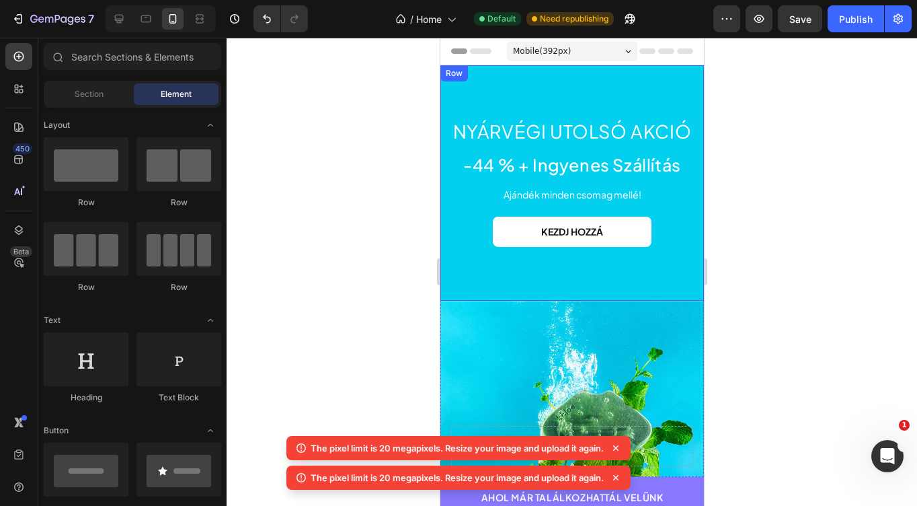
click at [498, 77] on div "Nyárvégi utolsó akció Heading -44 % + Ingyenes Szállítás Heading Ajándék minden…" at bounding box center [572, 182] width 264 height 235
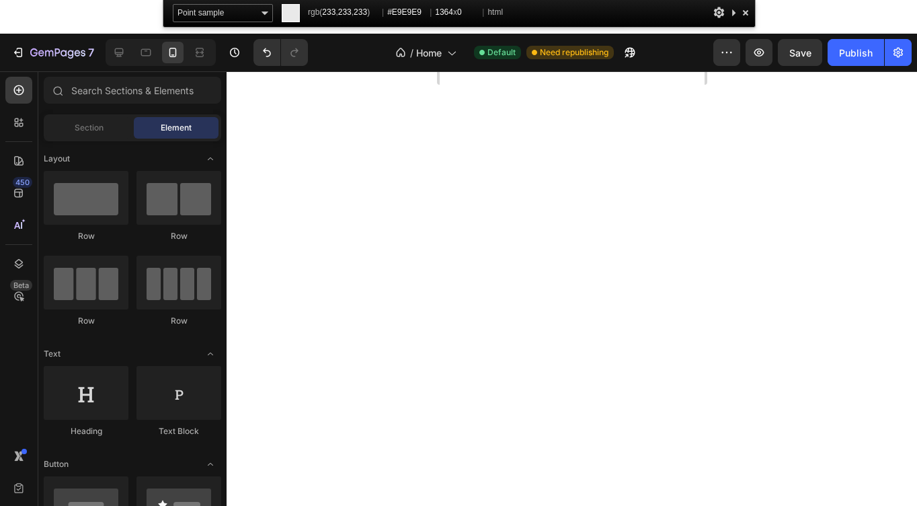
click at [746, 8] on div at bounding box center [745, 12] width 13 height 17
click at [743, 10] on div at bounding box center [745, 12] width 13 height 17
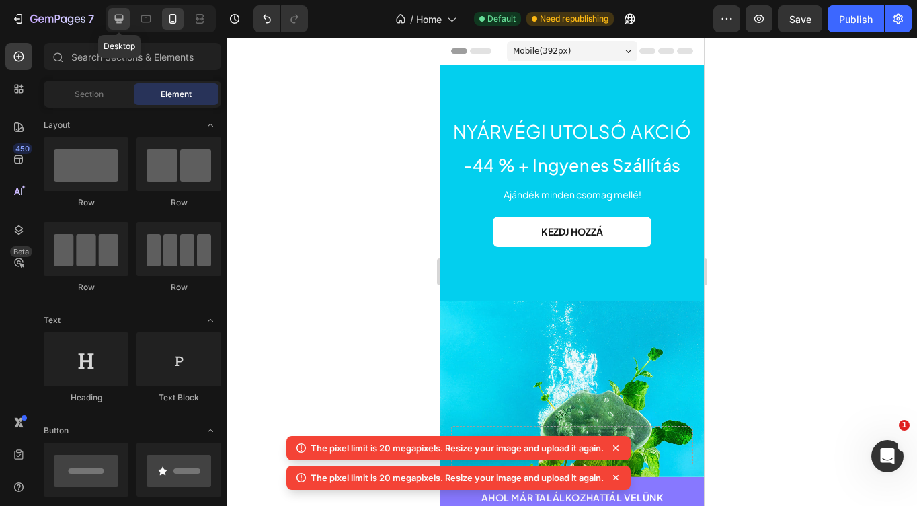
click at [119, 20] on icon at bounding box center [119, 19] width 9 height 9
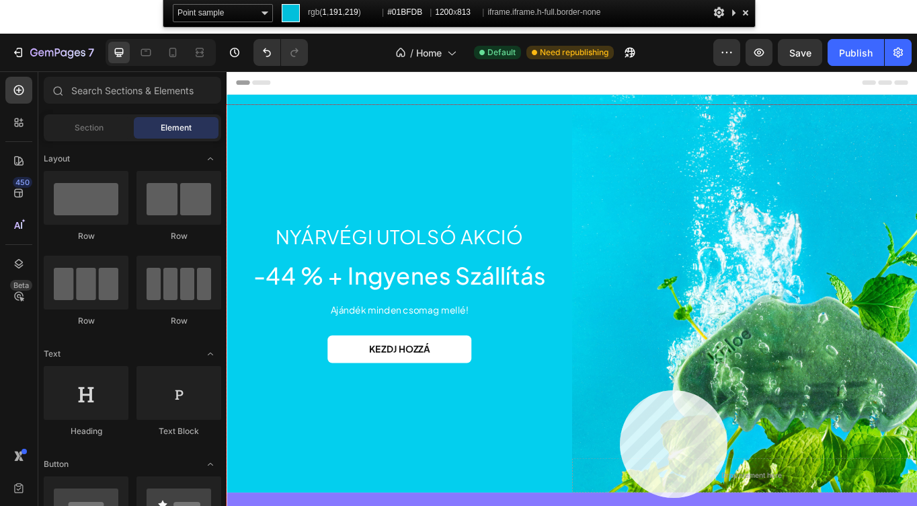
click at [620, 390] on div at bounding box center [630, 378] width 807 height 547
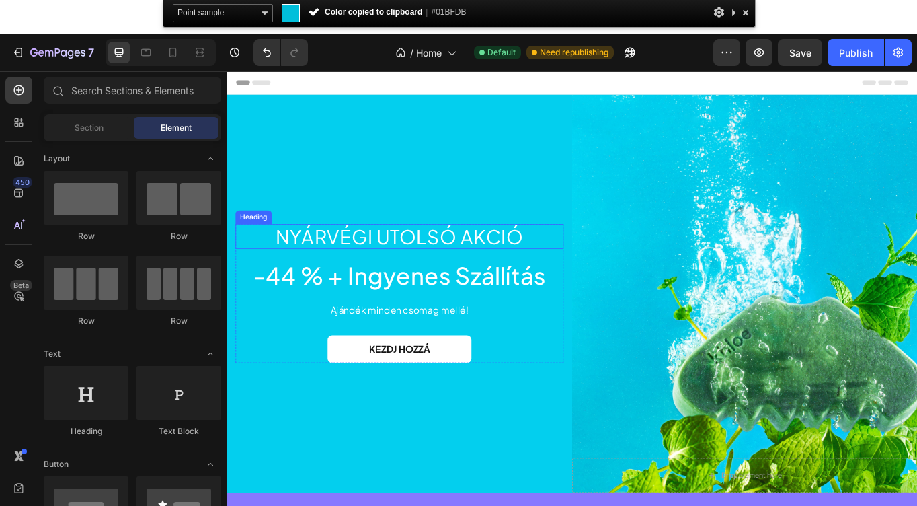
click at [295, 180] on div "Nyárvégi utolsó akció Heading -44 % + Ingyenes Szállítás Heading Ajándék minden…" at bounding box center [429, 331] width 404 height 465
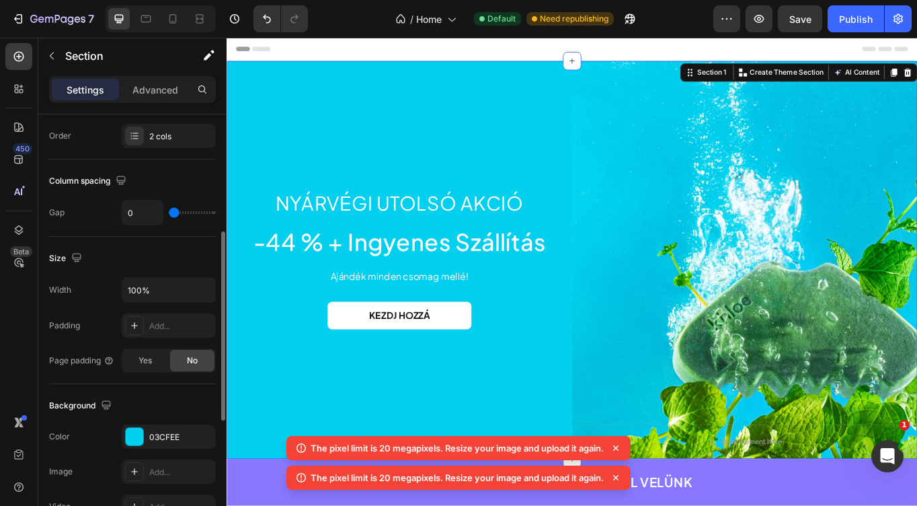
scroll to position [251, 0]
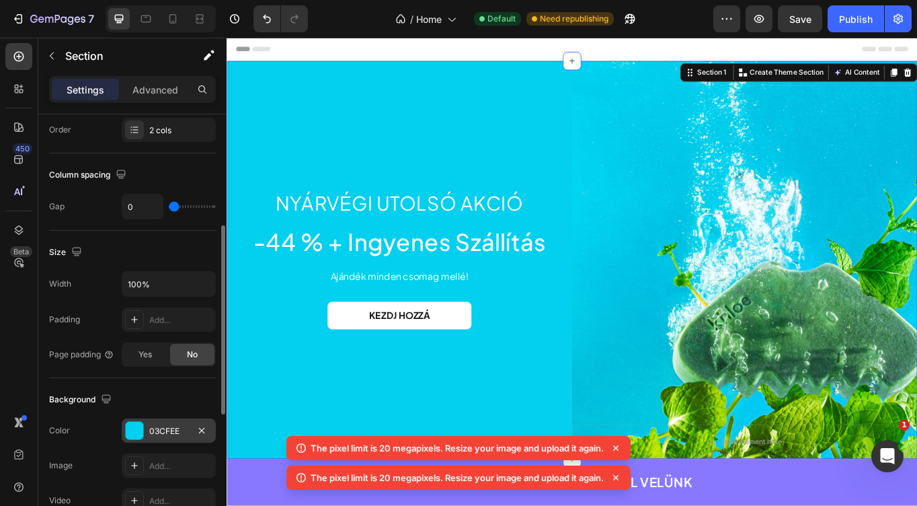
click at [165, 422] on div "03CFEE" at bounding box center [169, 430] width 94 height 24
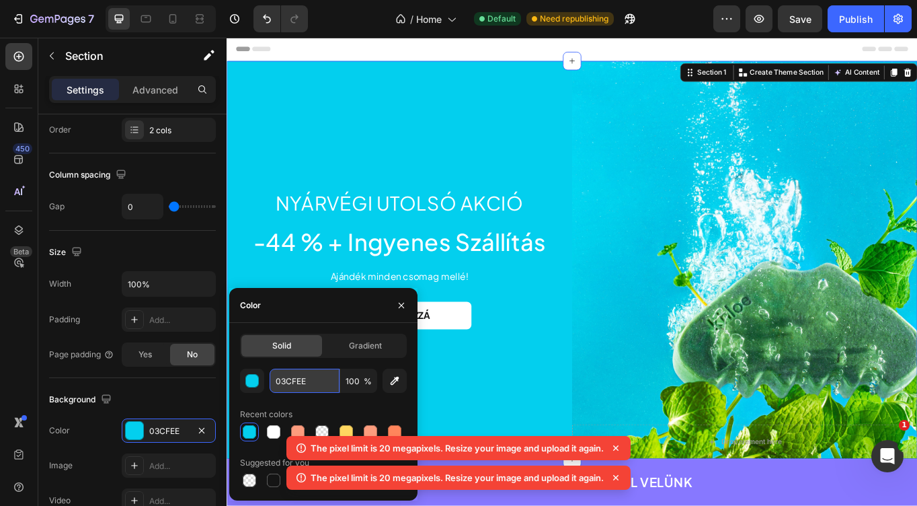
click at [309, 370] on input "03CFEE" at bounding box center [305, 381] width 70 height 24
paste input "#01BFDB"
type input "#01BFDB"
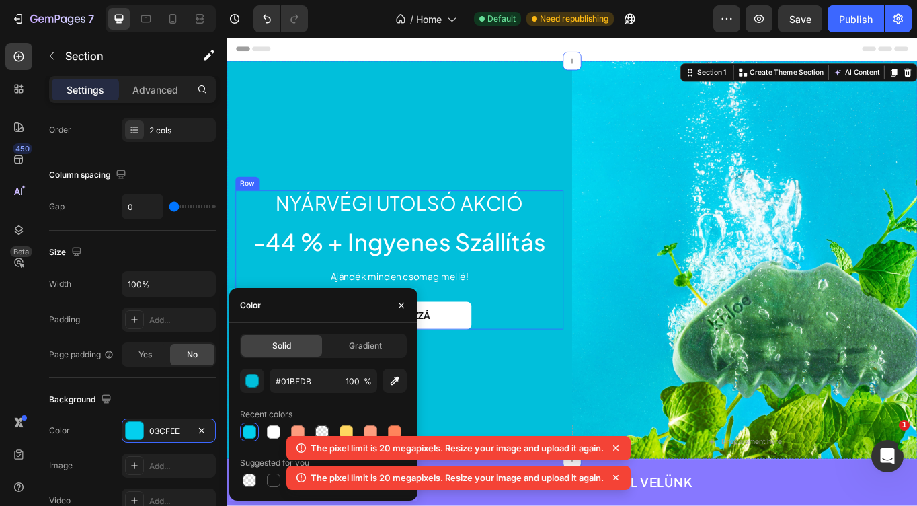
click at [545, 230] on h2 "Nyárvégi utolsó akció" at bounding box center [428, 232] width 383 height 30
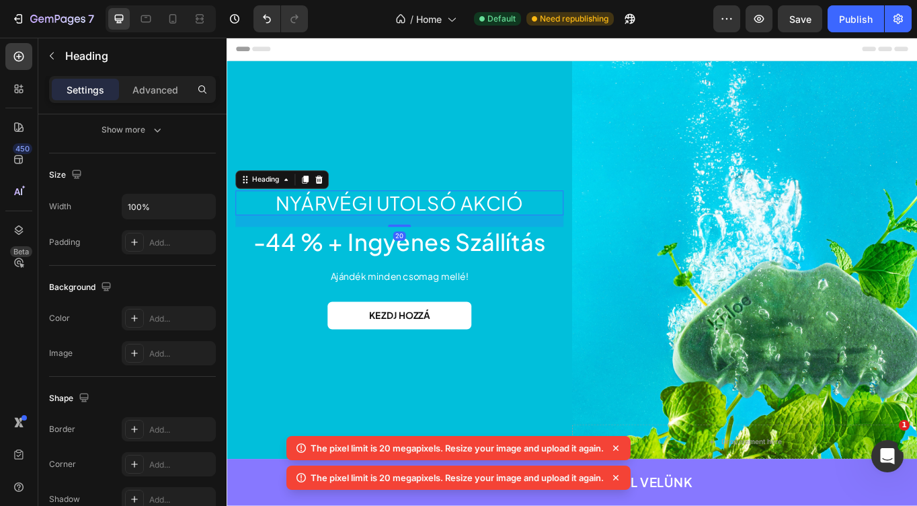
scroll to position [0, 0]
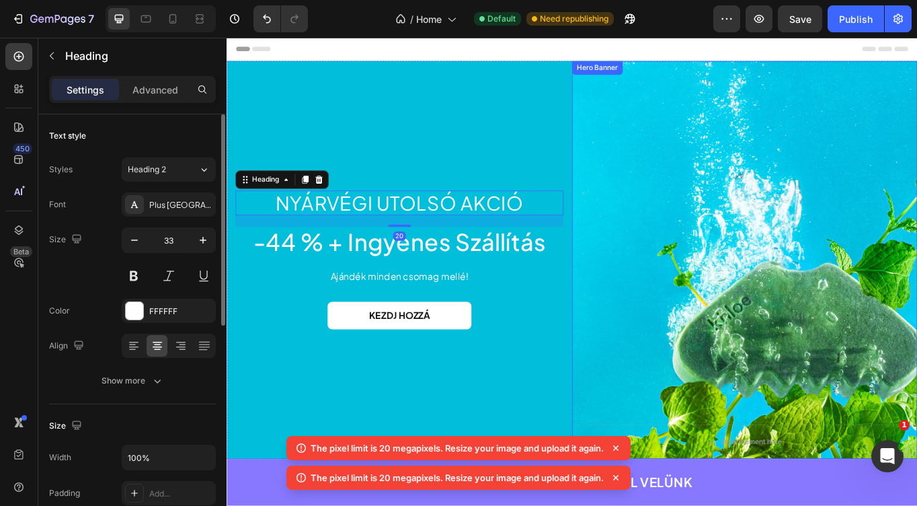
click at [665, 203] on div "Background Image" at bounding box center [832, 297] width 404 height 465
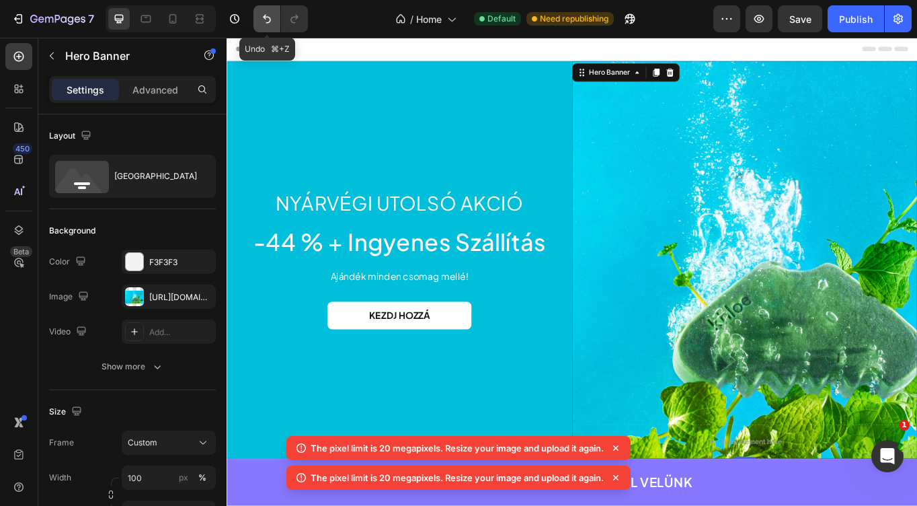
click at [258, 15] on button "Undo/Redo" at bounding box center [267, 18] width 27 height 27
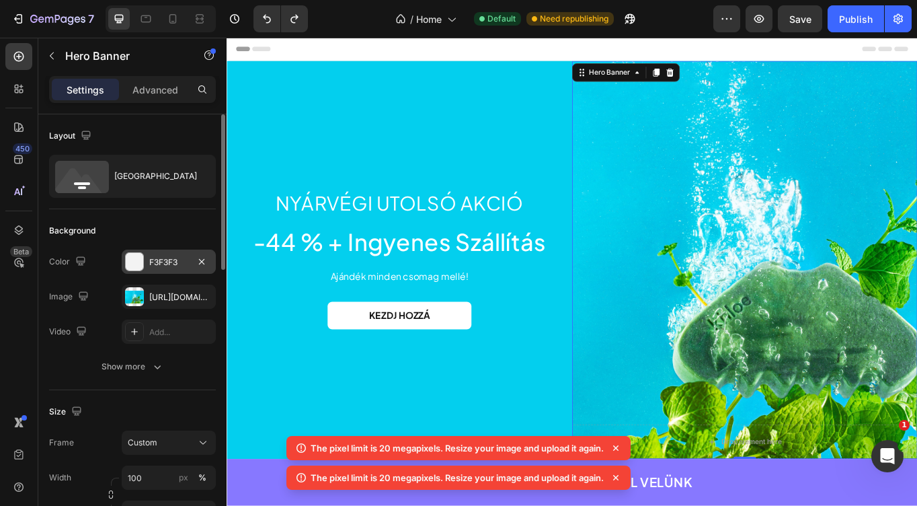
click at [167, 259] on div "F3F3F3" at bounding box center [168, 262] width 39 height 12
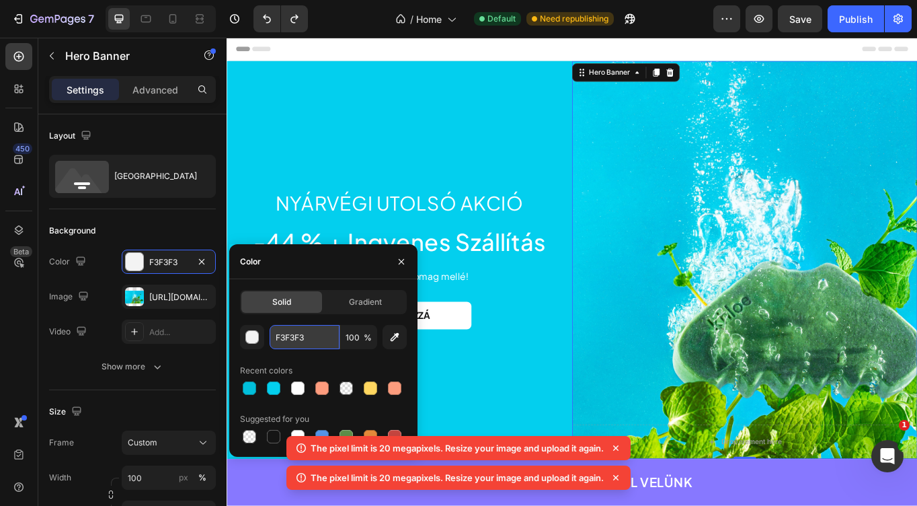
click at [302, 331] on input "F3F3F3" at bounding box center [305, 337] width 70 height 24
click at [174, 22] on icon at bounding box center [172, 18] width 13 height 13
type input "100%"
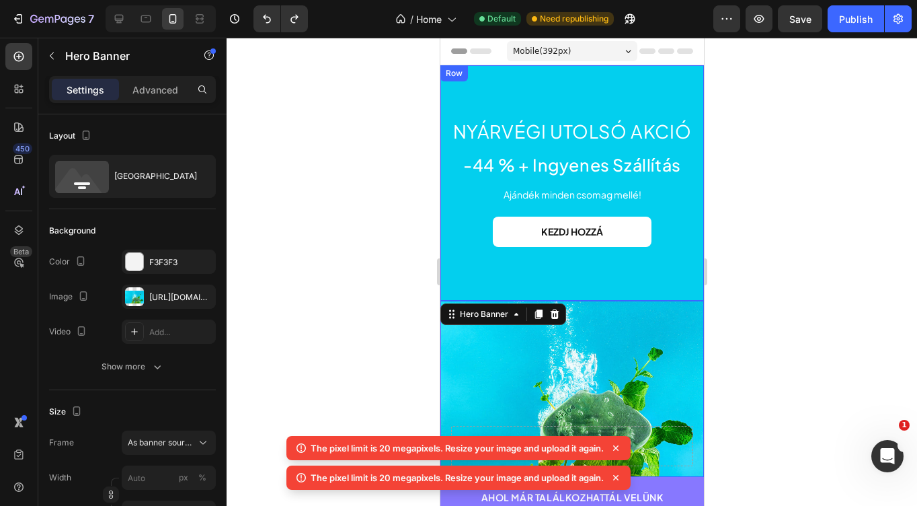
click at [529, 90] on div "Nyárvégi utolsó akció Heading -44 % + Ingyenes Szállítás Heading Ajándék minden…" at bounding box center [572, 182] width 264 height 235
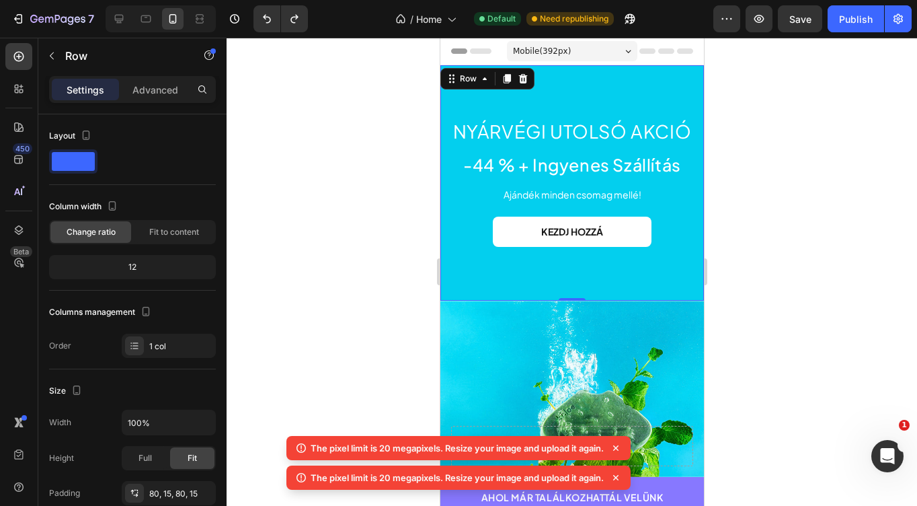
click at [402, 202] on div at bounding box center [572, 272] width 691 height 468
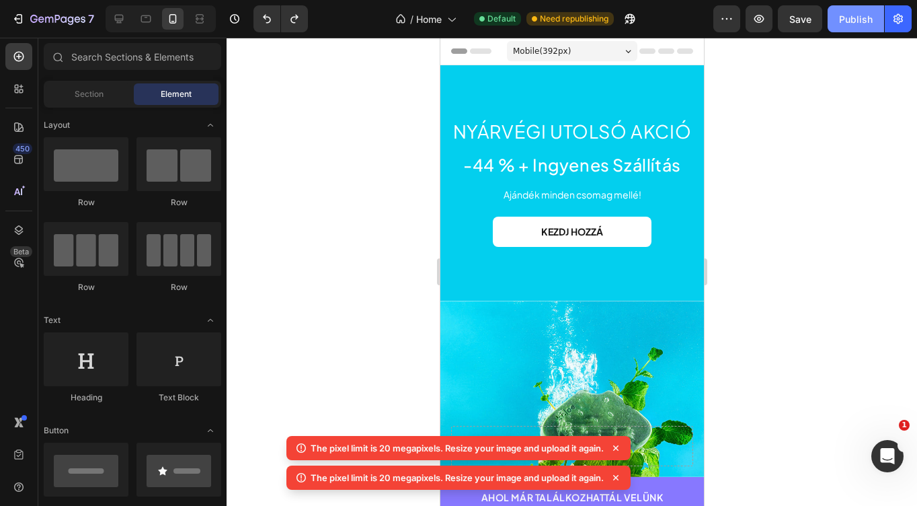
click at [851, 20] on div "Publish" at bounding box center [856, 19] width 34 height 14
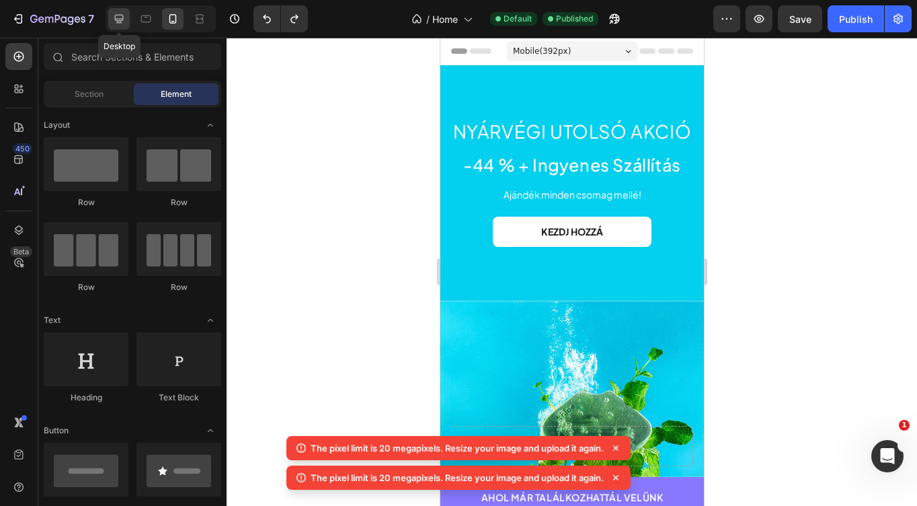
click at [116, 26] on div at bounding box center [119, 19] width 22 height 22
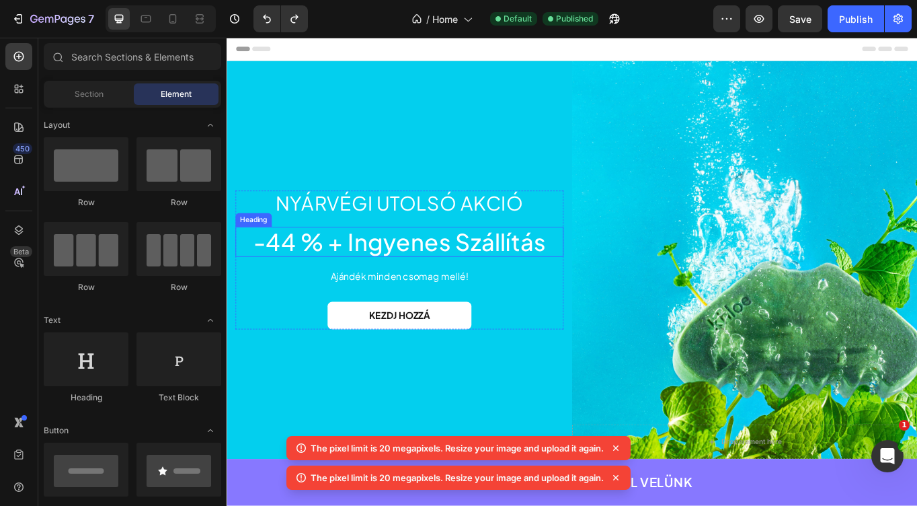
click at [408, 279] on h2 "-44 % + Ingyenes Szállítás" at bounding box center [428, 276] width 383 height 35
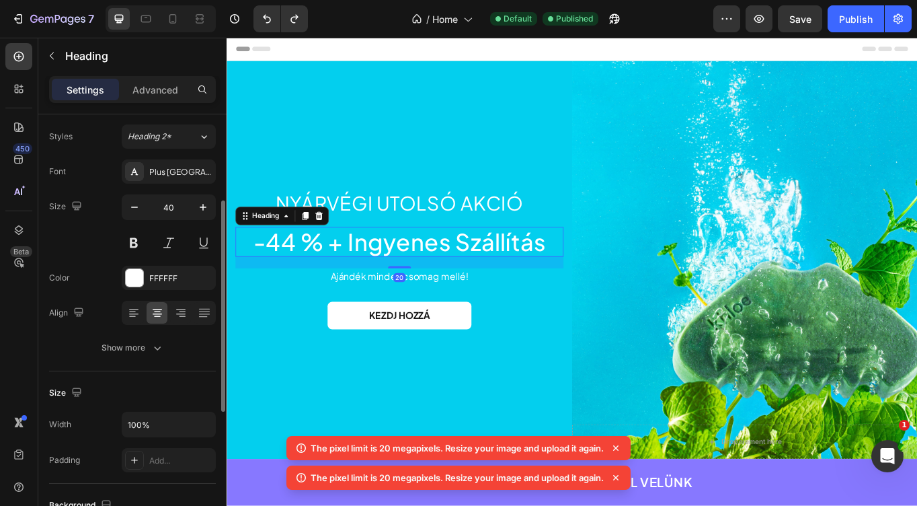
scroll to position [122, 0]
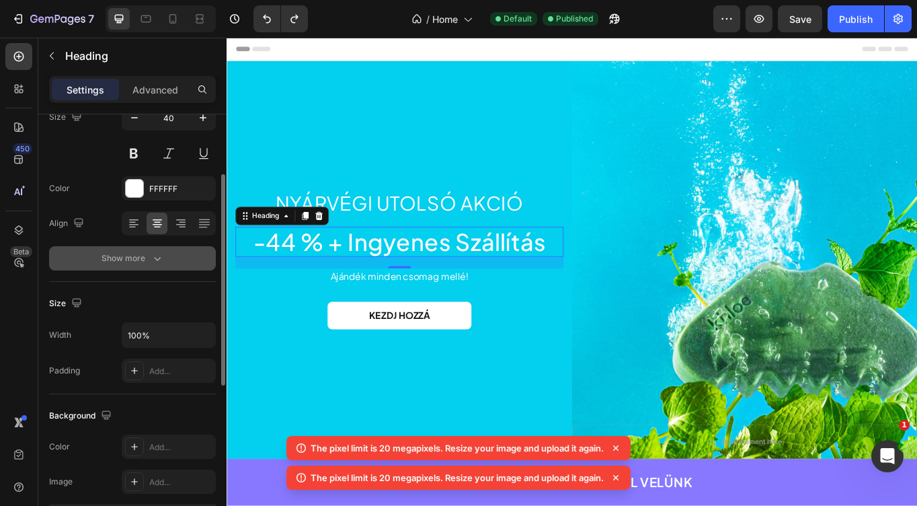
click at [149, 259] on div "Show more" at bounding box center [133, 258] width 63 height 13
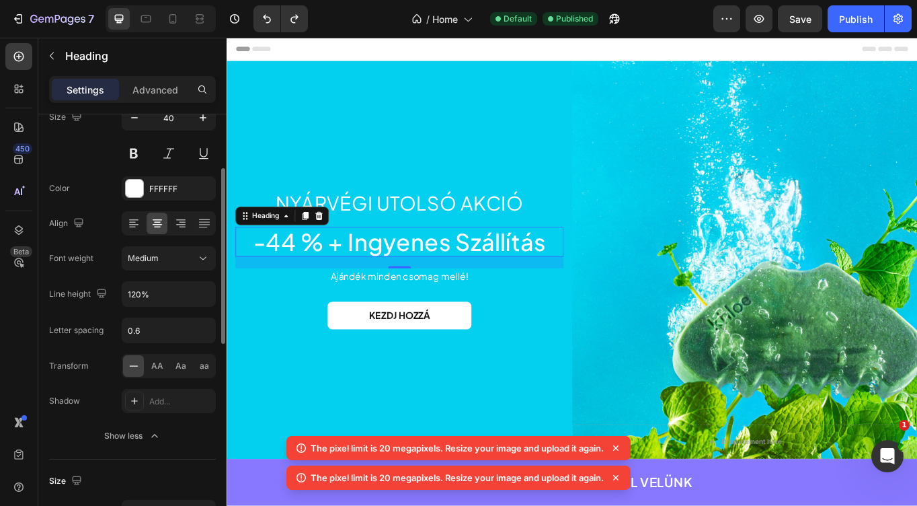
scroll to position [135, 0]
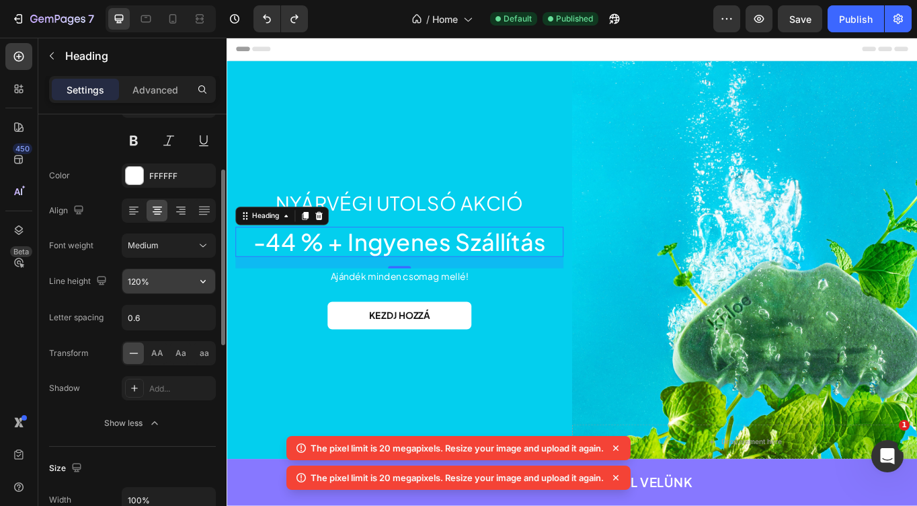
click at [155, 280] on input "120%" at bounding box center [168, 281] width 93 height 24
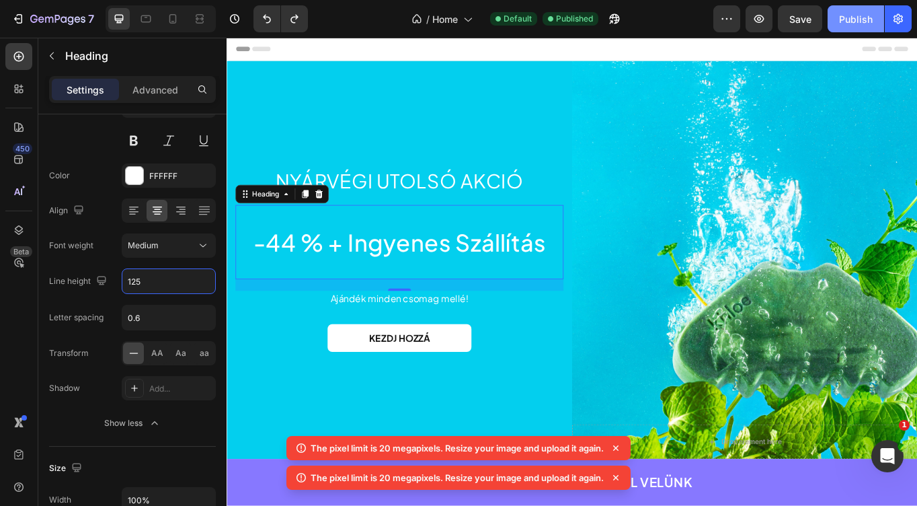
type input "125"
click at [862, 17] on div "Publish" at bounding box center [856, 19] width 34 height 14
click at [450, 125] on div "Nyárvégi utolsó akció Heading -44 % + Ingyenes Szállítás Heading 20 Ajándék min…" at bounding box center [429, 297] width 404 height 465
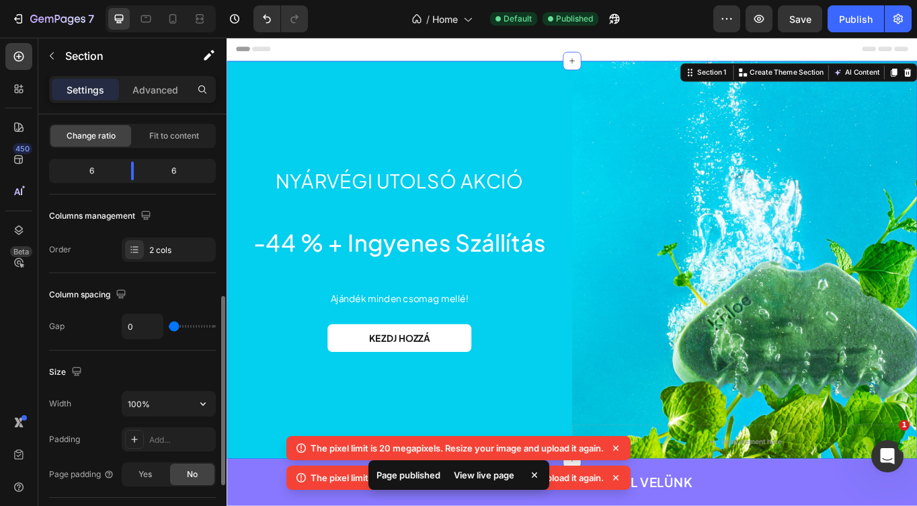
scroll to position [270, 0]
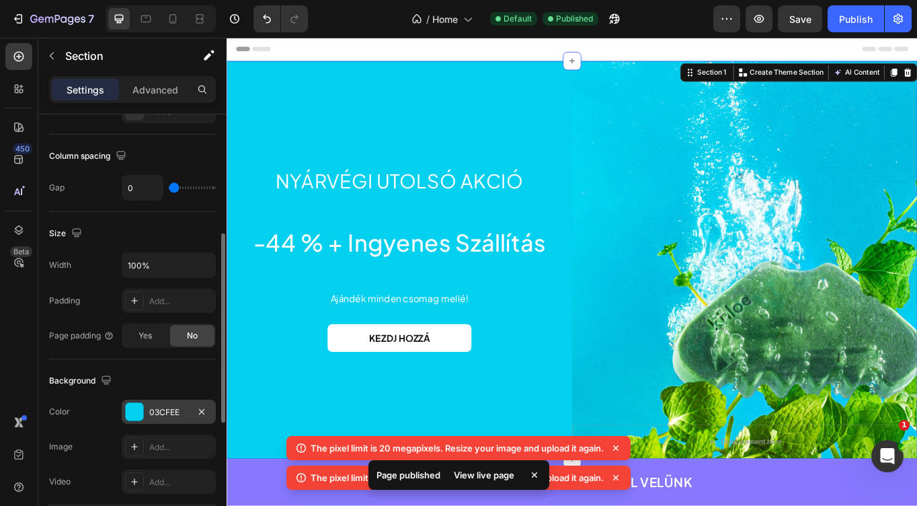
click at [171, 413] on div "03CFEE" at bounding box center [168, 412] width 39 height 12
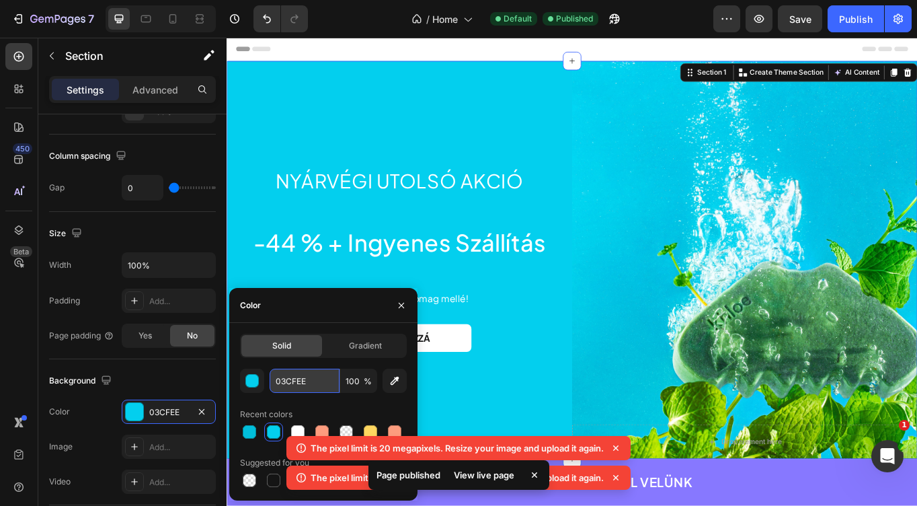
click at [303, 381] on input "03CFEE" at bounding box center [305, 381] width 70 height 24
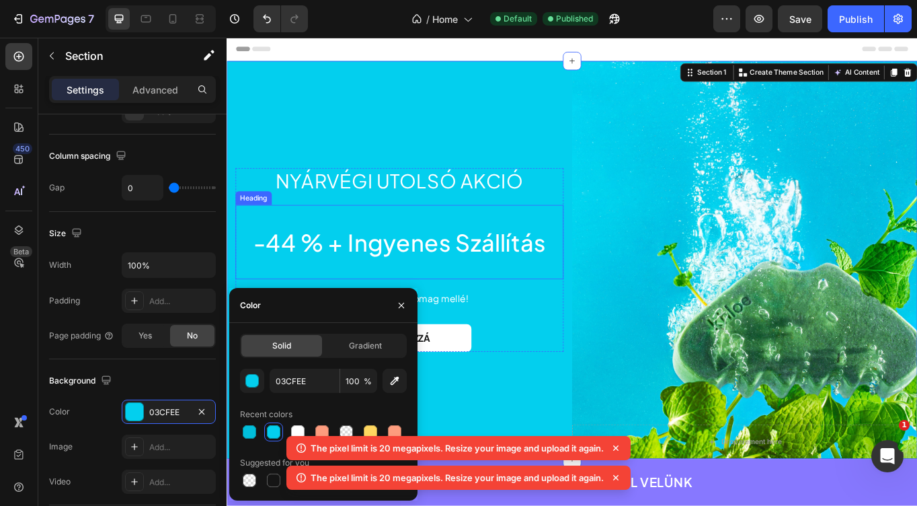
click at [373, 277] on h2 "-44 % + Ingyenes Szállítás" at bounding box center [428, 276] width 383 height 87
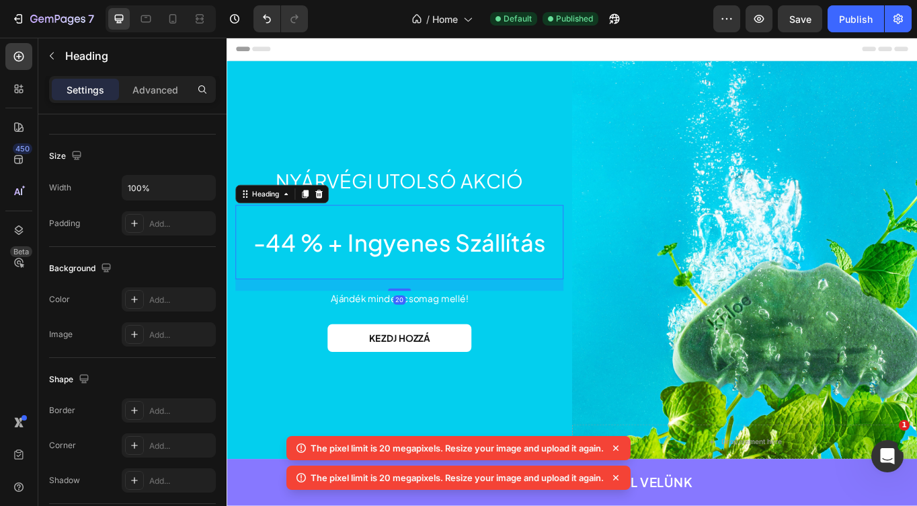
scroll to position [0, 0]
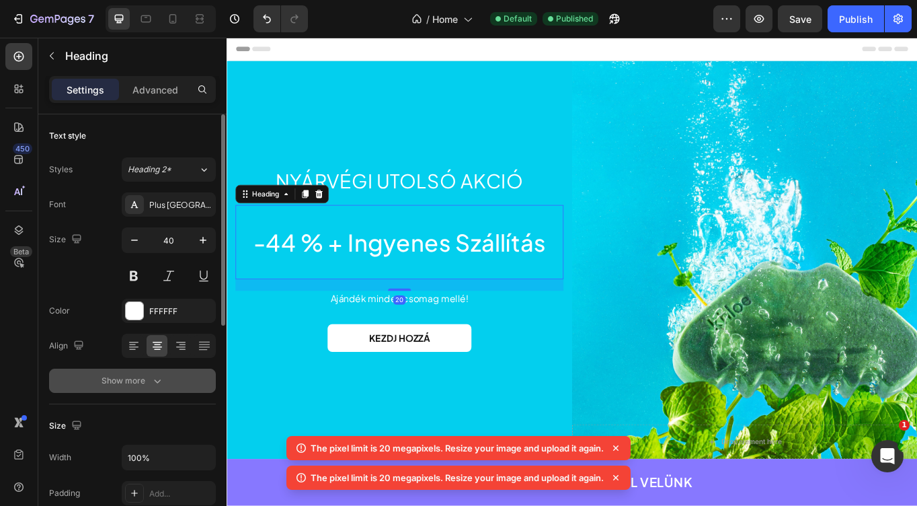
click at [170, 375] on button "Show more" at bounding box center [132, 381] width 167 height 24
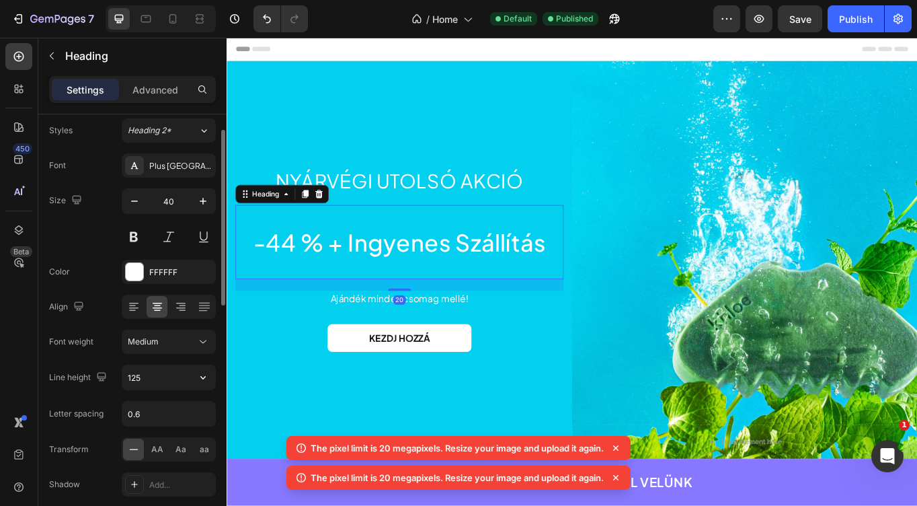
scroll to position [44, 0]
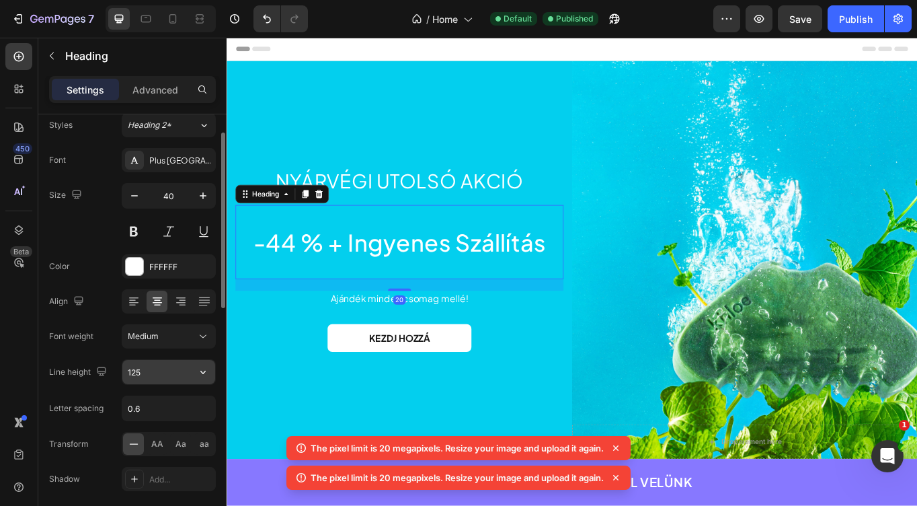
click at [156, 367] on input "125" at bounding box center [168, 372] width 93 height 24
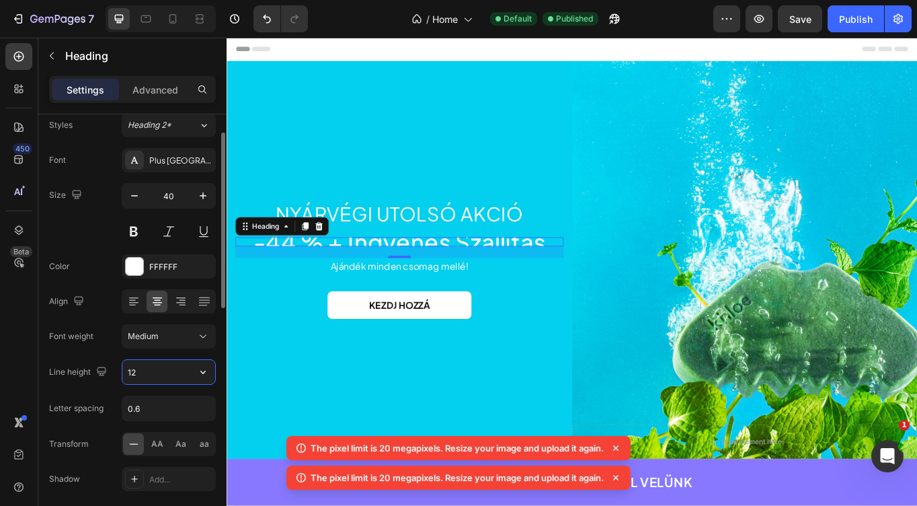
type input "1"
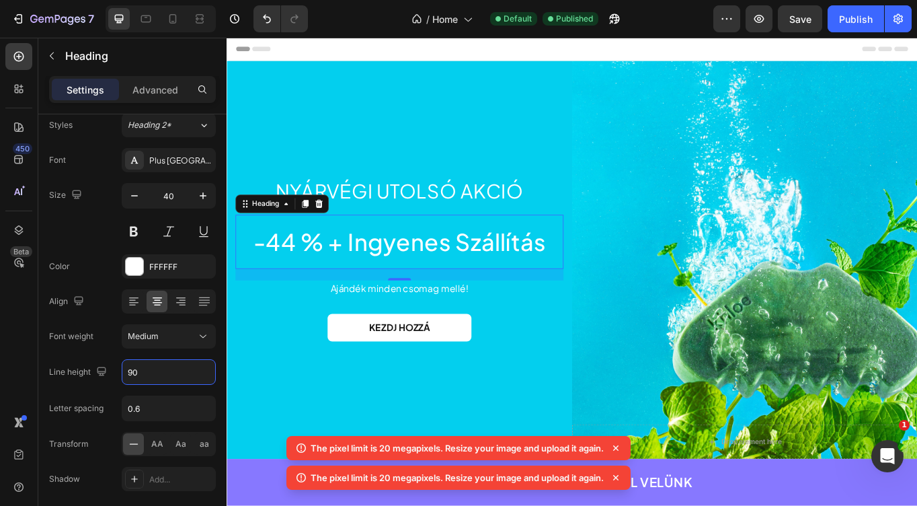
type input "9"
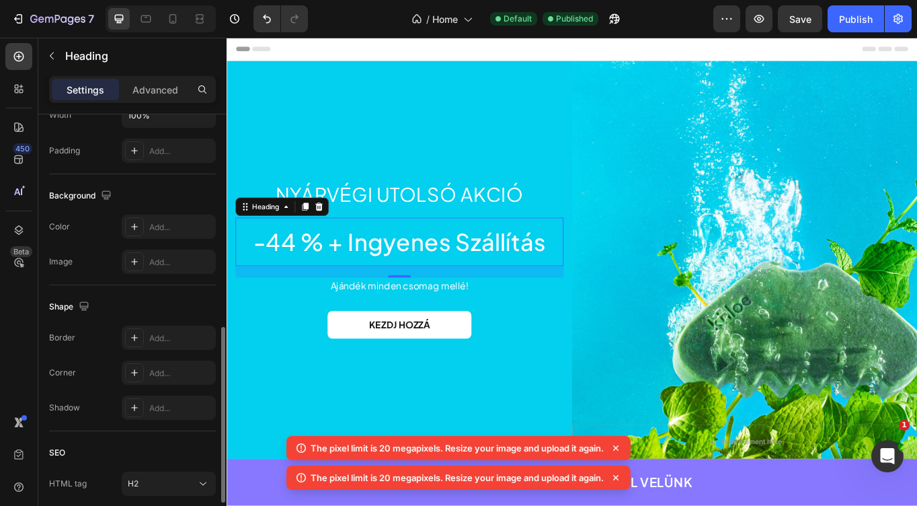
scroll to position [0, 0]
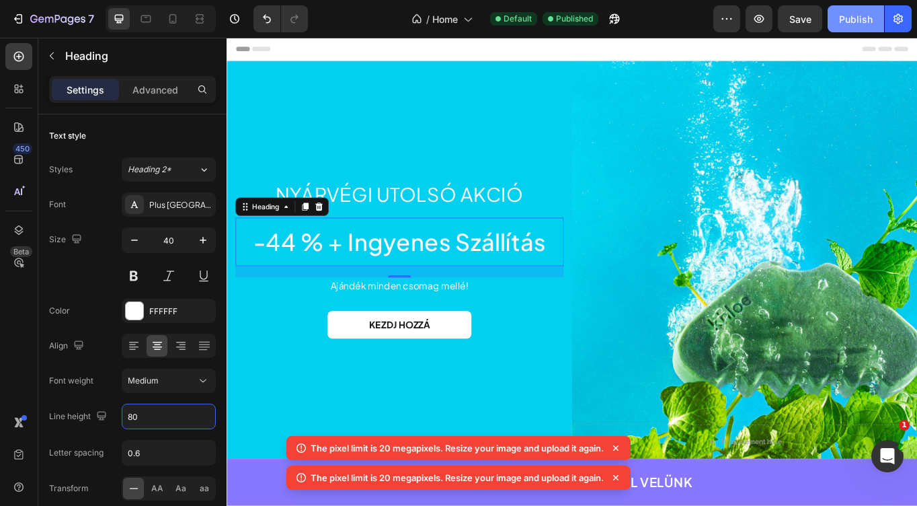
type input "80"
click at [872, 27] on button "Publish" at bounding box center [856, 18] width 57 height 27
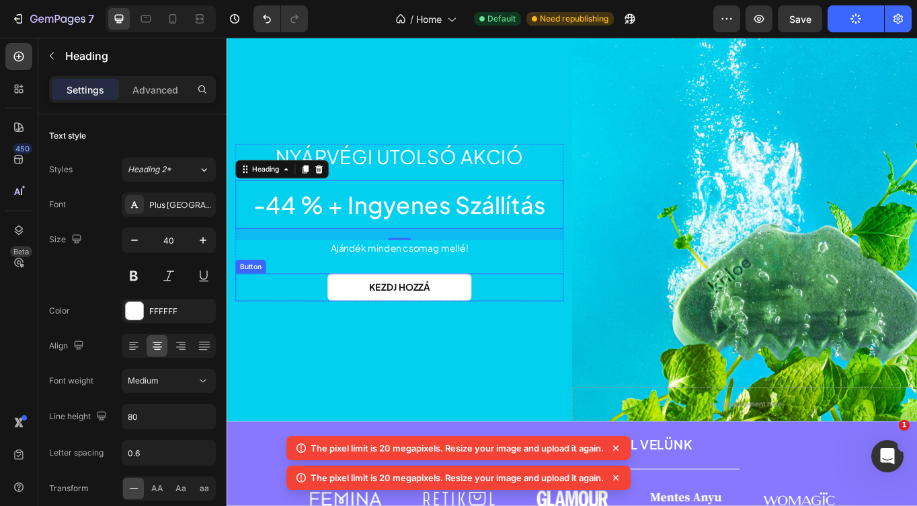
scroll to position [57, 0]
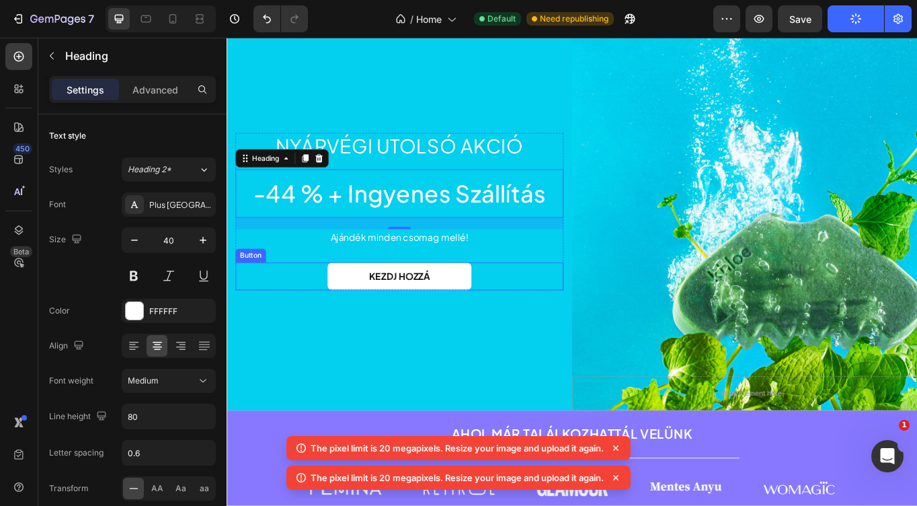
click at [552, 311] on div "KEZDJ HOZZÁ Button" at bounding box center [428, 317] width 383 height 32
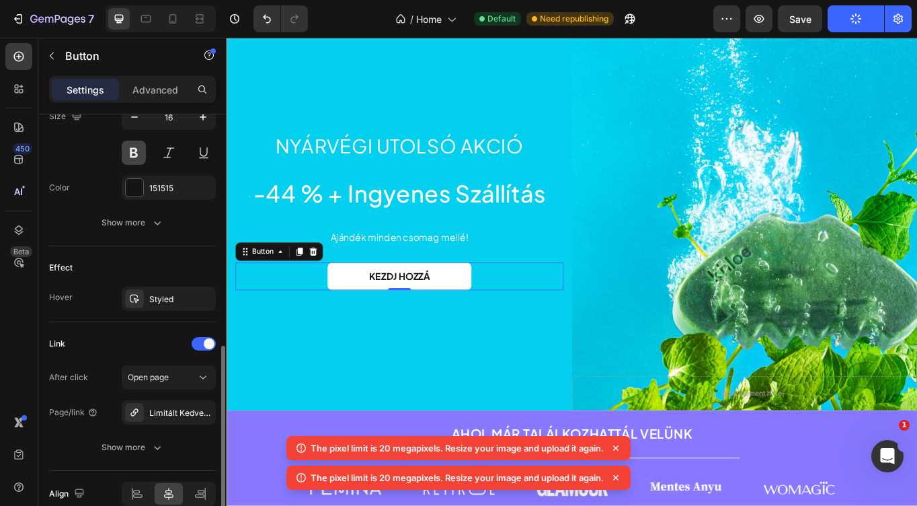
scroll to position [583, 0]
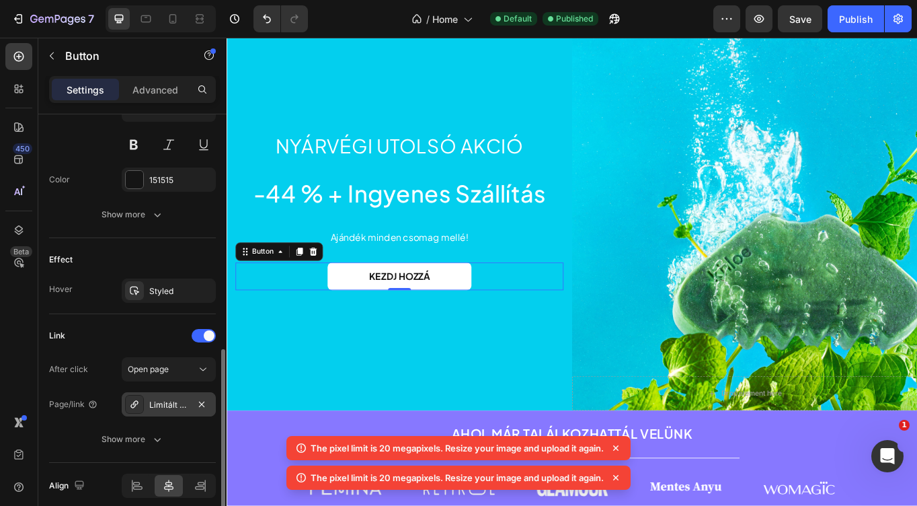
click at [133, 402] on icon at bounding box center [134, 404] width 11 height 11
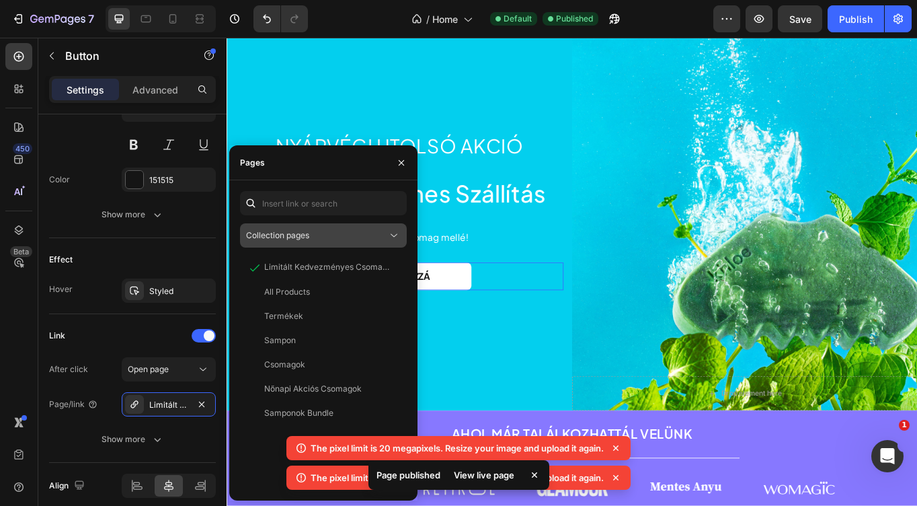
click at [340, 238] on div "Collection pages" at bounding box center [316, 235] width 141 height 12
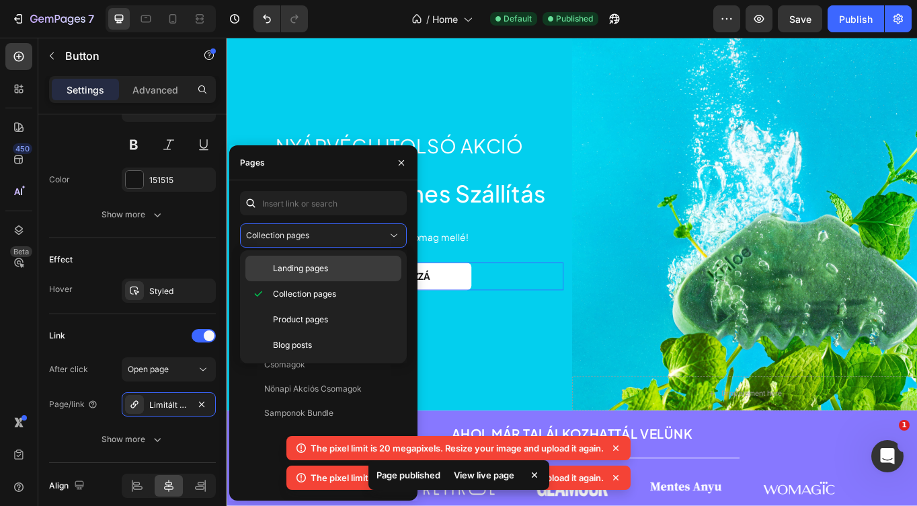
click at [315, 275] on div "Landing pages" at bounding box center [324, 269] width 156 height 26
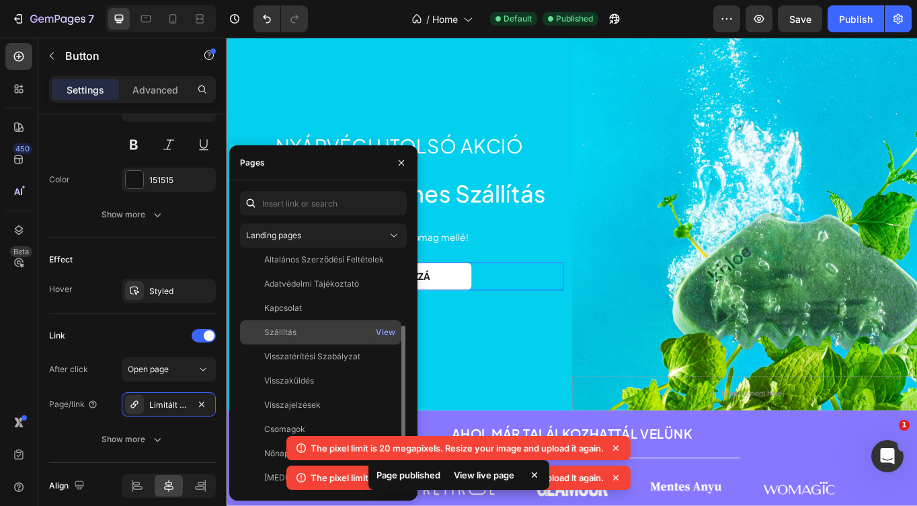
scroll to position [57, 0]
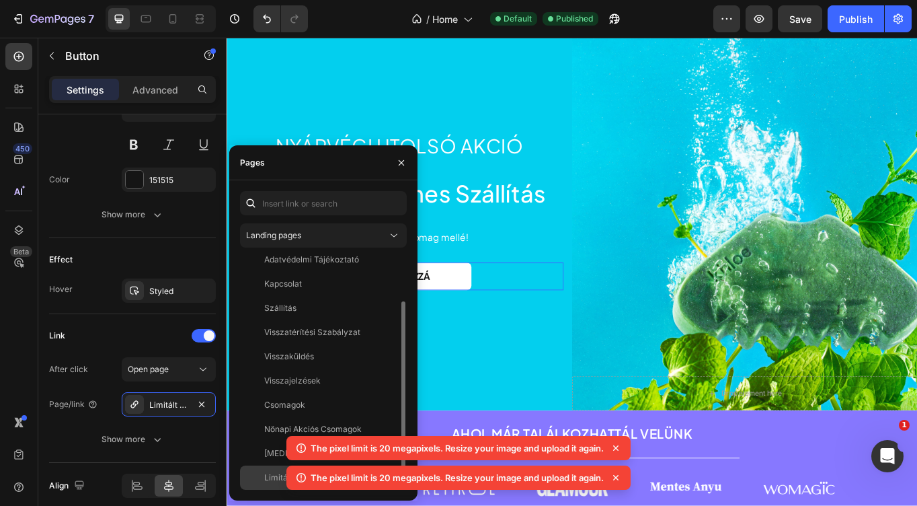
click at [266, 480] on div "Limitált Kedvezményes Csomagok" at bounding box center [328, 478] width 129 height 12
click at [622, 445] on icon at bounding box center [615, 447] width 13 height 13
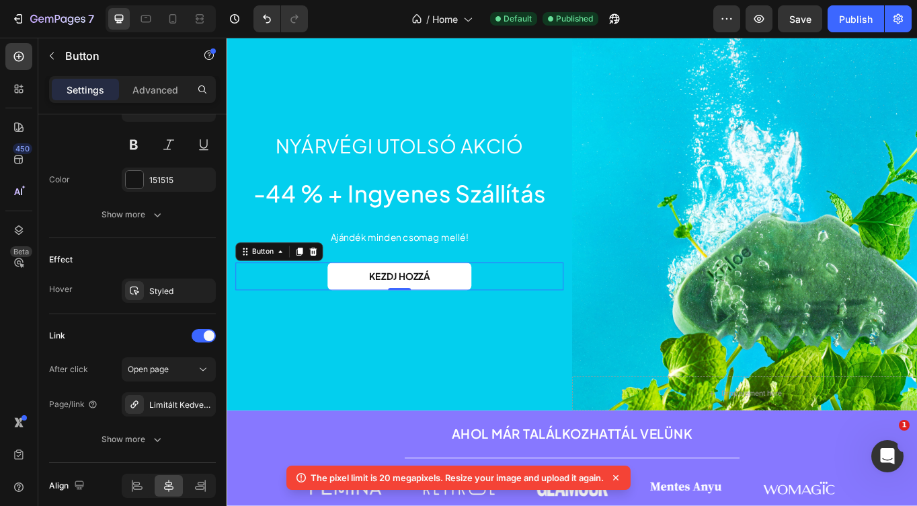
click at [617, 476] on icon at bounding box center [615, 477] width 13 height 13
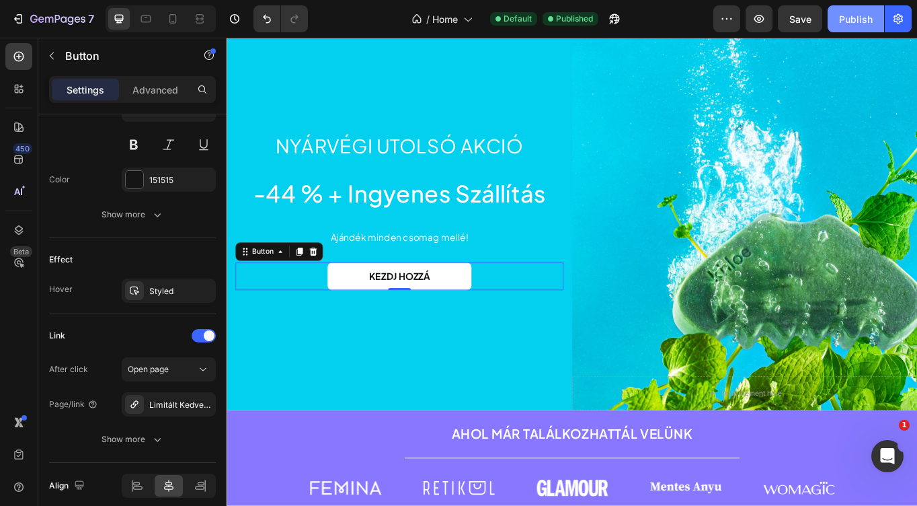
click at [841, 24] on div "Publish" at bounding box center [856, 19] width 34 height 14
click at [857, 262] on div "Background Image" at bounding box center [832, 241] width 404 height 465
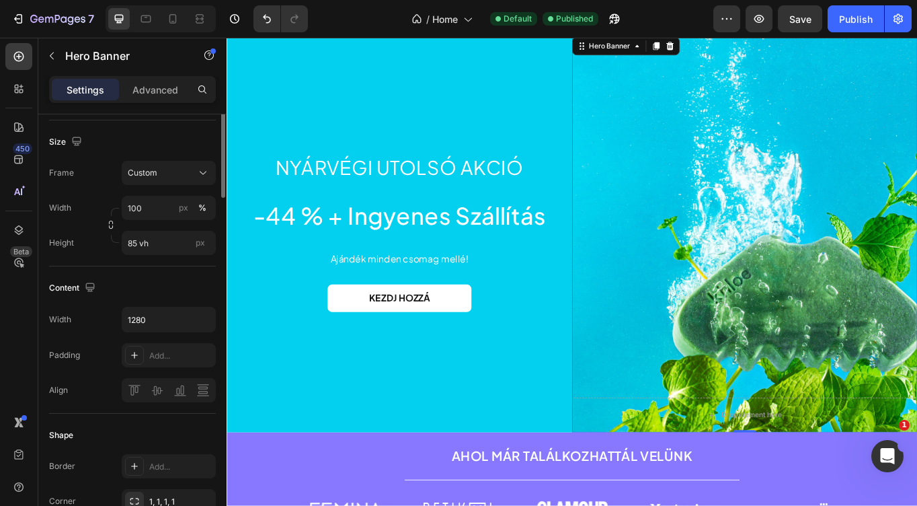
scroll to position [0, 0]
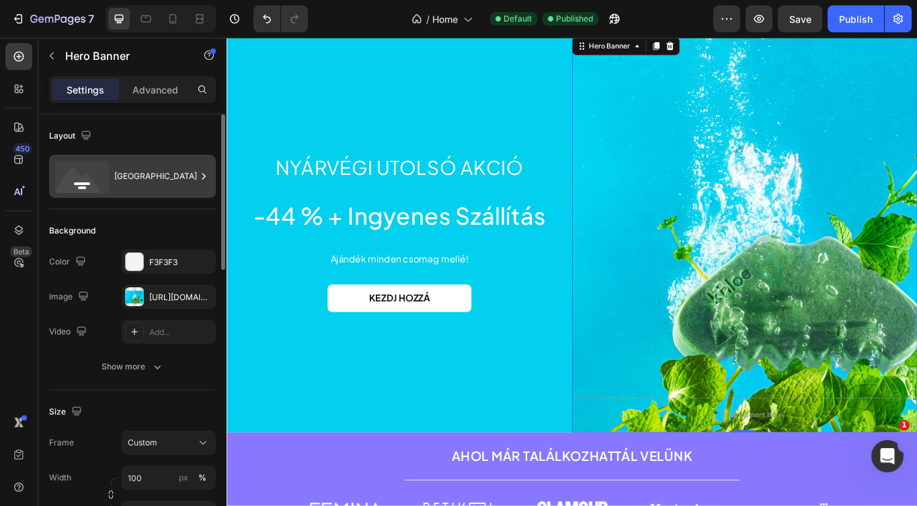
click at [157, 178] on div "[GEOGRAPHIC_DATA]" at bounding box center [155, 176] width 82 height 31
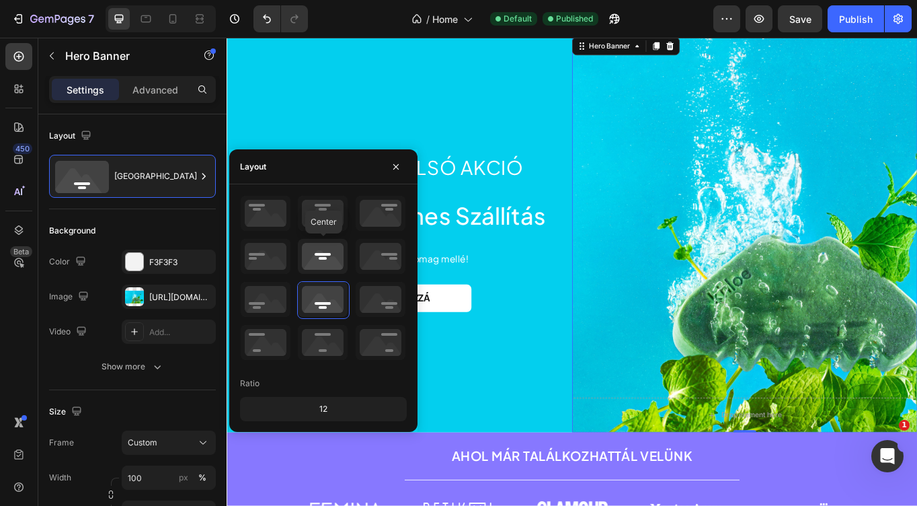
click at [330, 262] on icon at bounding box center [323, 256] width 50 height 35
click at [328, 299] on icon at bounding box center [323, 299] width 50 height 35
click at [130, 220] on div "Background" at bounding box center [132, 231] width 167 height 22
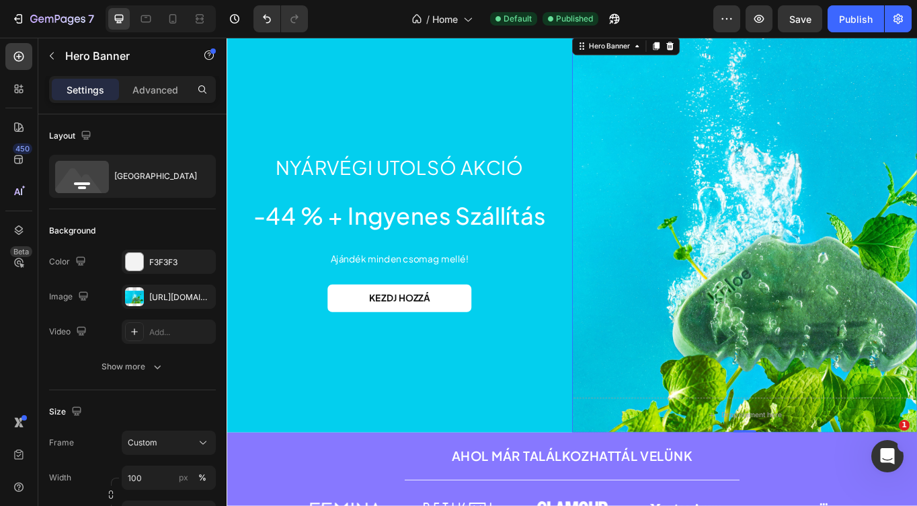
click at [763, 100] on div "Background Image" at bounding box center [832, 266] width 404 height 465
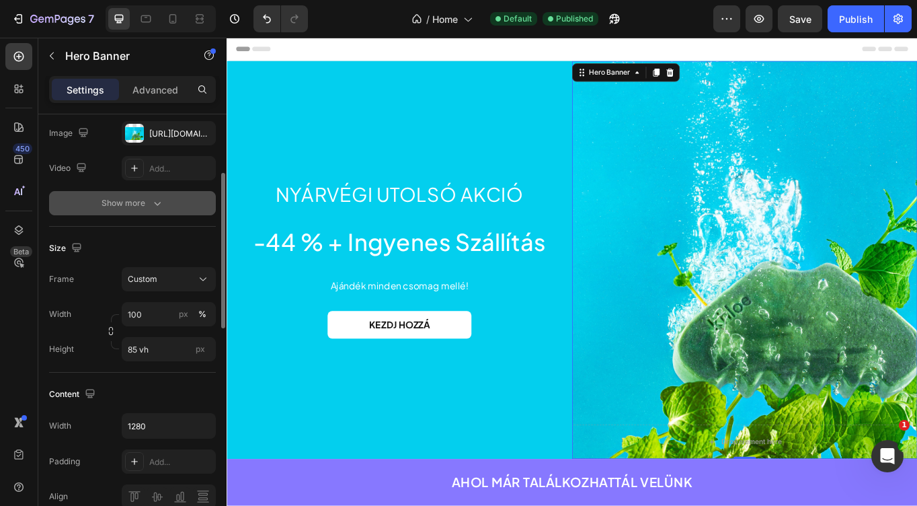
click at [153, 211] on button "Show more" at bounding box center [132, 203] width 167 height 24
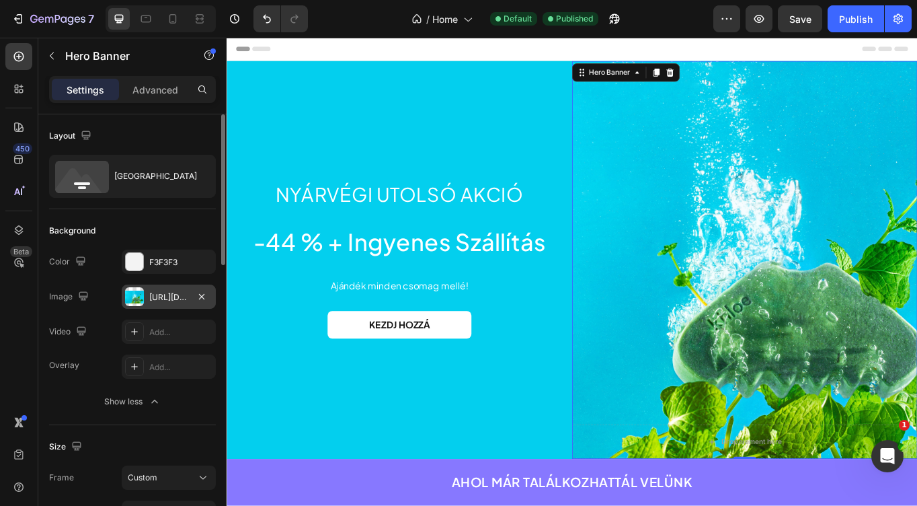
click at [162, 285] on div "[URL][DOMAIN_NAME]" at bounding box center [169, 297] width 94 height 24
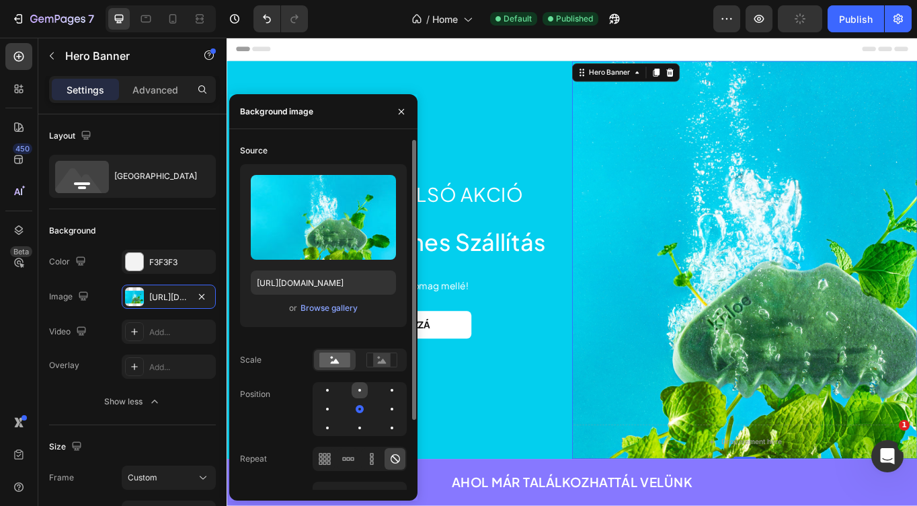
click at [384, 395] on div at bounding box center [392, 390] width 16 height 16
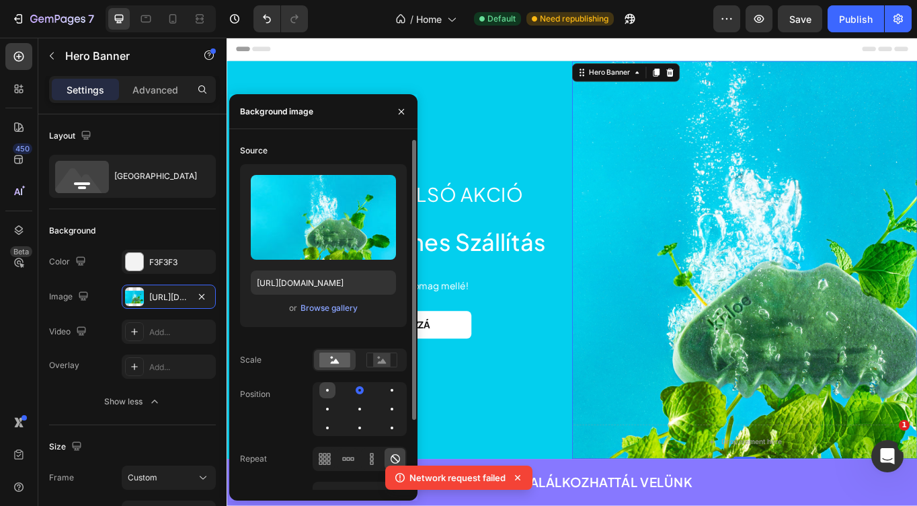
click at [352, 394] on div at bounding box center [360, 390] width 16 height 16
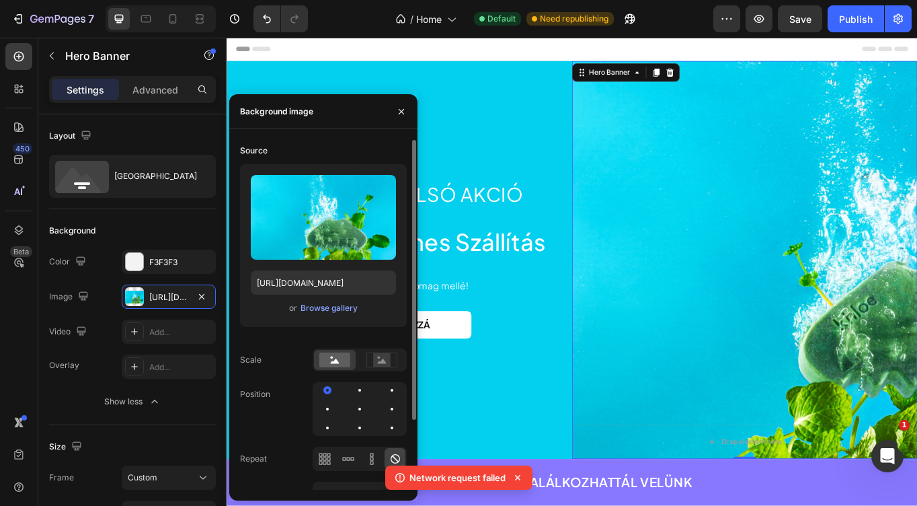
click at [383, 391] on div at bounding box center [360, 409] width 94 height 54
click at [336, 401] on div at bounding box center [327, 409] width 16 height 16
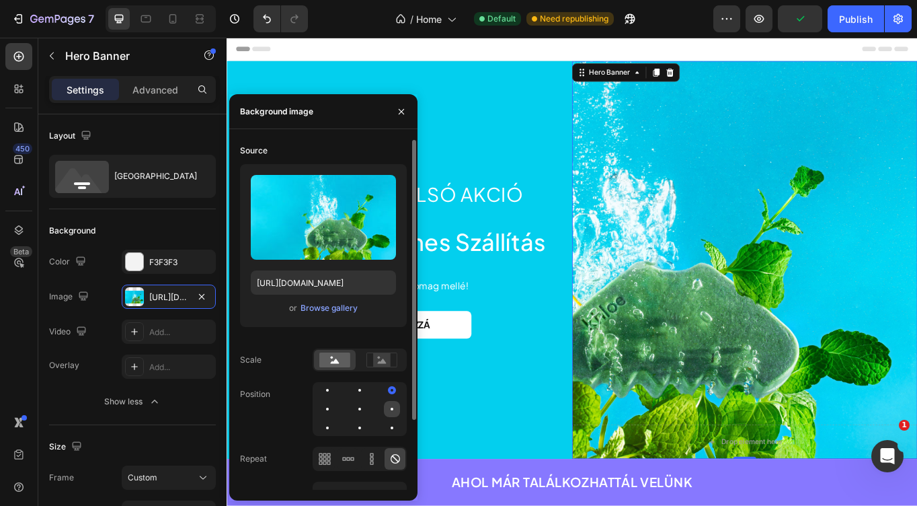
click at [336, 420] on div at bounding box center [327, 428] width 16 height 16
click at [396, 427] on div at bounding box center [392, 428] width 16 height 16
click at [384, 406] on div at bounding box center [392, 409] width 16 height 16
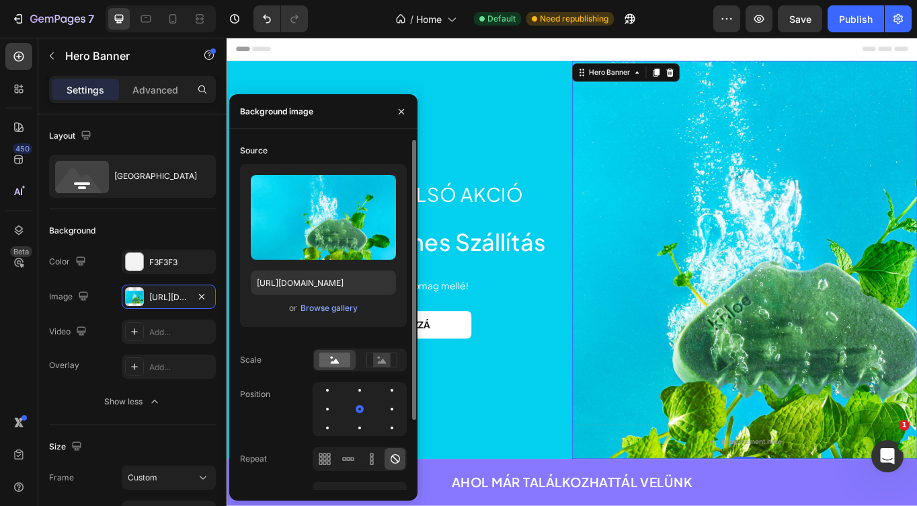
click at [367, 435] on div at bounding box center [360, 409] width 94 height 54
click at [359, 427] on div at bounding box center [360, 427] width 3 height 3
click at [352, 421] on div at bounding box center [360, 428] width 16 height 16
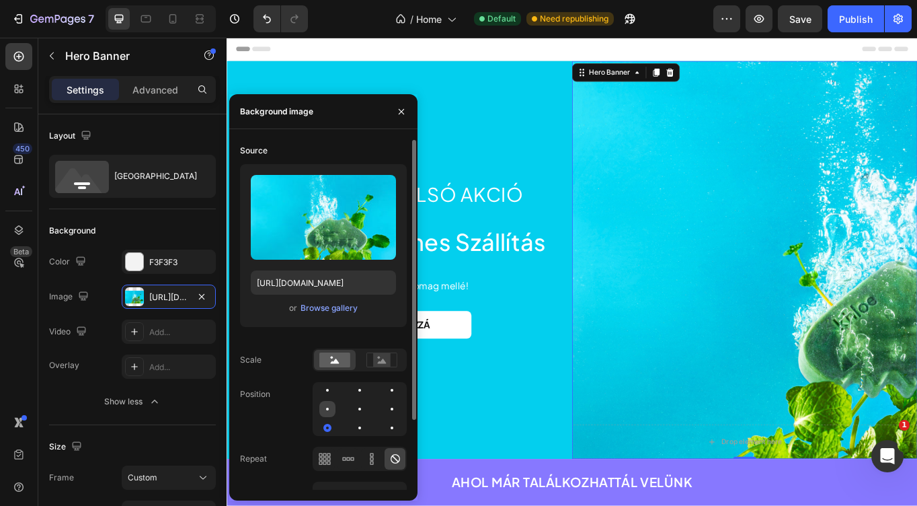
click at [352, 402] on div at bounding box center [360, 409] width 16 height 16
click at [384, 406] on div at bounding box center [392, 409] width 16 height 16
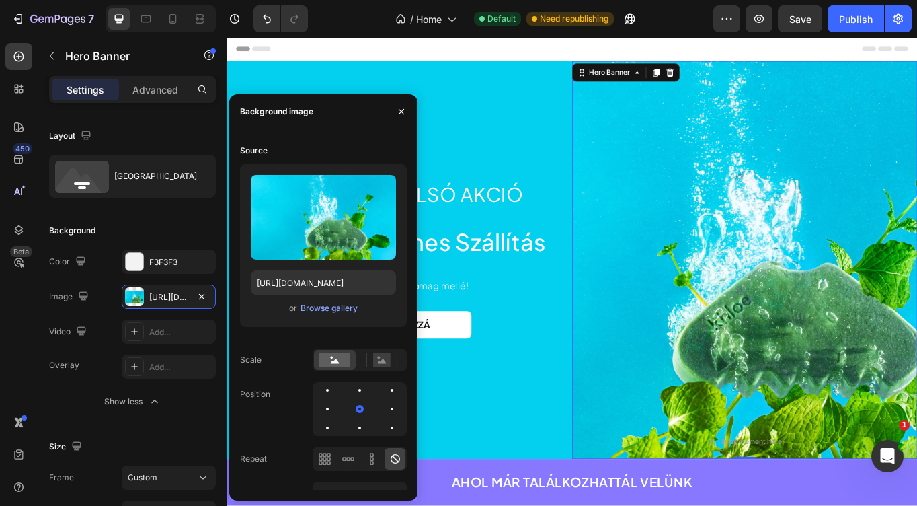
click at [332, 22] on div "/ Home Default Need republishing" at bounding box center [516, 18] width 395 height 27
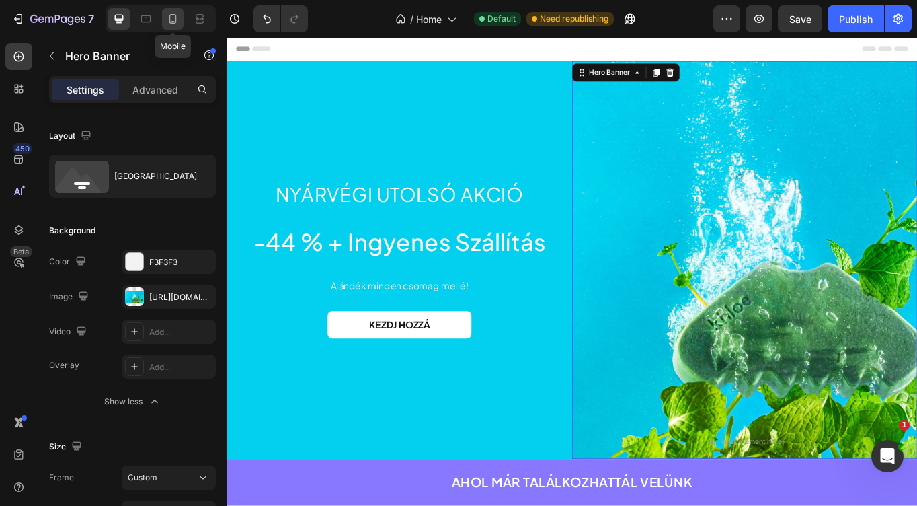
click at [174, 17] on icon at bounding box center [172, 18] width 13 height 13
type input "100%"
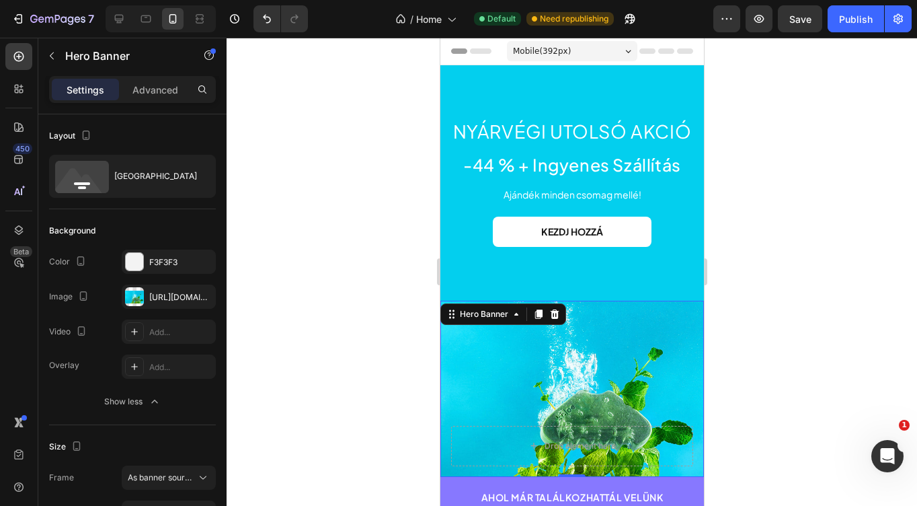
click at [593, 368] on div "Background Image" at bounding box center [572, 389] width 264 height 176
click at [153, 304] on div "[URL][DOMAIN_NAME]" at bounding box center [169, 297] width 94 height 24
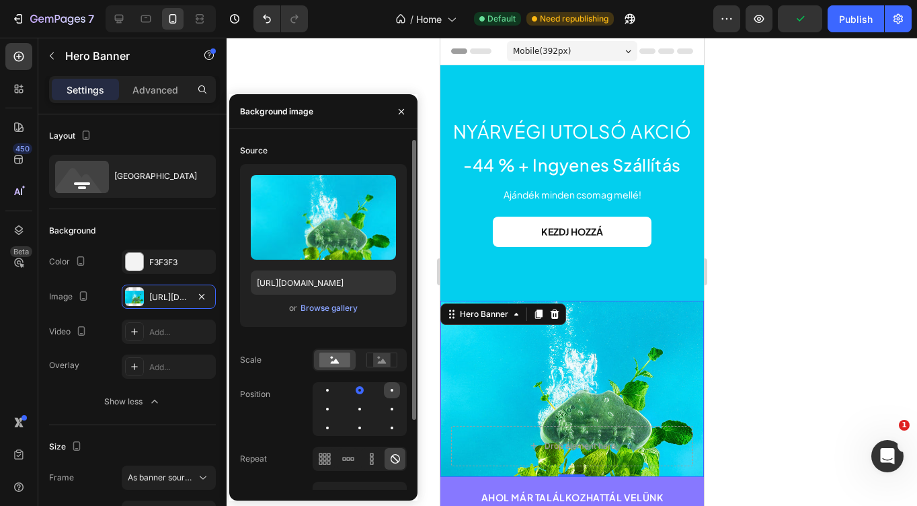
click at [336, 401] on div at bounding box center [327, 409] width 16 height 16
click at [336, 420] on div at bounding box center [327, 428] width 16 height 16
click at [395, 426] on div at bounding box center [392, 428] width 16 height 16
click at [384, 412] on div at bounding box center [392, 409] width 16 height 16
click at [336, 393] on div at bounding box center [360, 409] width 94 height 54
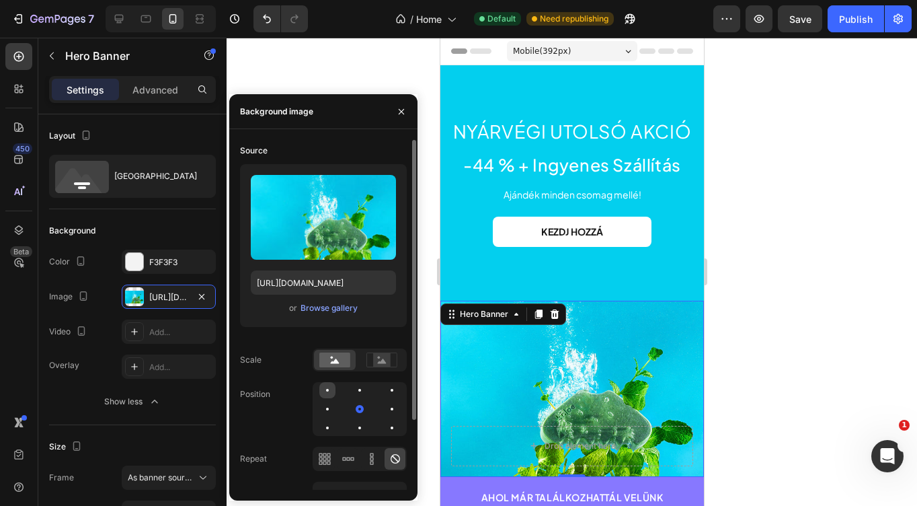
click at [352, 389] on div at bounding box center [360, 390] width 16 height 16
click at [359, 389] on div at bounding box center [360, 390] width 3 height 3
click at [384, 412] on div at bounding box center [392, 409] width 16 height 16
click at [520, 190] on p "Ajándék minden csomag mellé!" at bounding box center [571, 195] width 241 height 14
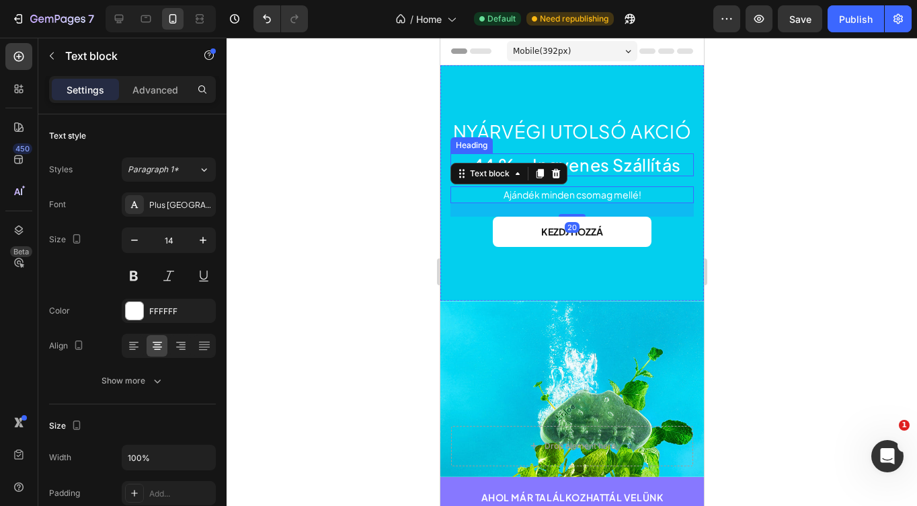
click at [613, 159] on h2 "-44 % + Ingyenes Szállítás" at bounding box center [571, 164] width 243 height 23
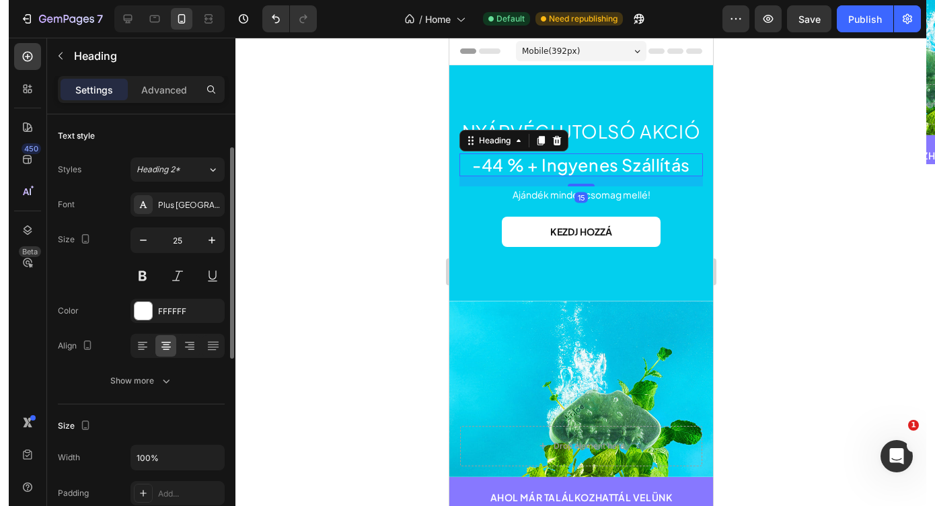
scroll to position [26, 0]
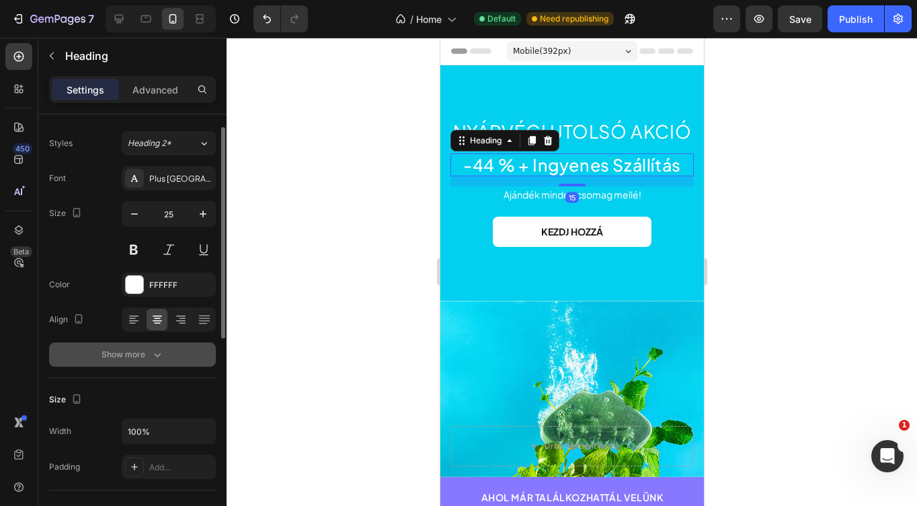
click at [159, 348] on icon "button" at bounding box center [157, 354] width 13 height 13
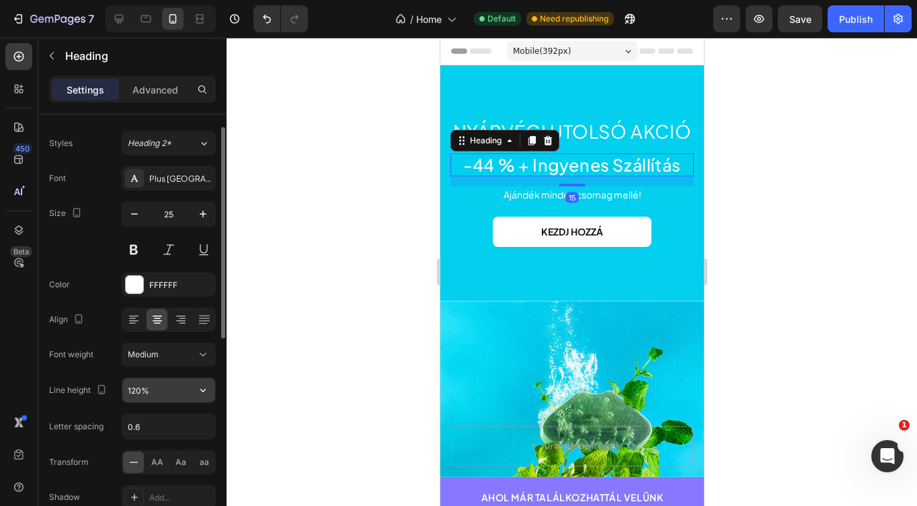
click at [153, 398] on input "120%" at bounding box center [168, 390] width 93 height 24
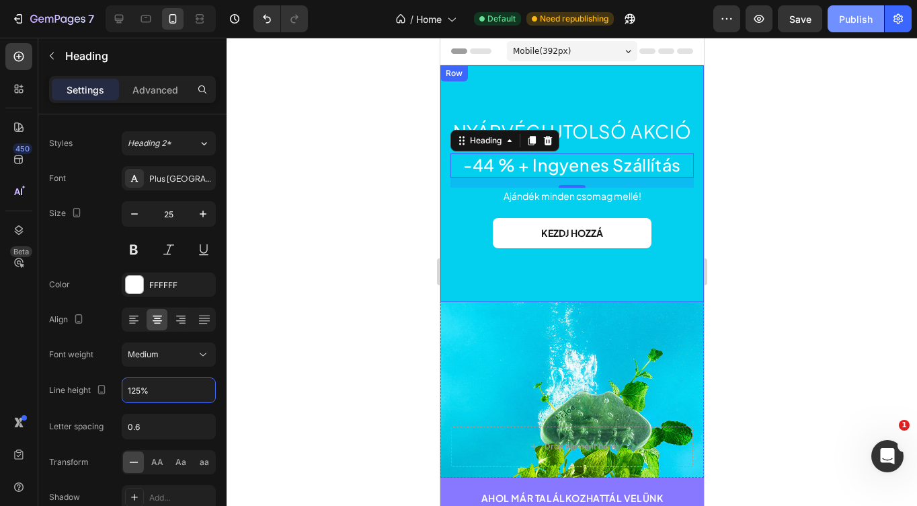
type input "125%"
click at [856, 18] on div "Publish" at bounding box center [856, 19] width 34 height 14
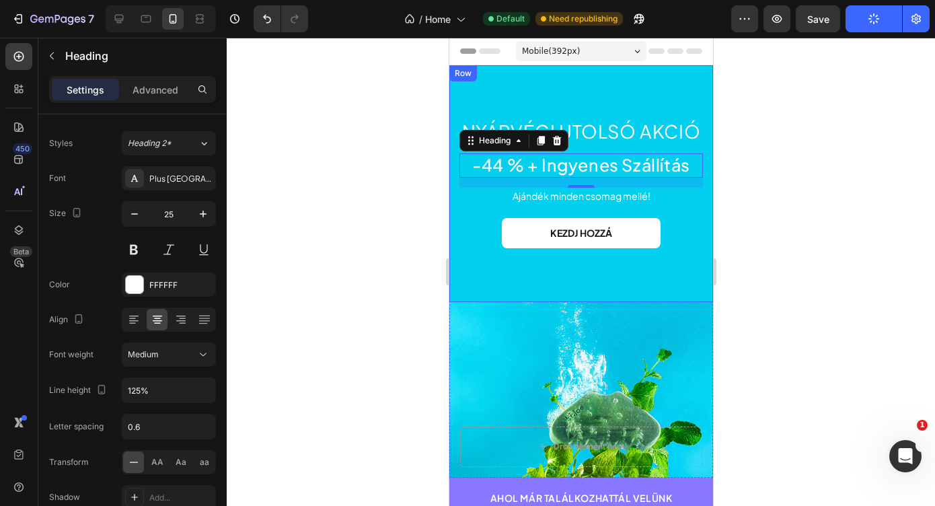
click at [486, 80] on div "Nyárvégi utolsó akció Heading -44 % + Ingyenes Szállítás Heading 15 Ajándék min…" at bounding box center [581, 183] width 264 height 237
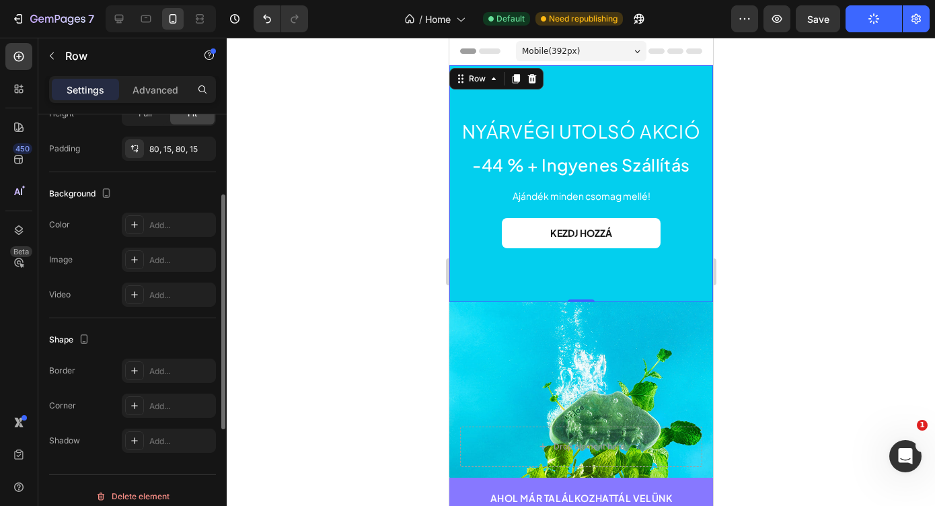
scroll to position [356, 0]
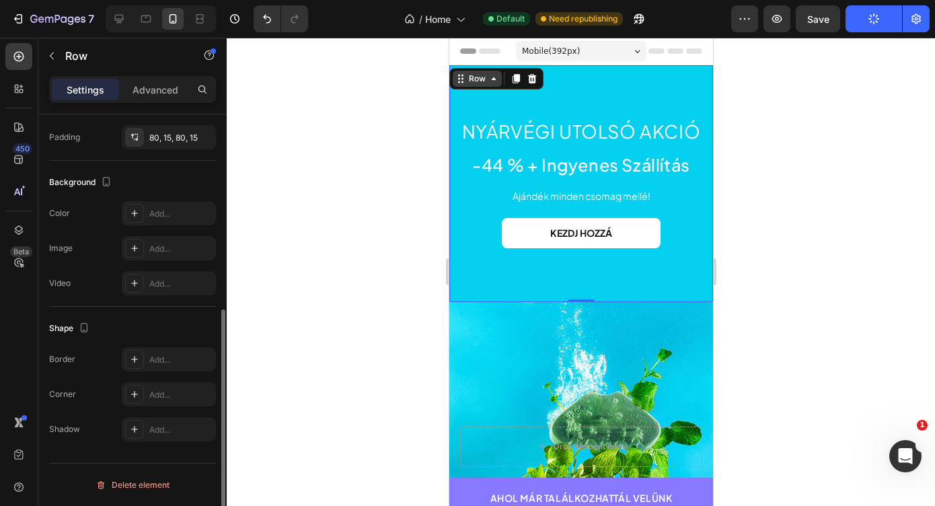
click at [462, 73] on icon at bounding box center [460, 78] width 11 height 11
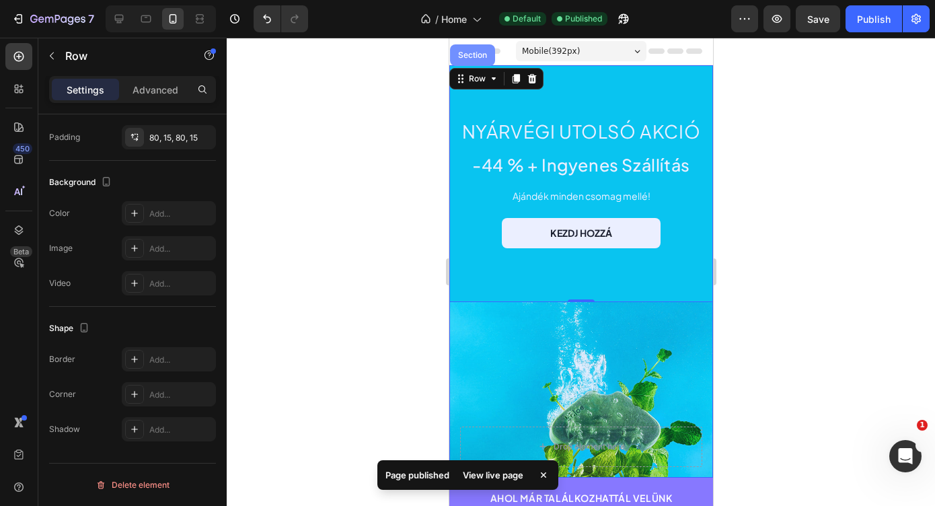
drag, startPoint x: 474, startPoint y: 51, endPoint x: 891, endPoint y: 99, distance: 419.8
click at [474, 51] on div "Section" at bounding box center [472, 55] width 34 height 8
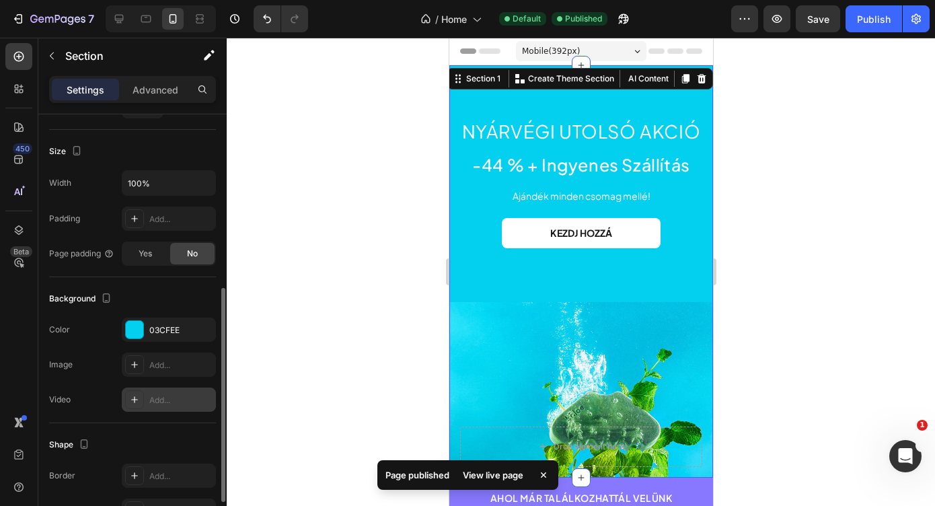
scroll to position [328, 0]
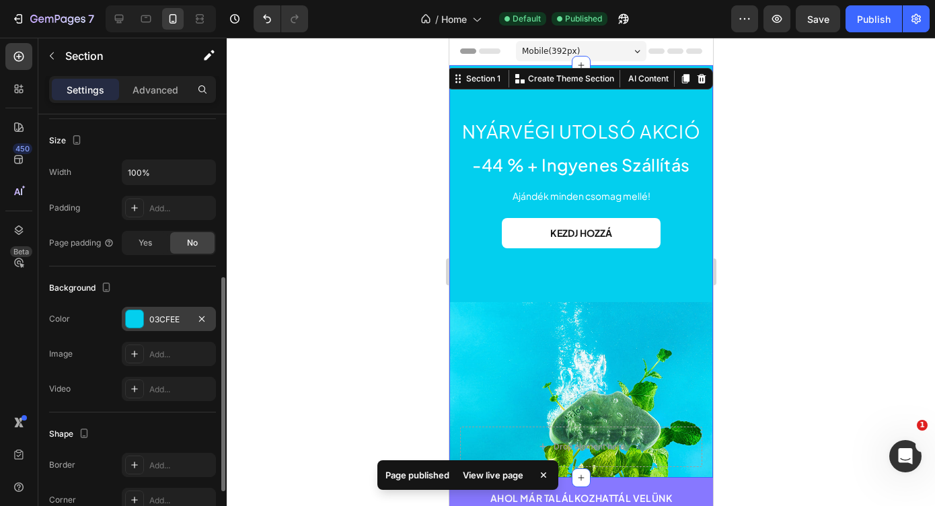
click at [178, 319] on div "03CFEE" at bounding box center [168, 319] width 39 height 12
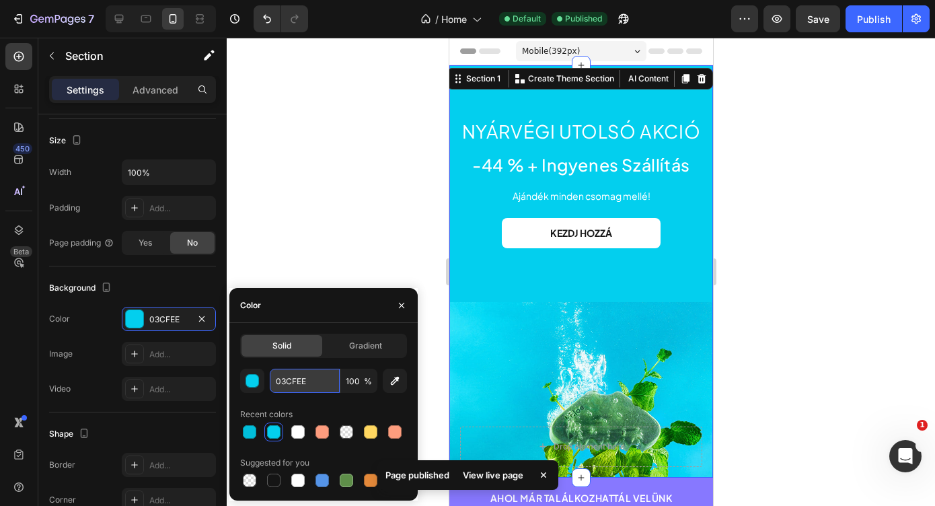
click at [297, 379] on input "03CFEE" at bounding box center [305, 381] width 70 height 24
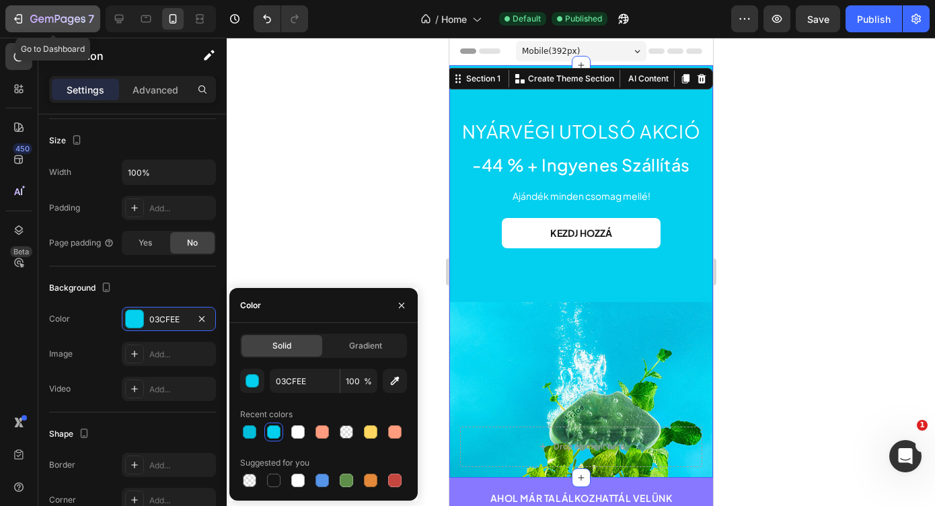
click at [55, 13] on div "7" at bounding box center [62, 19] width 64 height 16
